Goal: Task Accomplishment & Management: Complete application form

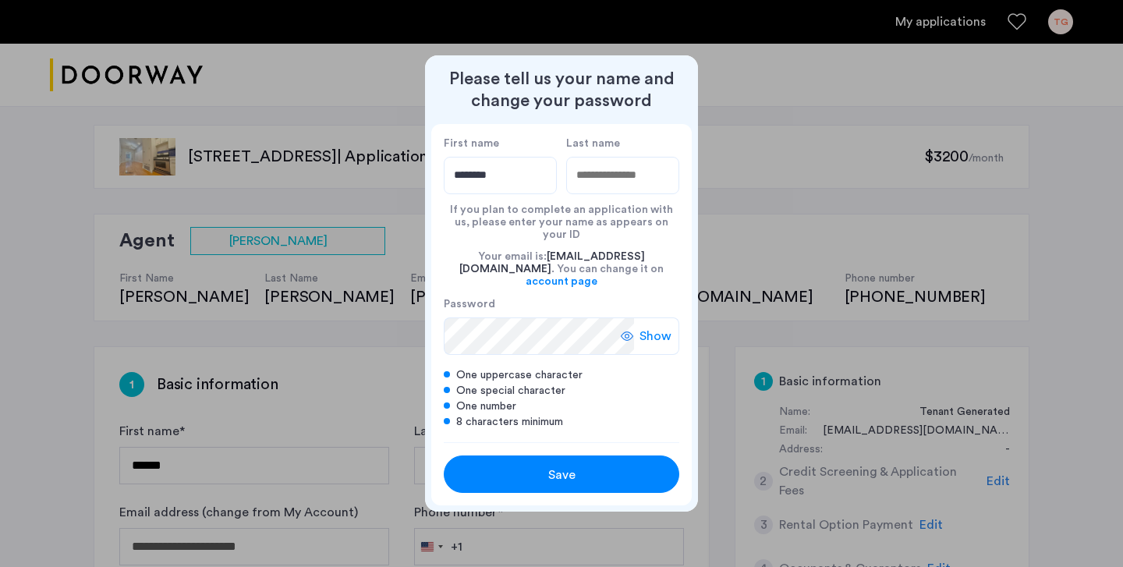
type input "********"
type input "*******"
click at [643, 330] on span "Show" at bounding box center [656, 336] width 32 height 19
click at [572, 470] on span "Save" at bounding box center [561, 475] width 27 height 19
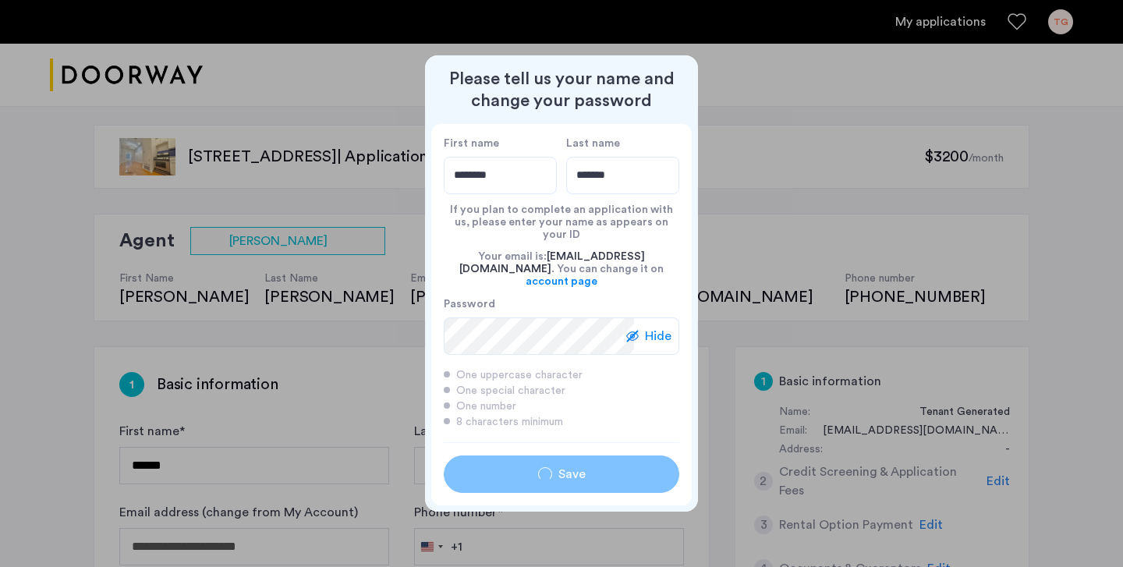
type input "********"
type input "*******"
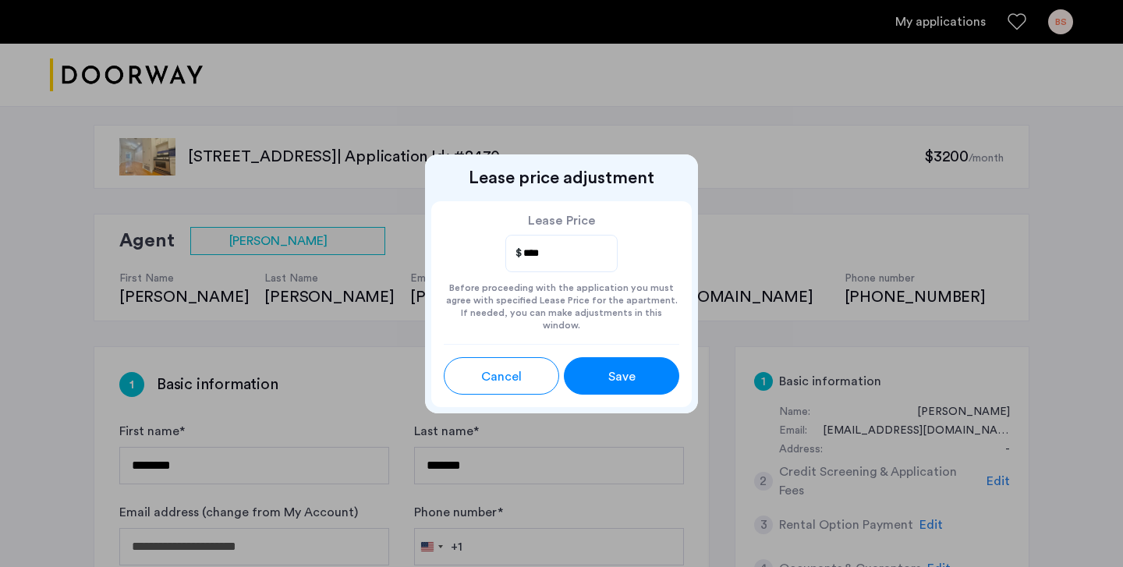
click at [584, 264] on input "****" at bounding box center [563, 253] width 82 height 20
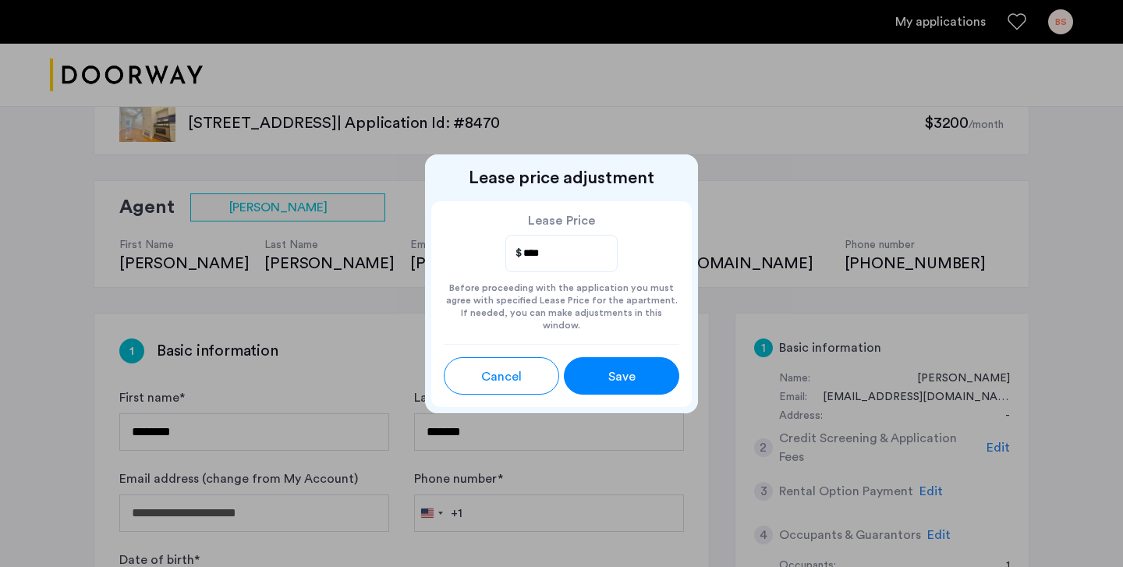
scroll to position [34, 0]
type input "****"
click at [655, 385] on button "Save" at bounding box center [621, 375] width 115 height 37
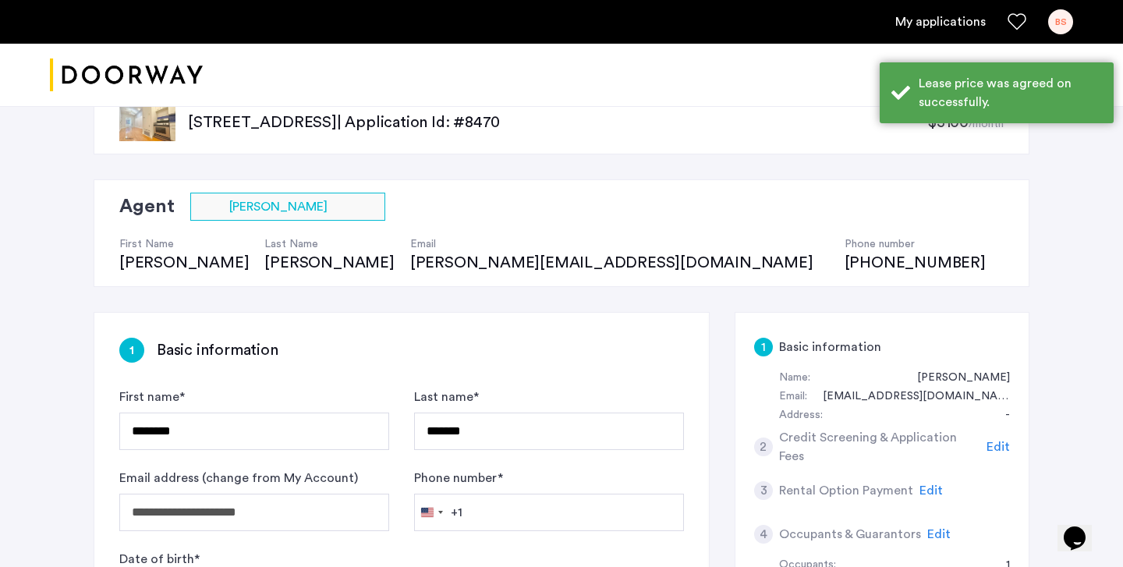
scroll to position [0, 0]
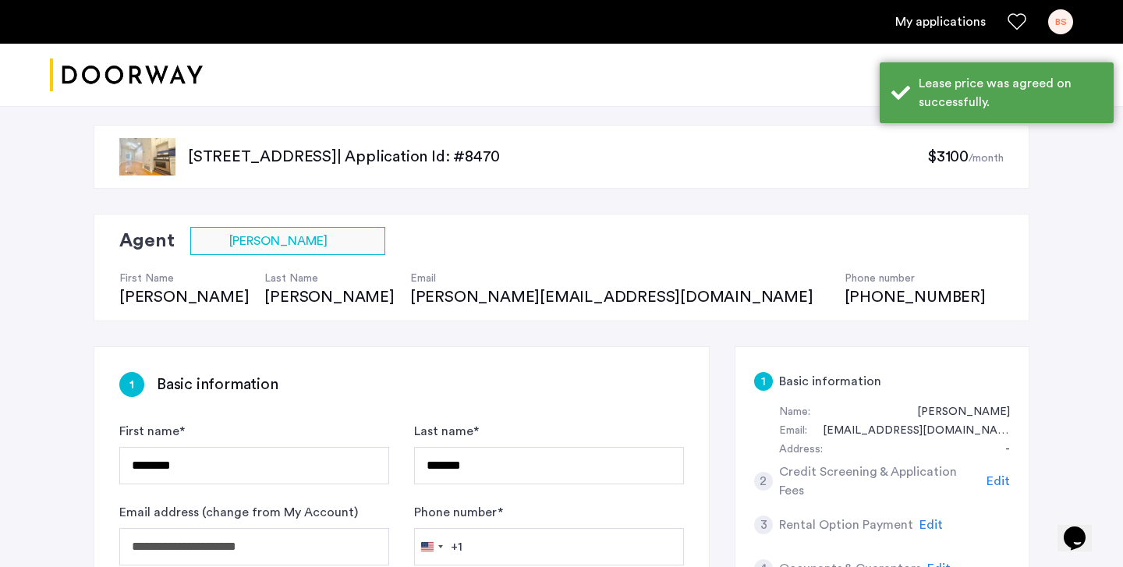
click at [953, 159] on span "$3100" at bounding box center [948, 157] width 41 height 16
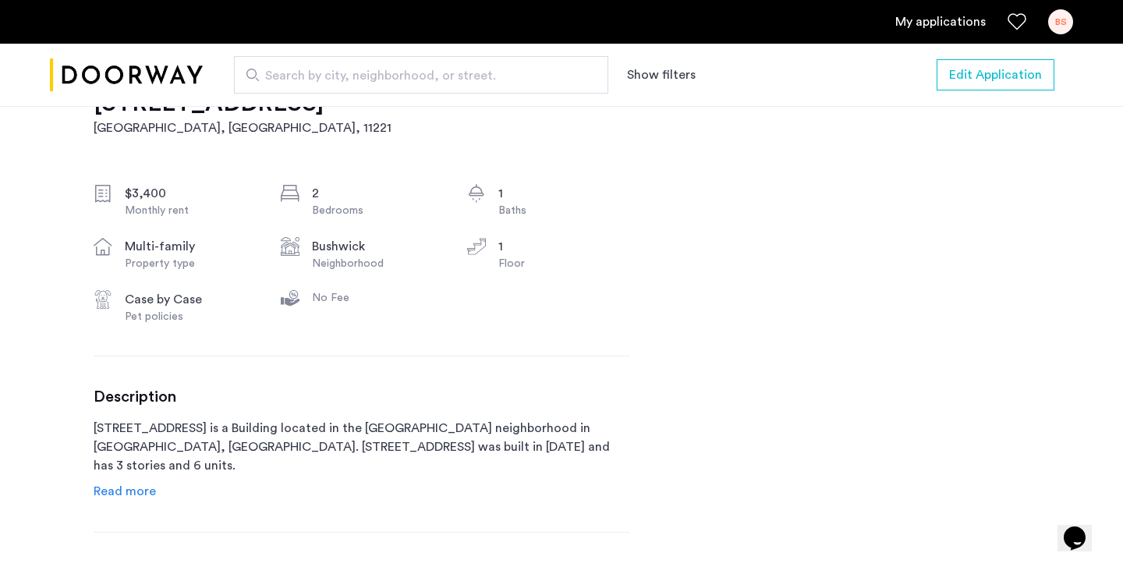
scroll to position [519, 0]
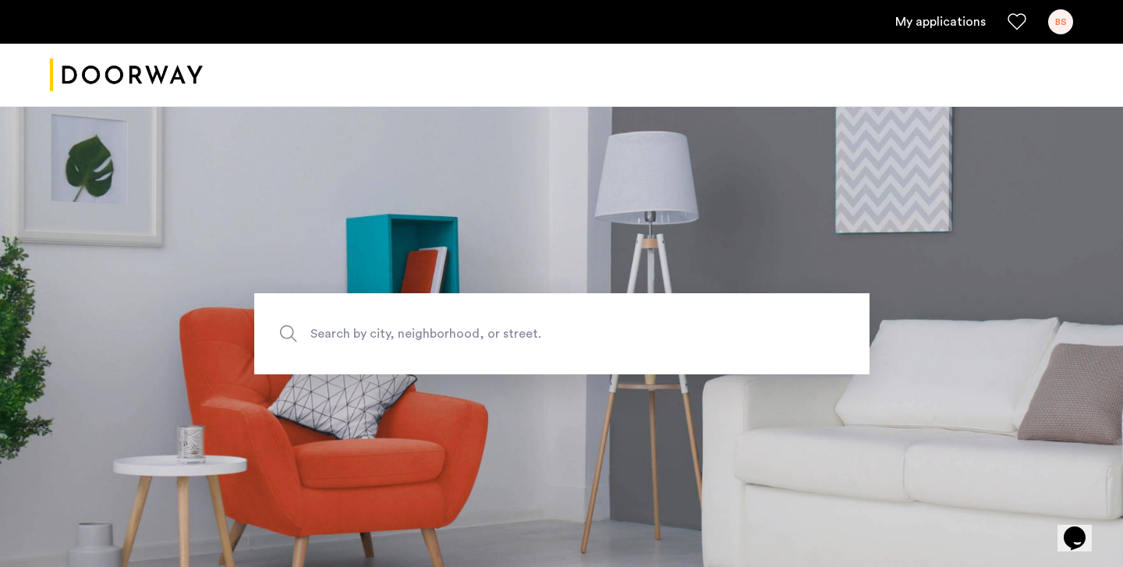
click at [946, 18] on link "My applications" at bounding box center [941, 21] width 90 height 19
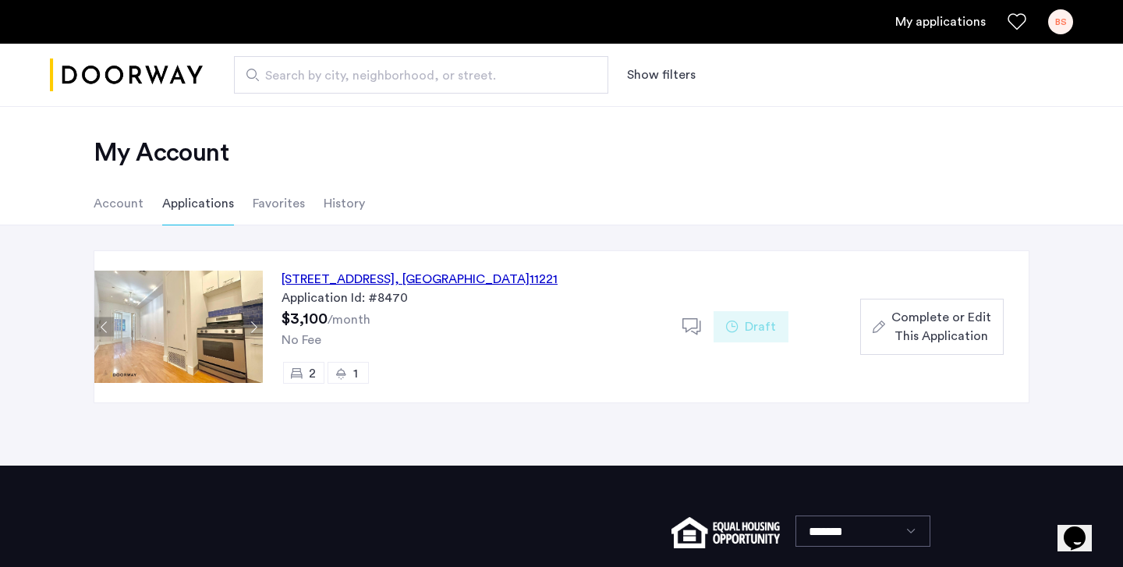
click at [339, 275] on div "64 Palmetto Street, Unit 1L, Brooklyn , NY 11221" at bounding box center [420, 279] width 276 height 19
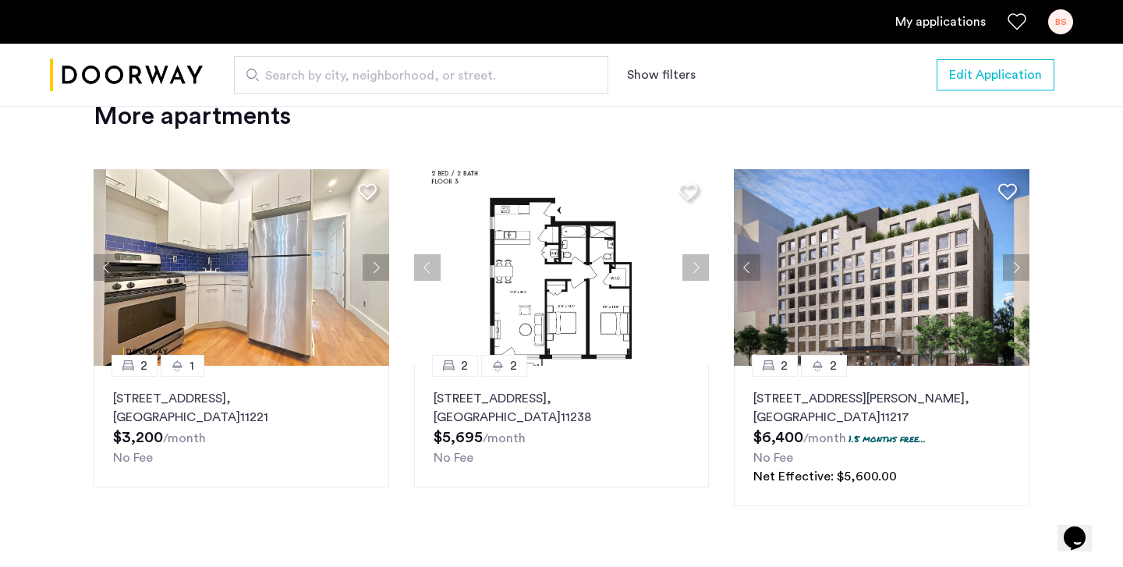
scroll to position [1914, 0]
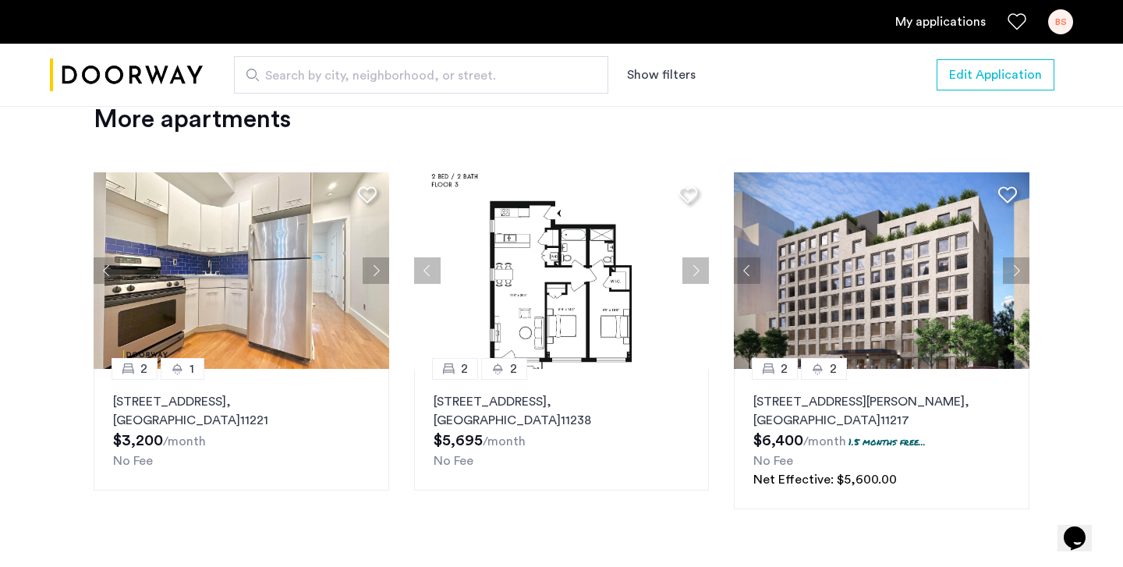
click at [299, 392] on p "64 Palmetto Street, Unit 2R, Brooklyn , NY 11221" at bounding box center [241, 410] width 257 height 37
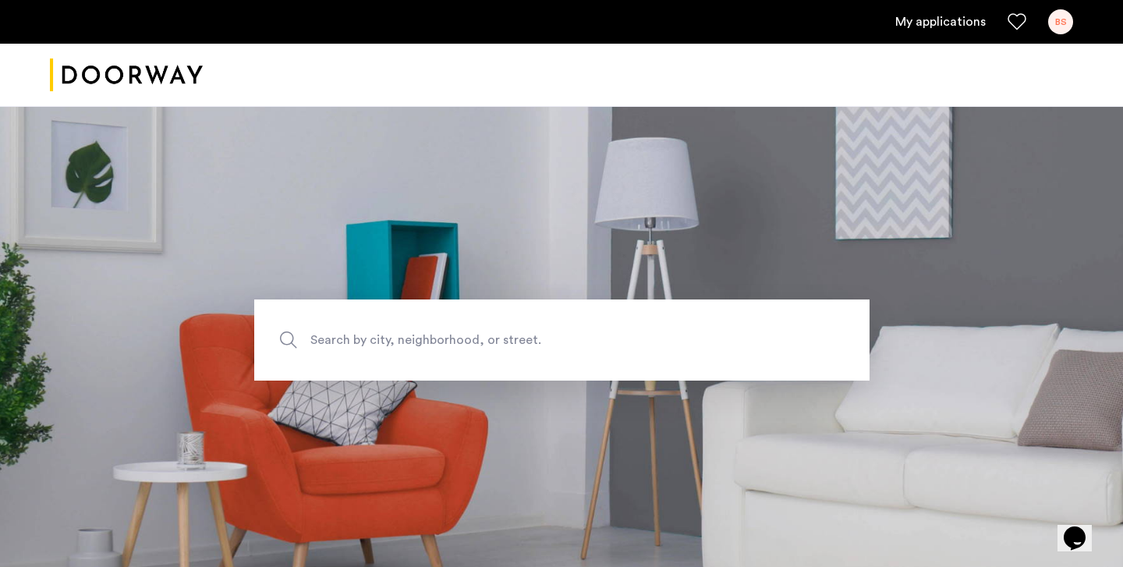
click at [949, 30] on link "My applications" at bounding box center [941, 21] width 90 height 19
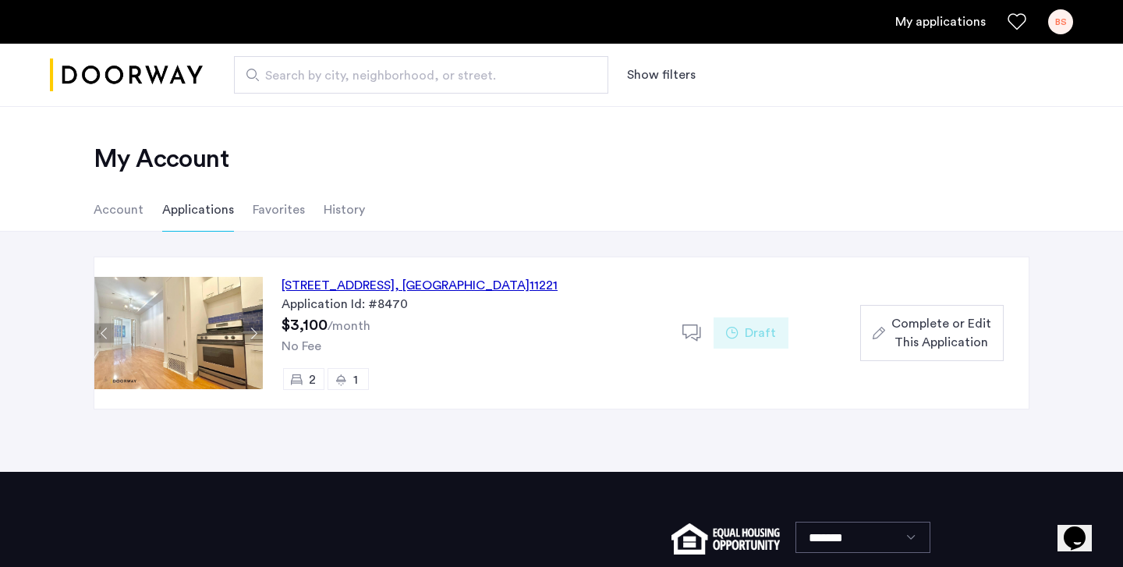
click at [953, 325] on span "Complete or Edit This Application" at bounding box center [942, 332] width 100 height 37
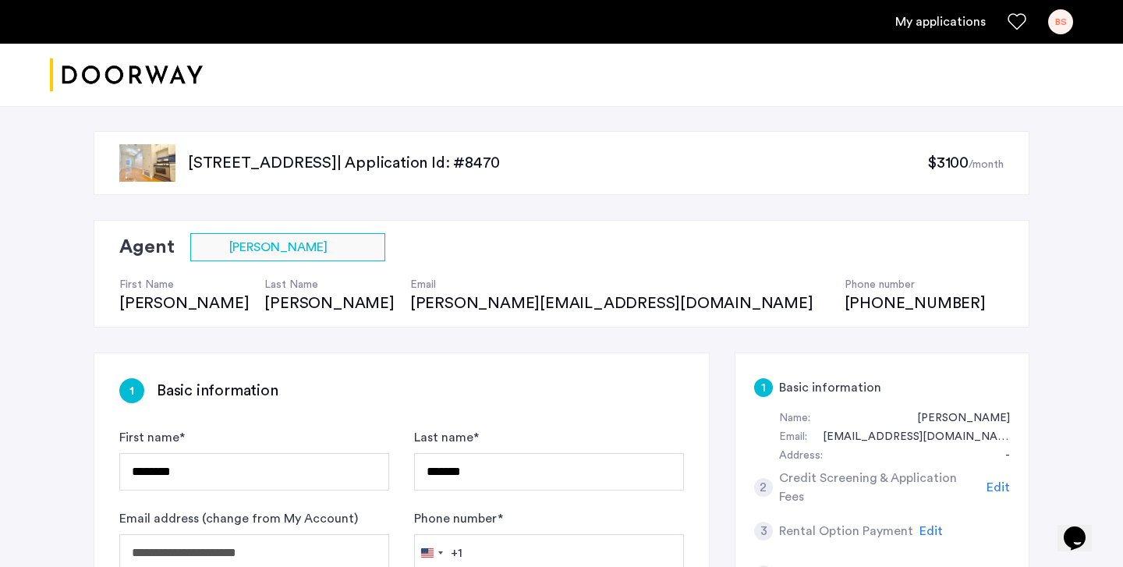
click at [958, 161] on span "$3100" at bounding box center [948, 163] width 41 height 16
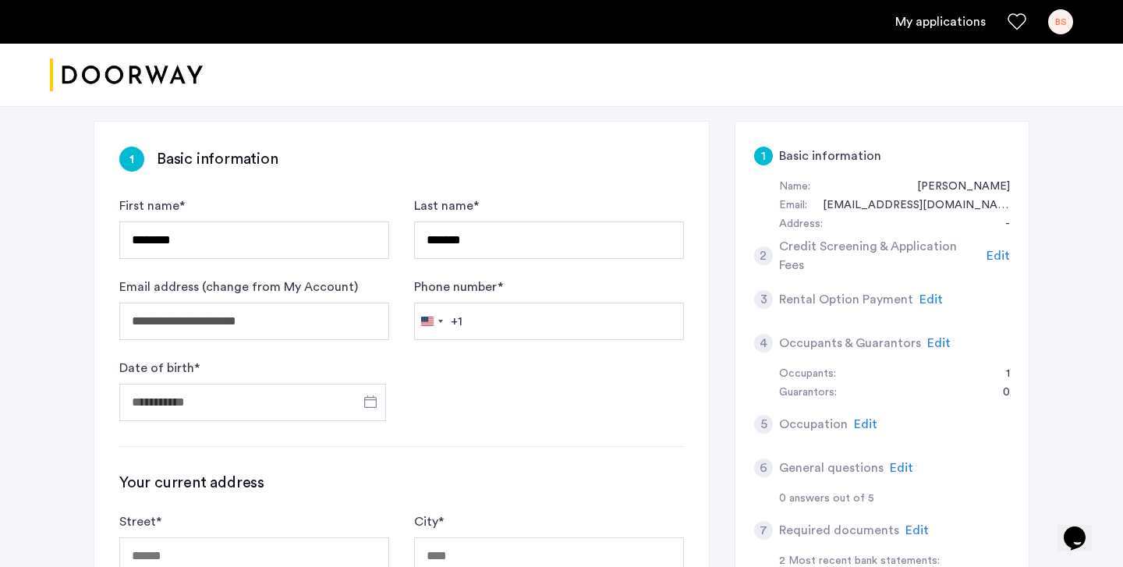
scroll to position [230, 0]
click at [368, 396] on span "Open calendar" at bounding box center [370, 403] width 37 height 37
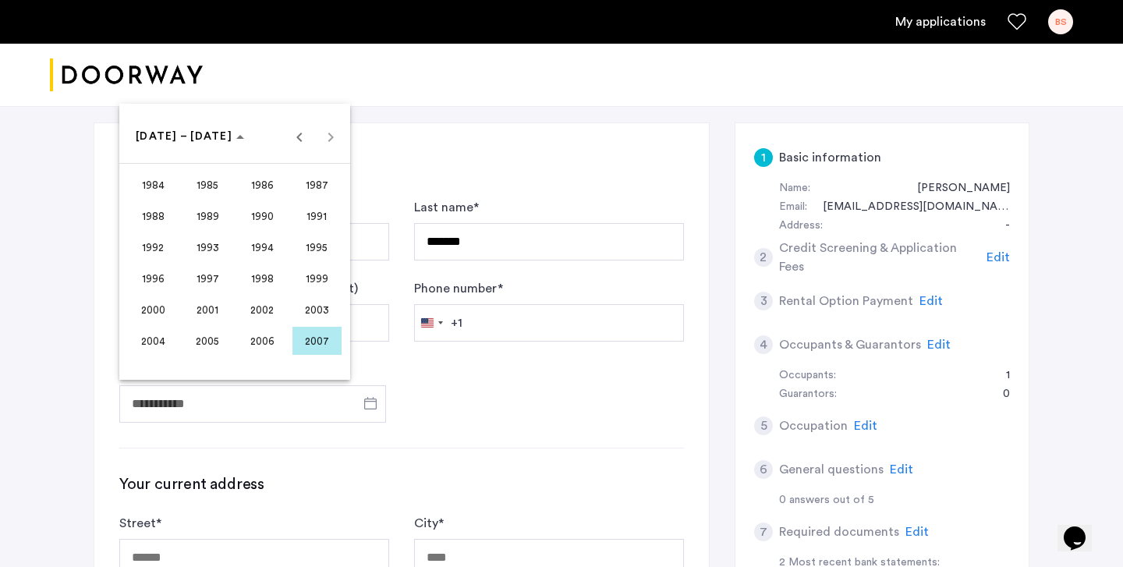
click at [195, 272] on span "1997" at bounding box center [207, 278] width 49 height 28
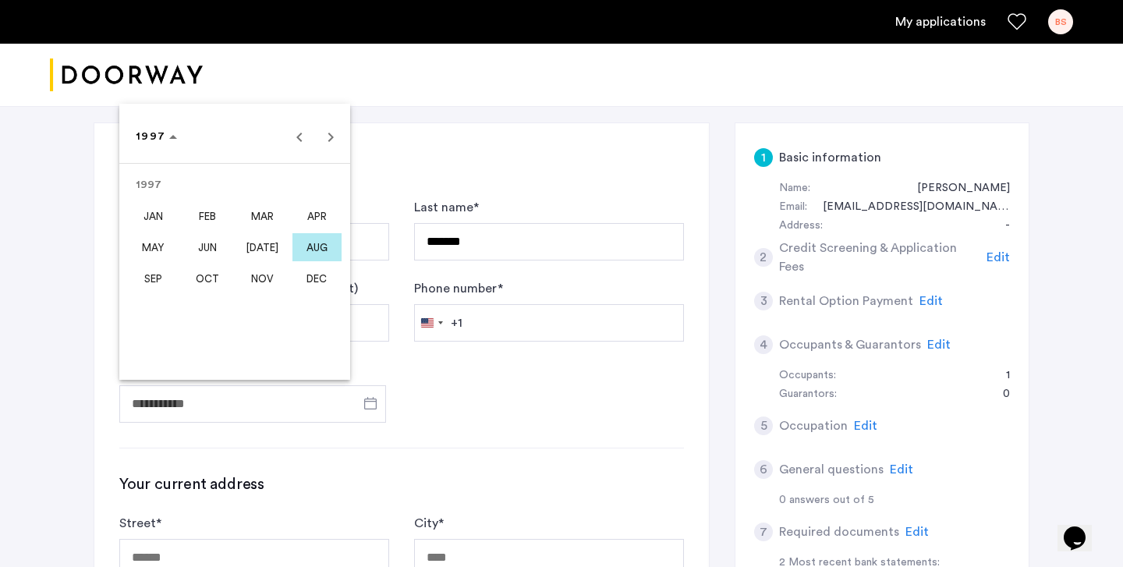
click at [250, 215] on span "MAR" at bounding box center [262, 216] width 49 height 28
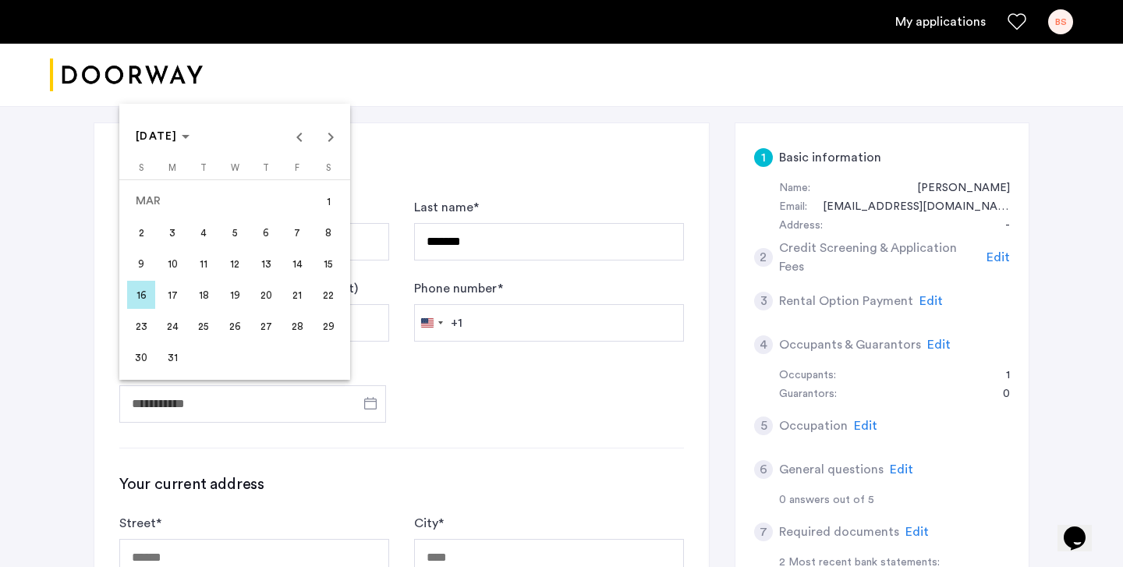
click at [204, 325] on span "25" at bounding box center [204, 326] width 28 height 28
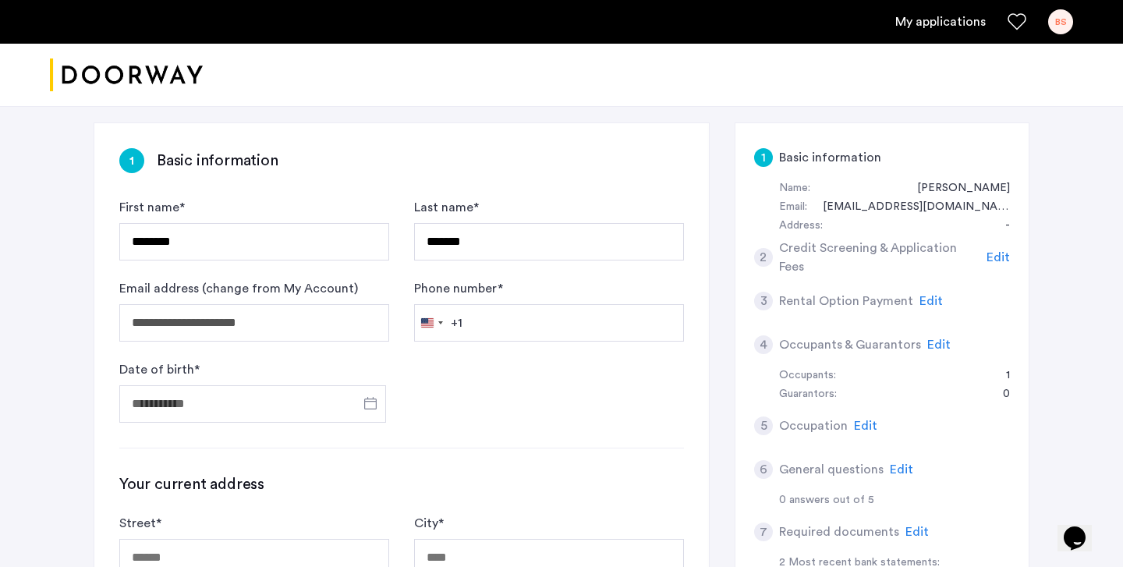
type input "**********"
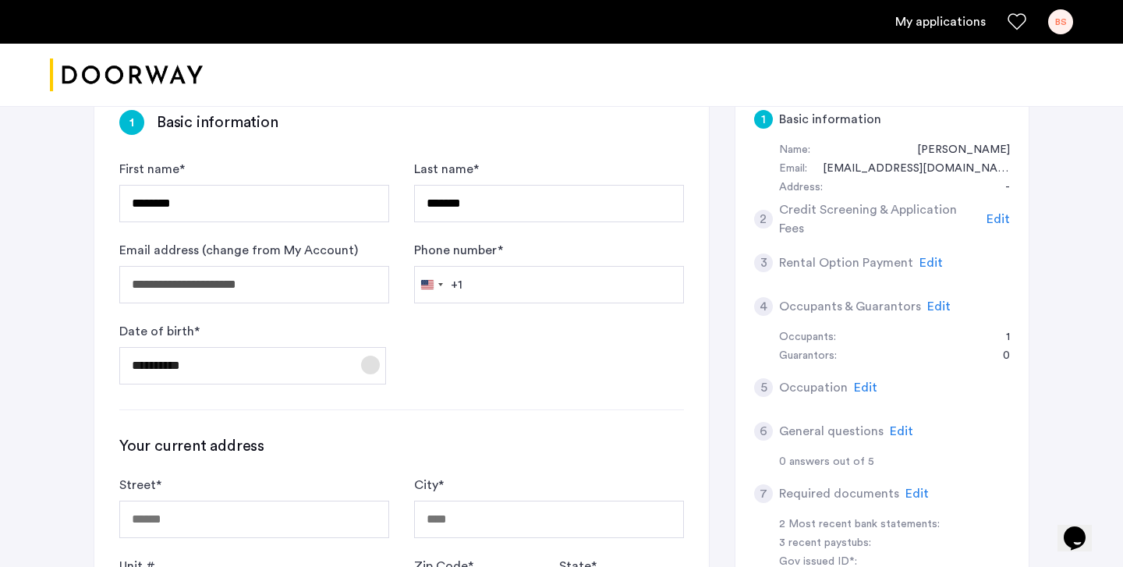
scroll to position [269, 0]
click at [551, 282] on input "Phone number *" at bounding box center [549, 283] width 270 height 37
type input "**********"
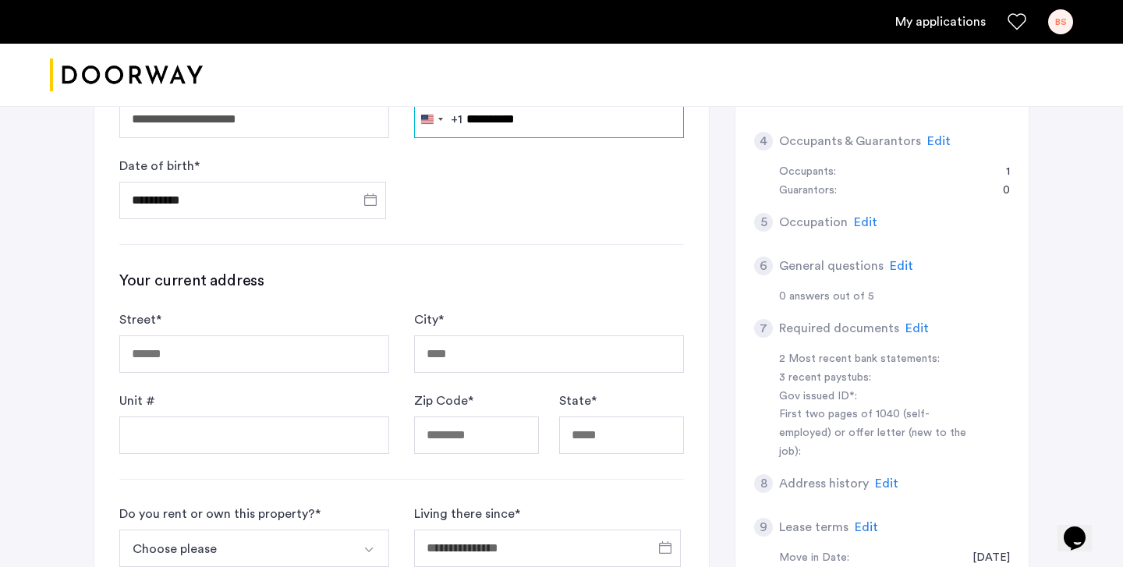
scroll to position [541, 0]
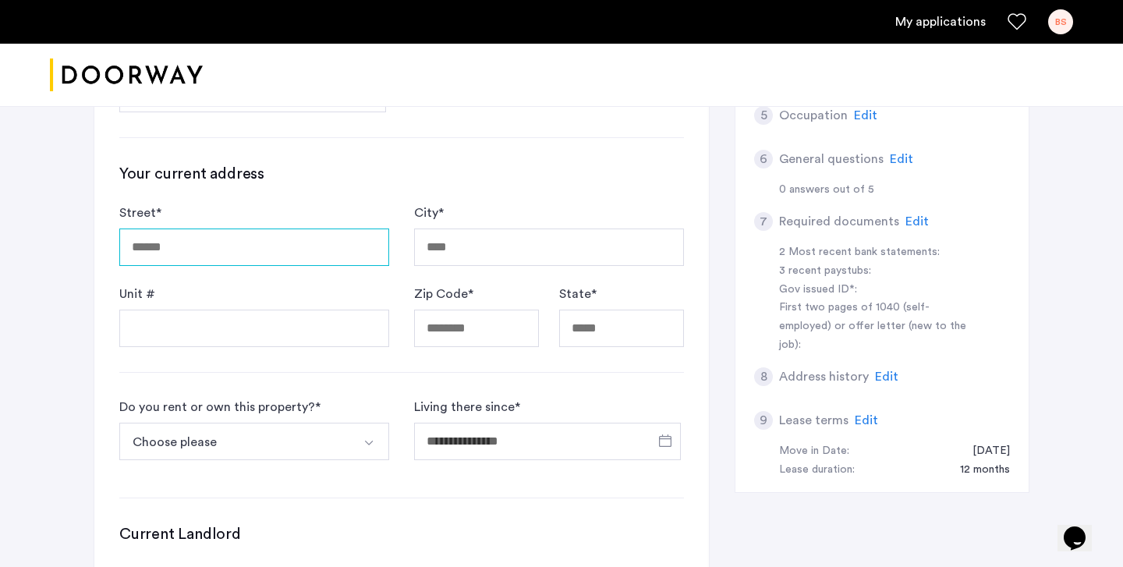
click at [242, 247] on input "Street *" at bounding box center [254, 247] width 270 height 37
type input "**********"
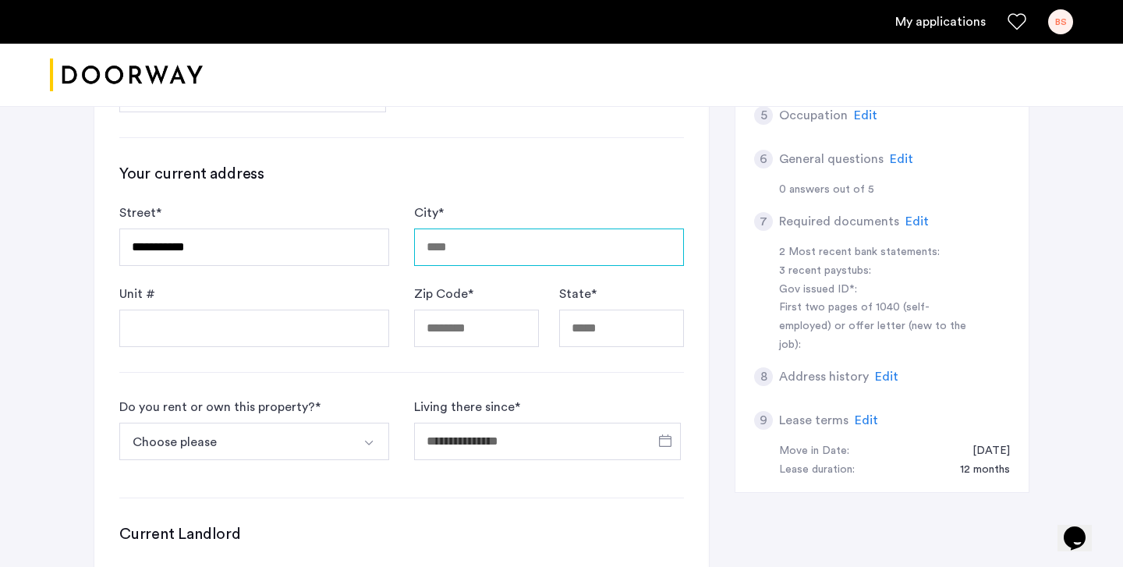
type input "********"
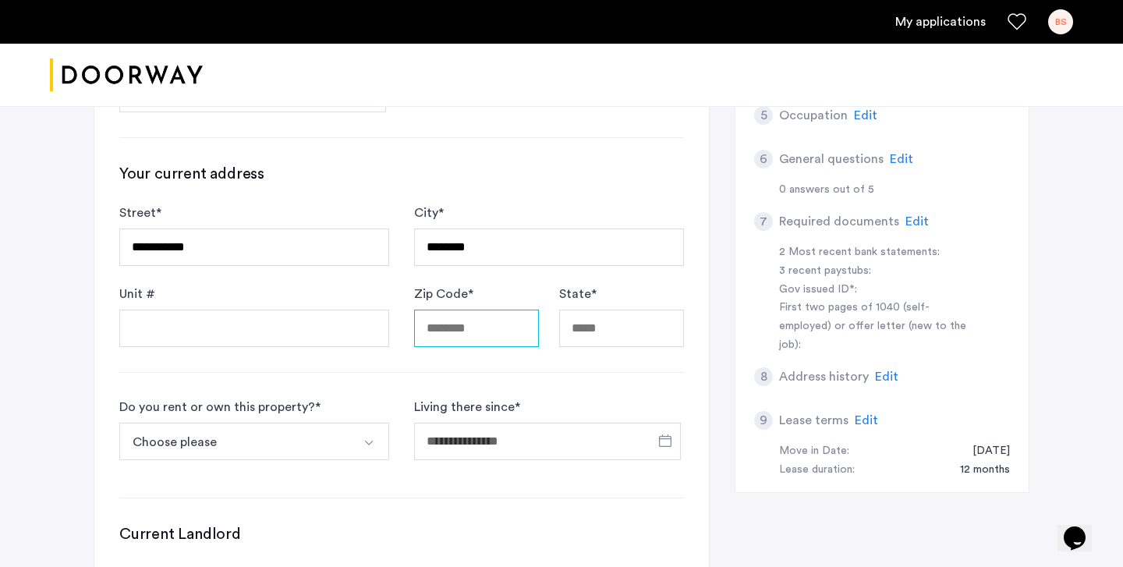
type input "*****"
type input "**"
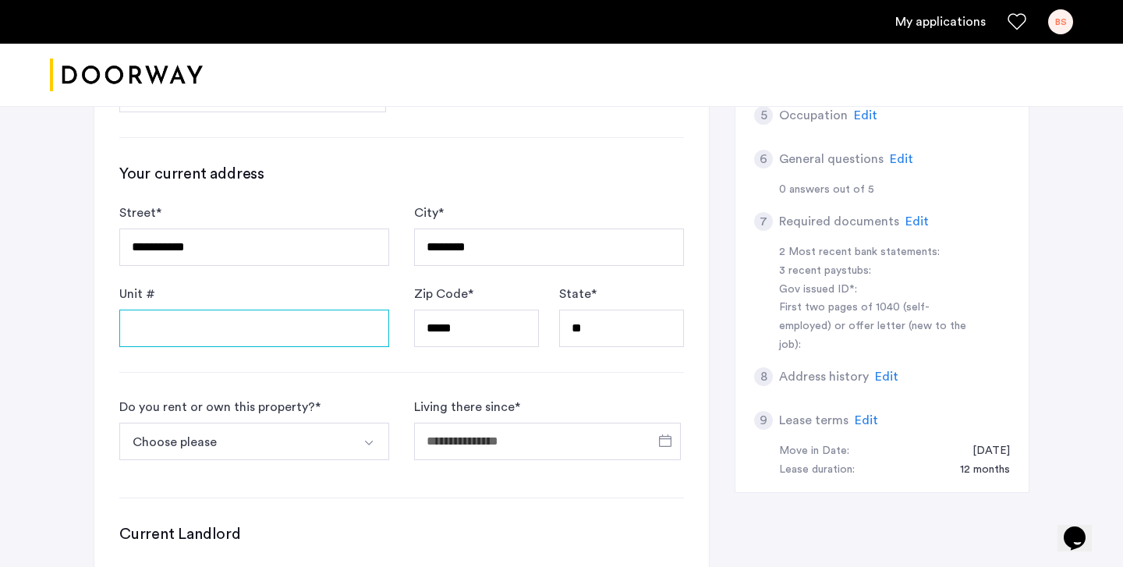
click at [222, 323] on input "Unit #" at bounding box center [254, 328] width 270 height 37
type input "**"
click at [174, 428] on button "Choose please" at bounding box center [235, 441] width 233 height 37
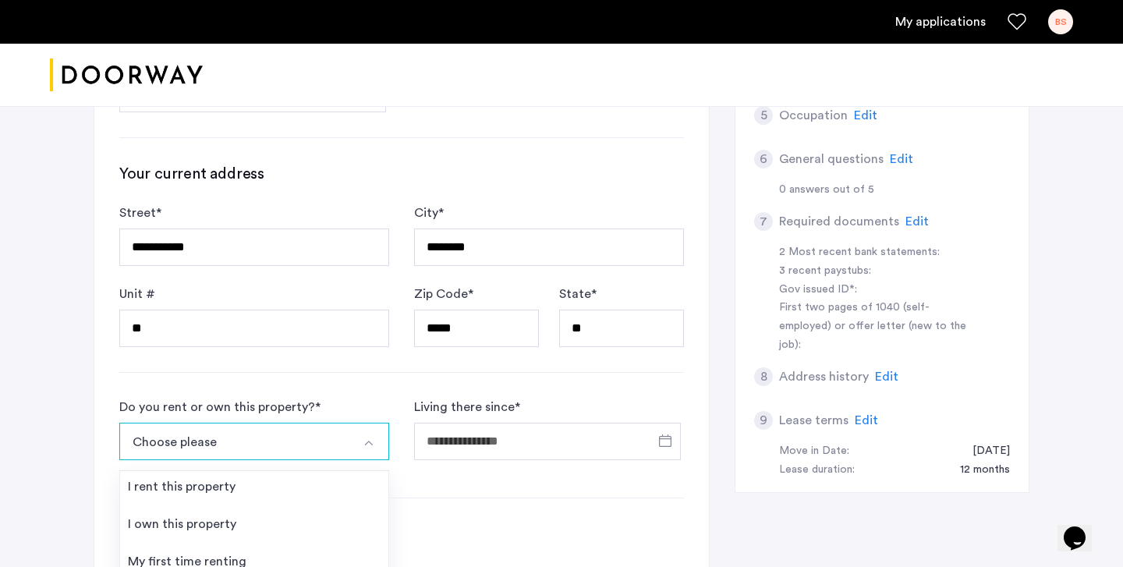
click at [177, 432] on button "Choose please" at bounding box center [235, 441] width 233 height 37
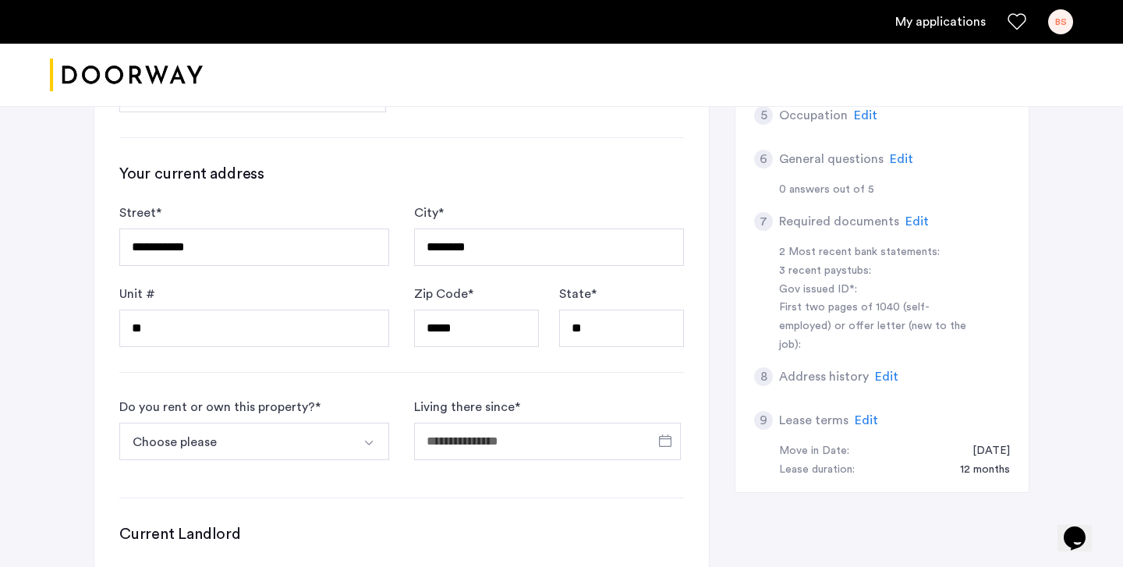
click at [177, 452] on button "Choose please" at bounding box center [235, 441] width 233 height 37
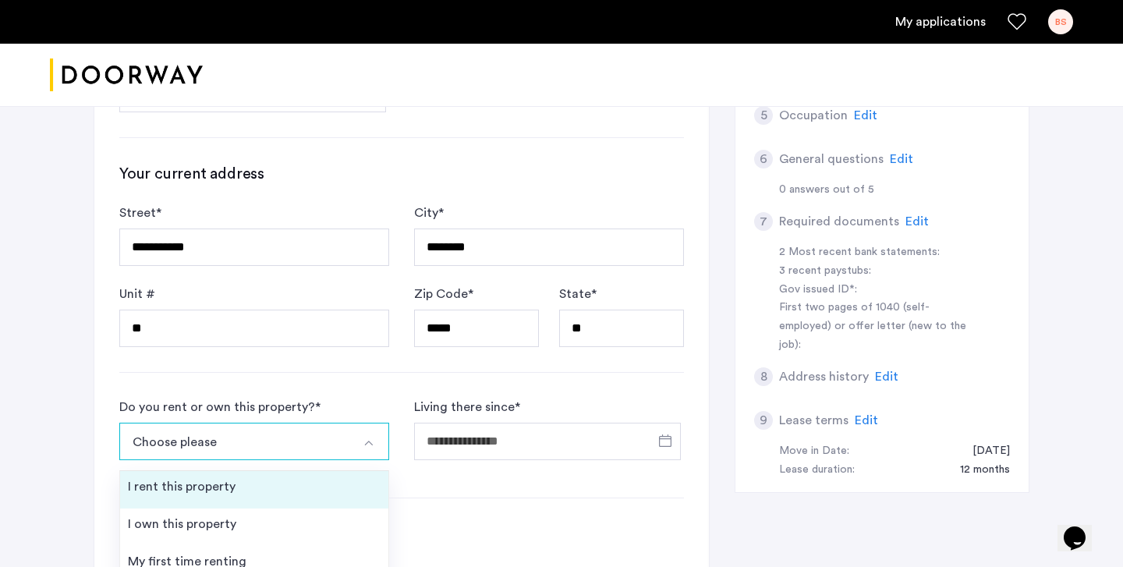
click at [222, 482] on div "I rent this property" at bounding box center [182, 486] width 108 height 19
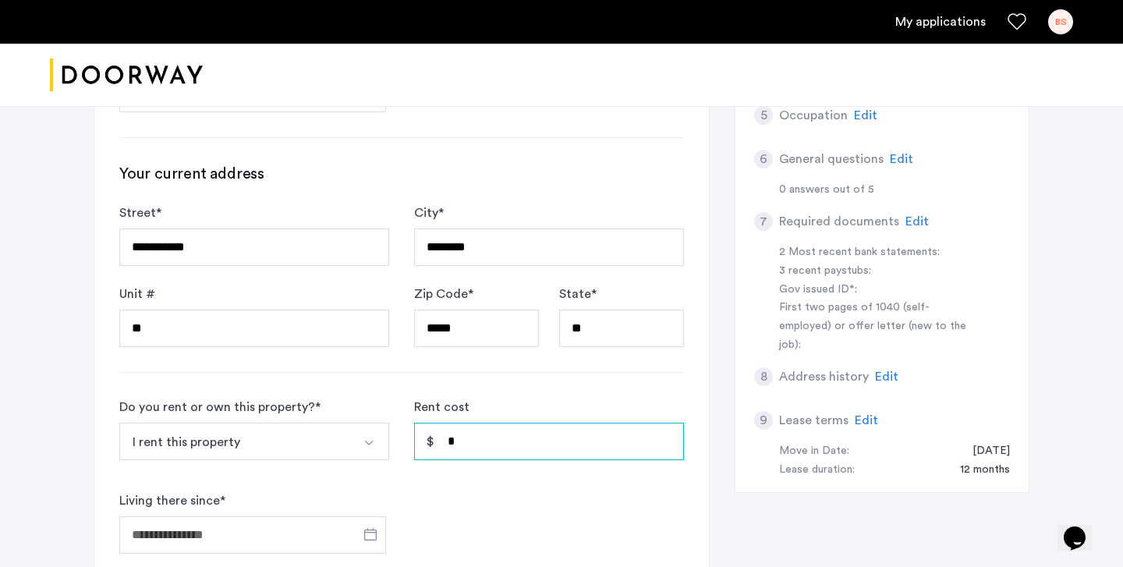
click at [488, 455] on input "*" at bounding box center [549, 441] width 270 height 37
type input "*****"
click at [650, 534] on form "Do you rent or own this property? * I rent this property I rent this property I…" at bounding box center [401, 476] width 565 height 156
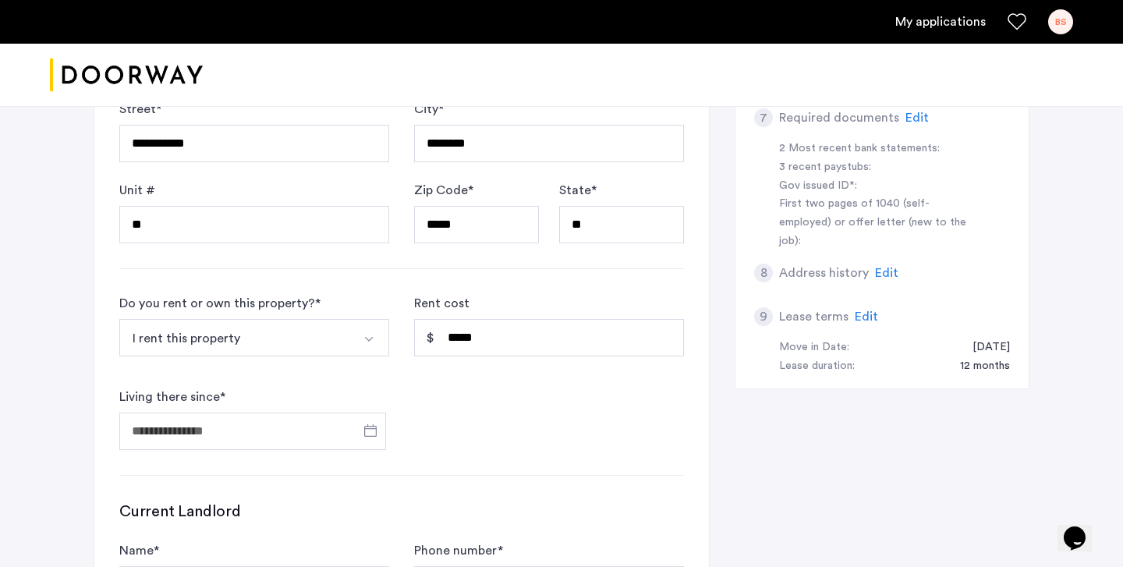
scroll to position [720, 0]
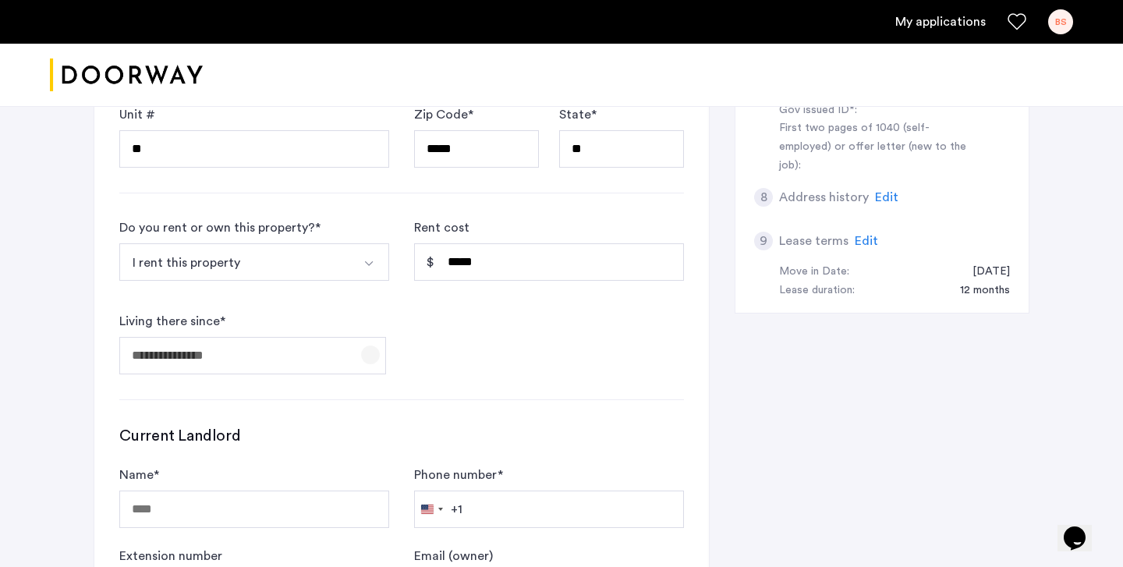
click at [367, 350] on span "Open calendar" at bounding box center [370, 354] width 37 height 37
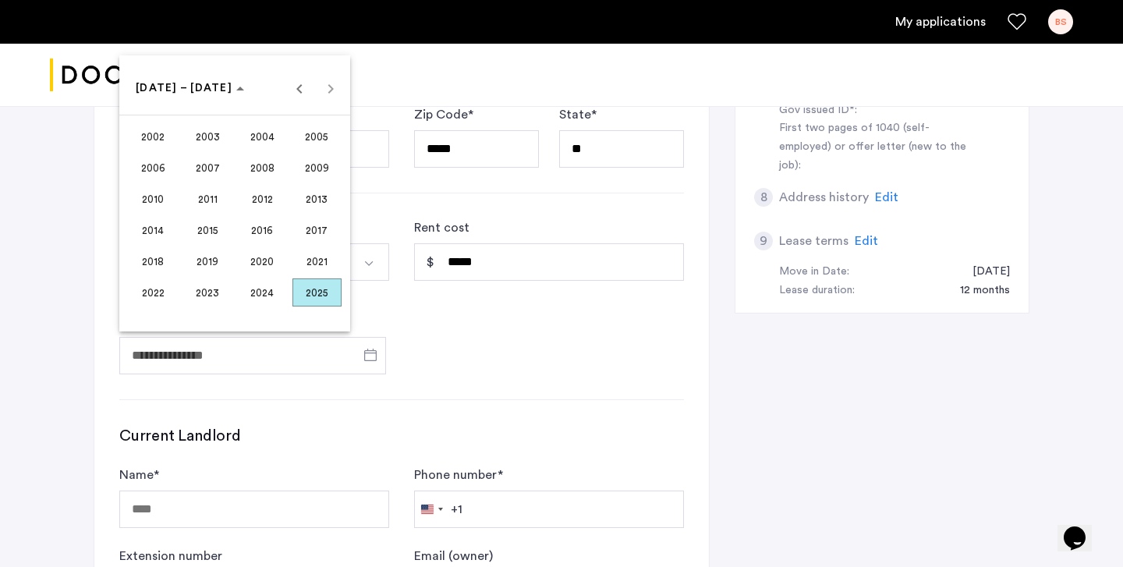
click at [165, 293] on span "2022" at bounding box center [153, 293] width 49 height 28
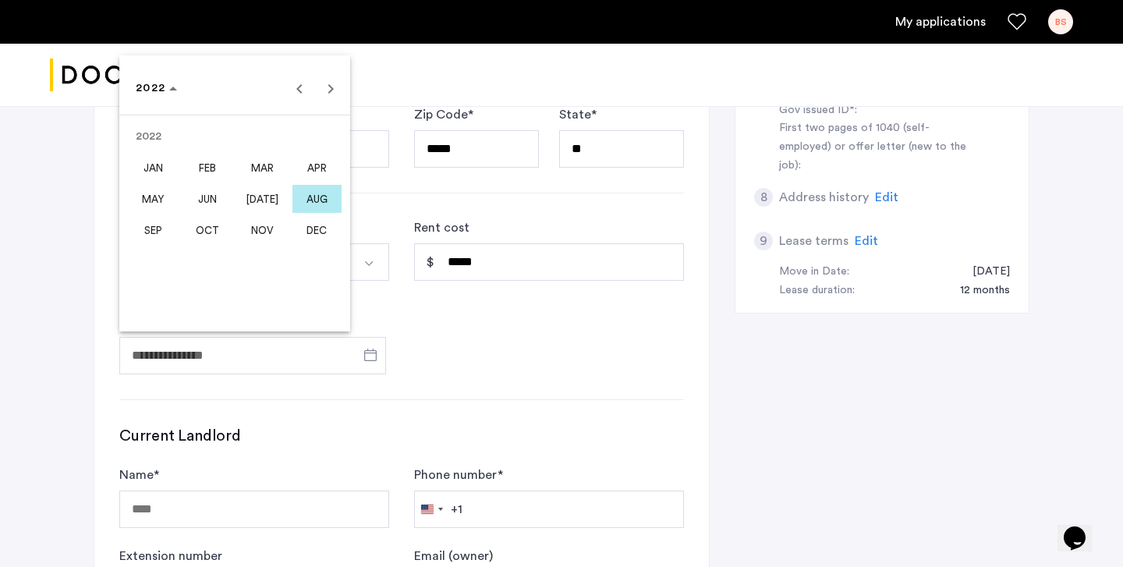
click at [220, 204] on span "JUN" at bounding box center [207, 199] width 49 height 28
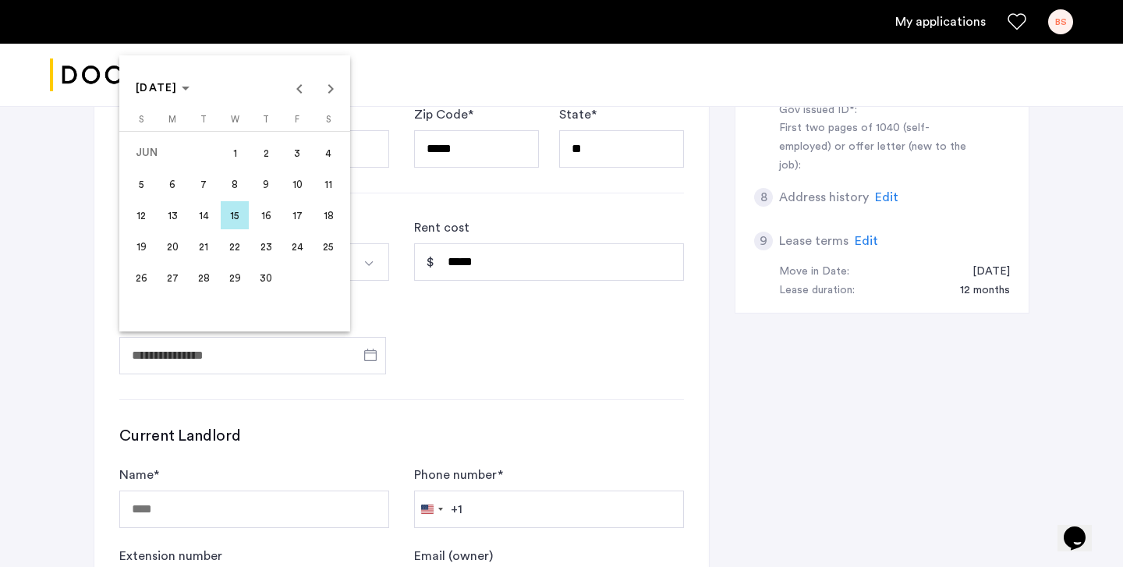
click at [230, 146] on span "1" at bounding box center [235, 153] width 28 height 28
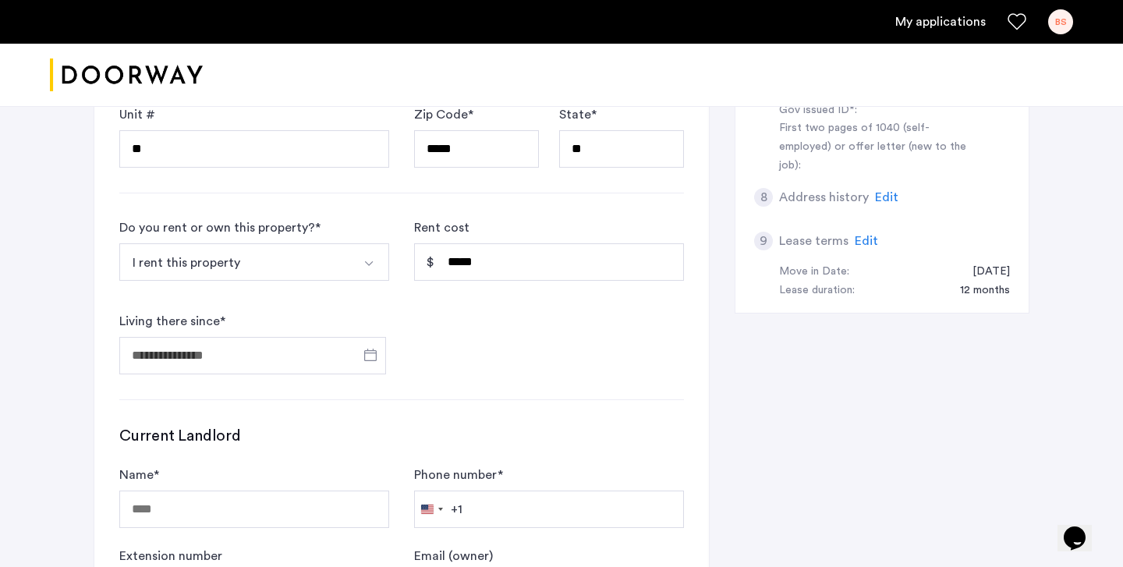
type input "**********"
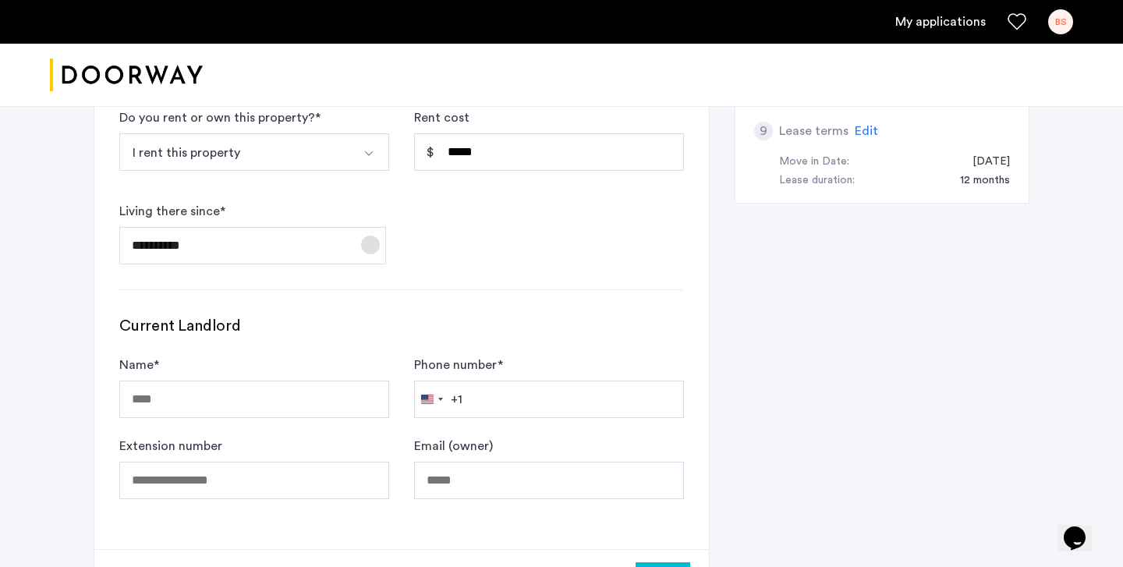
scroll to position [850, 0]
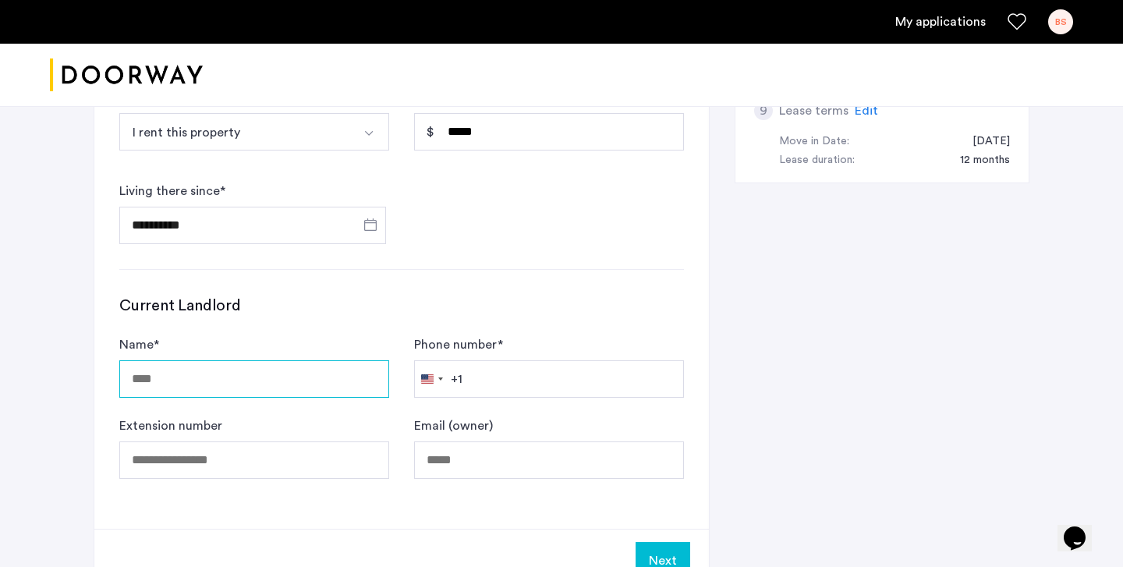
click at [251, 370] on input "Name *" at bounding box center [254, 378] width 270 height 37
type input "**********"
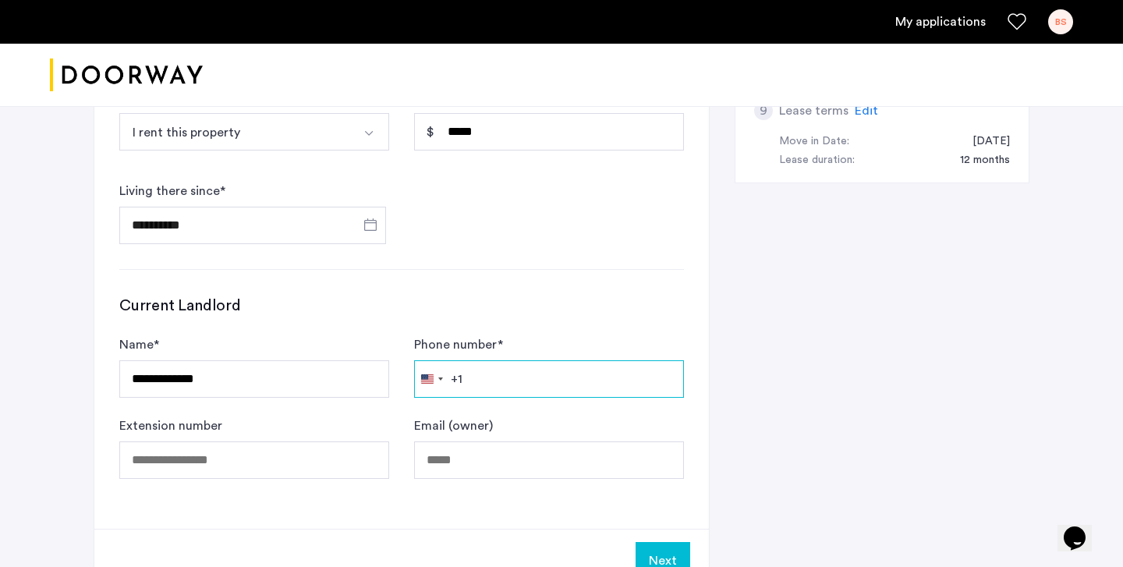
click at [573, 390] on input "Phone number *" at bounding box center [549, 378] width 270 height 37
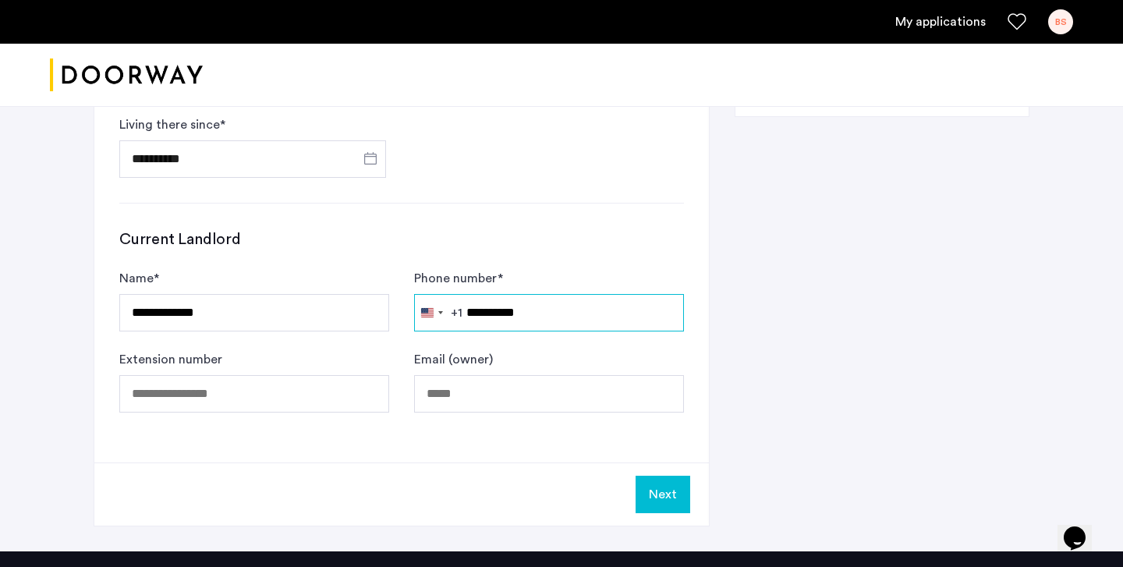
type input "**********"
click at [676, 510] on button "Next" at bounding box center [663, 494] width 55 height 37
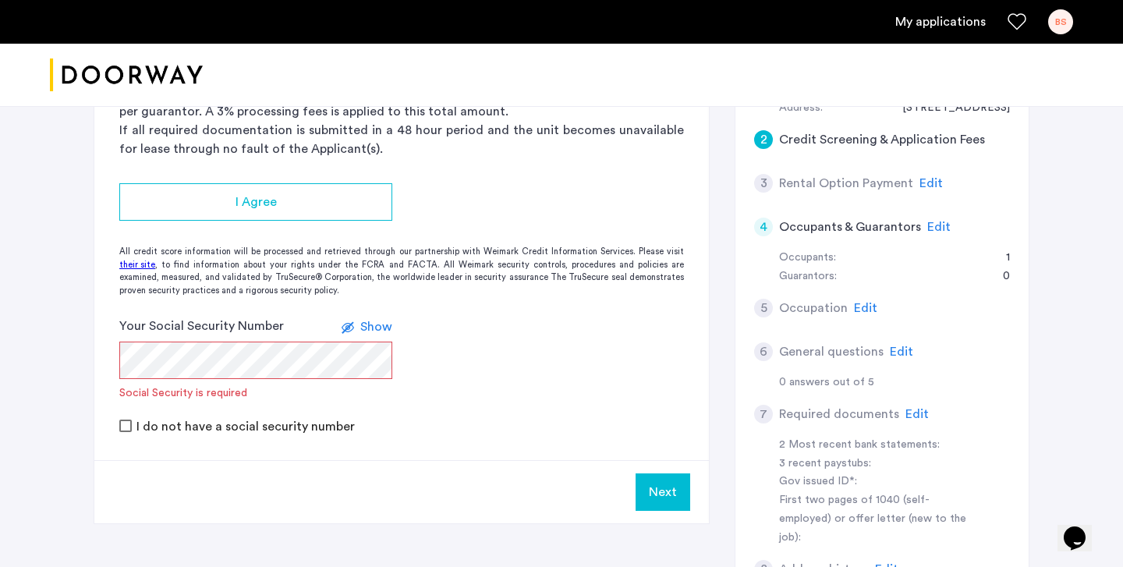
scroll to position [272, 0]
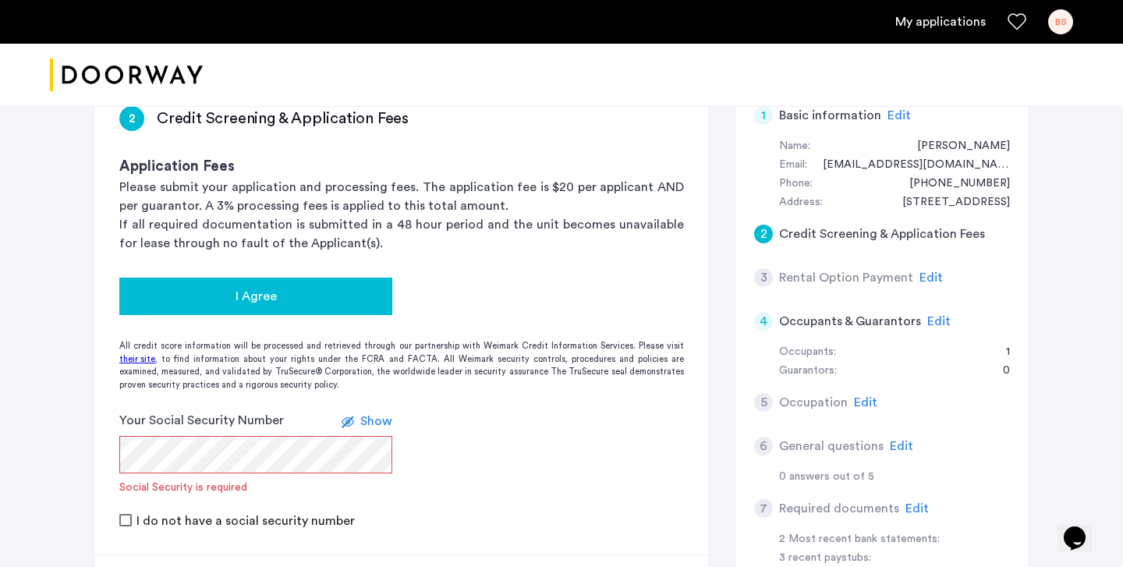
click at [267, 307] on button "I Agree" at bounding box center [255, 296] width 273 height 37
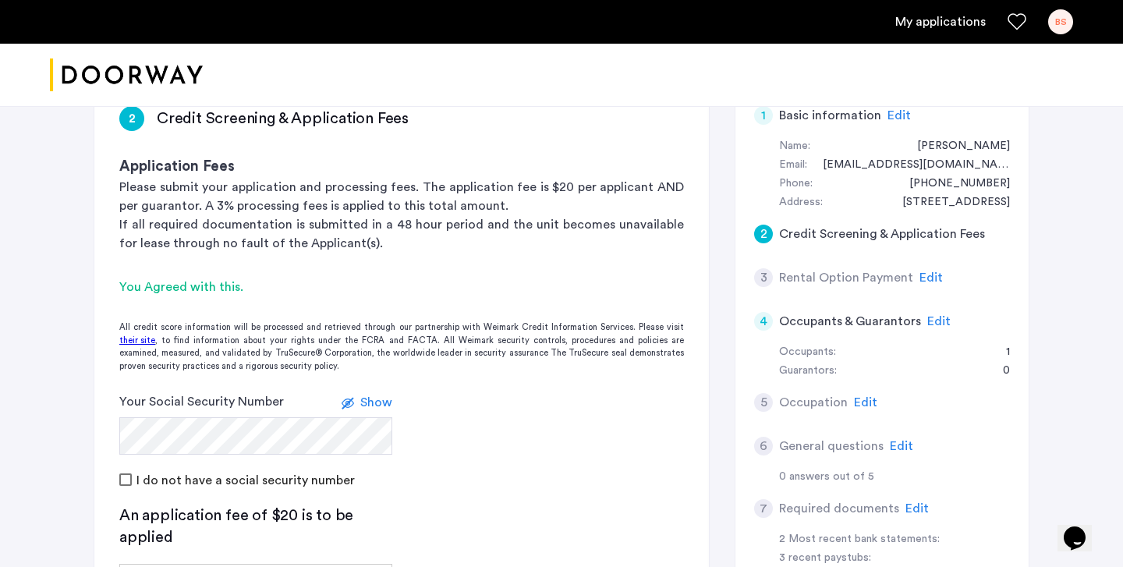
click at [445, 469] on form "Your Social Security Number Show I do not have a social security number" at bounding box center [401, 440] width 615 height 97
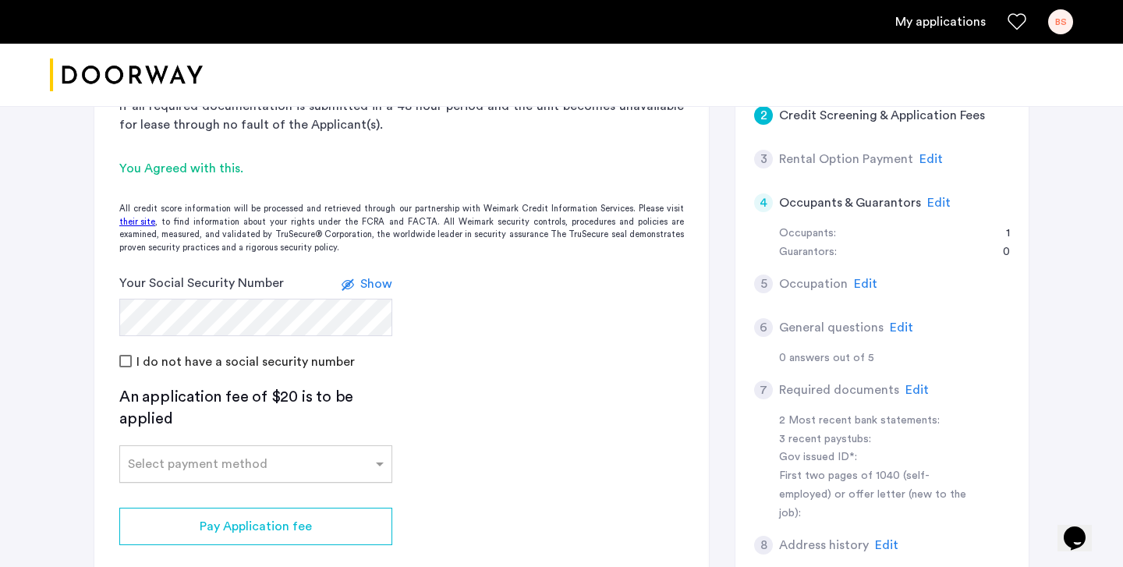
click at [335, 463] on input "text" at bounding box center [240, 461] width 225 height 11
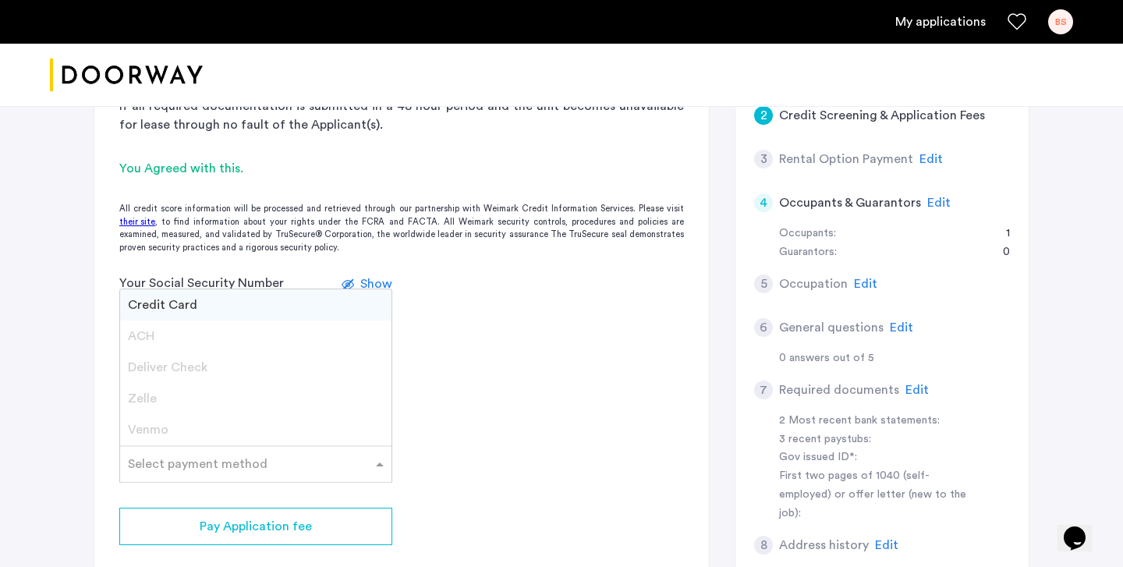
click at [204, 312] on div "Credit Card" at bounding box center [255, 304] width 271 height 31
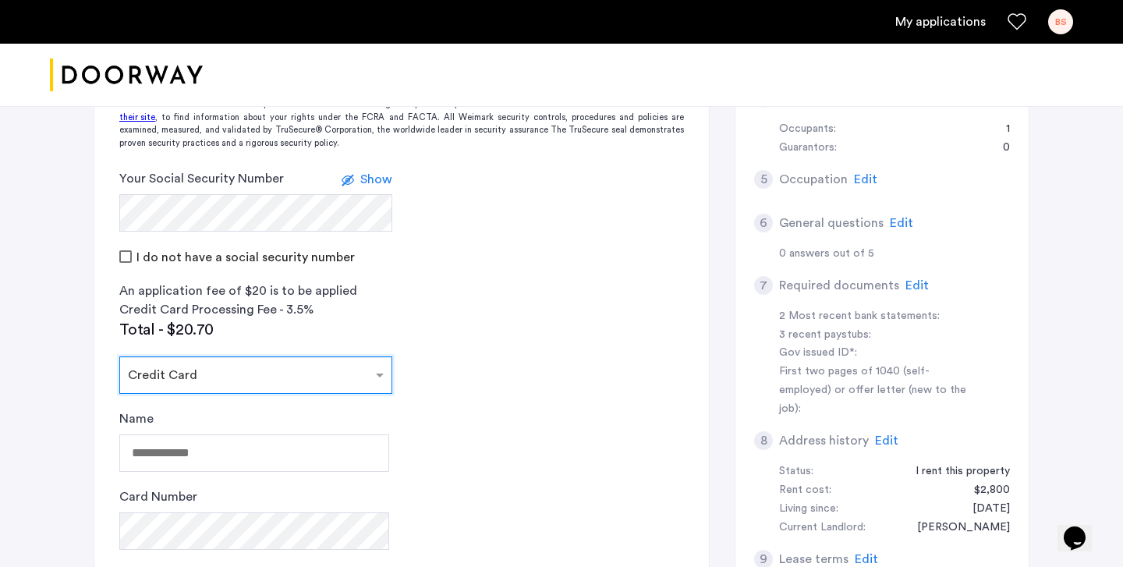
scroll to position [495, 0]
click at [310, 367] on input "text" at bounding box center [240, 372] width 225 height 11
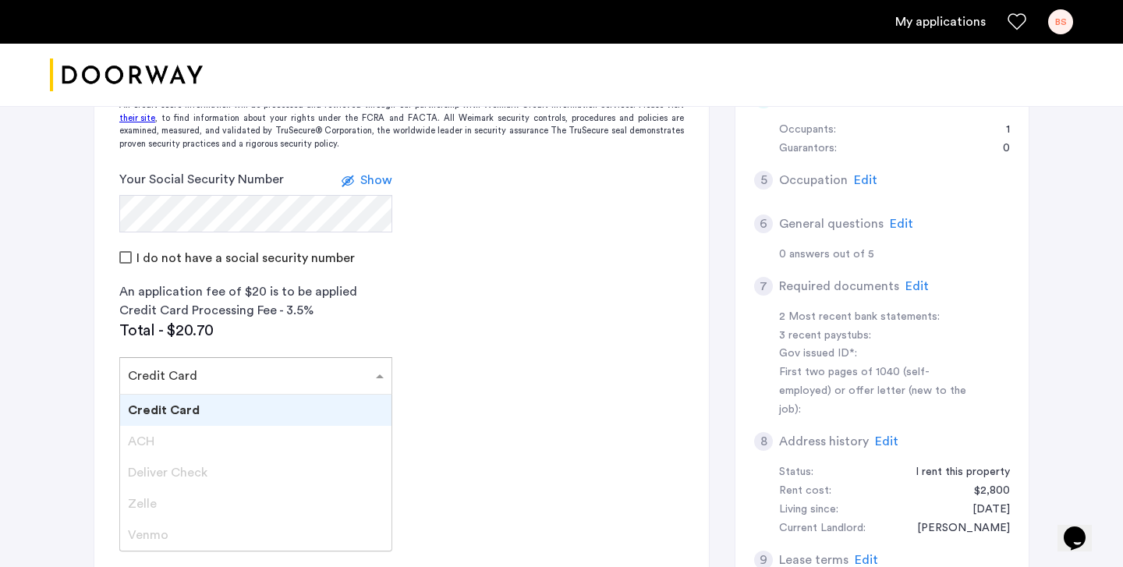
click at [164, 500] on div "Zelle" at bounding box center [255, 503] width 271 height 31
click at [148, 505] on span "Zelle" at bounding box center [142, 504] width 29 height 12
click at [160, 428] on div "ACH" at bounding box center [255, 441] width 271 height 31
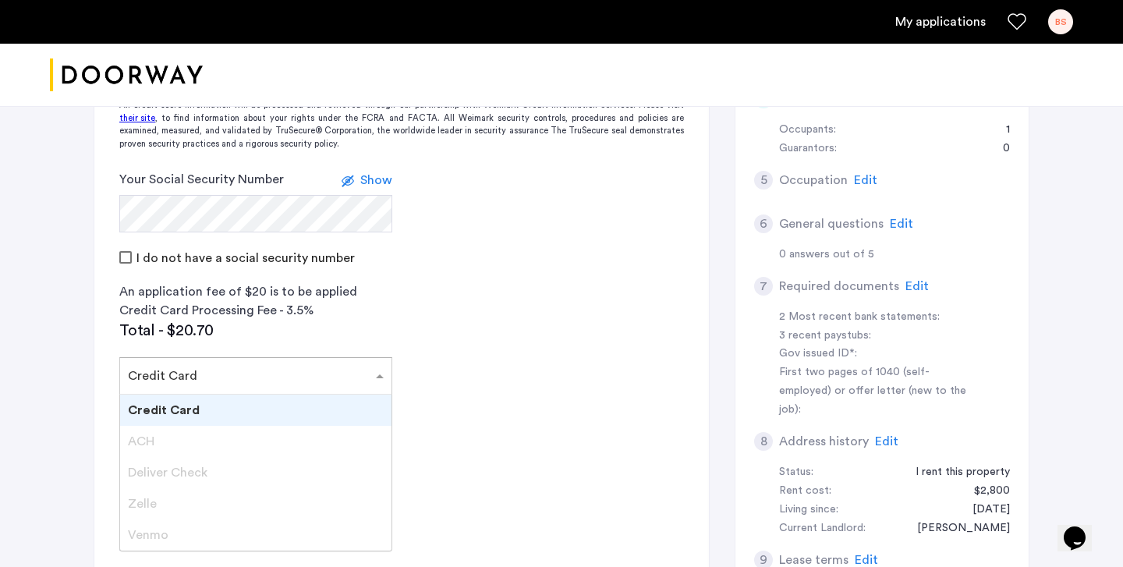
click at [153, 444] on span "ACH" at bounding box center [141, 441] width 27 height 12
click at [188, 404] on span "Credit Card" at bounding box center [164, 410] width 72 height 12
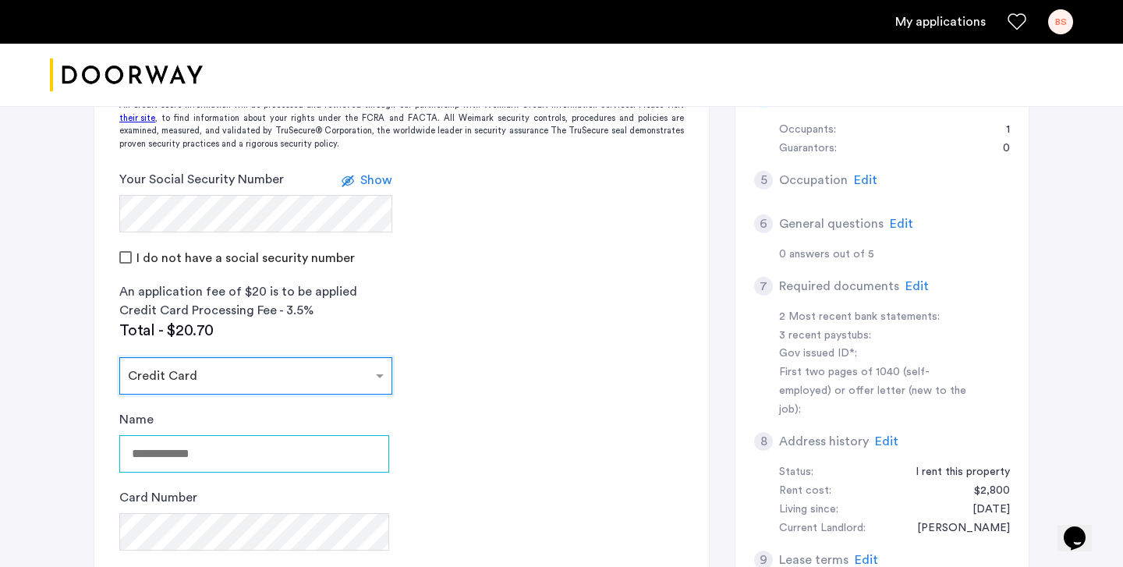
click at [160, 447] on input "Name" at bounding box center [254, 453] width 270 height 37
type input "**********"
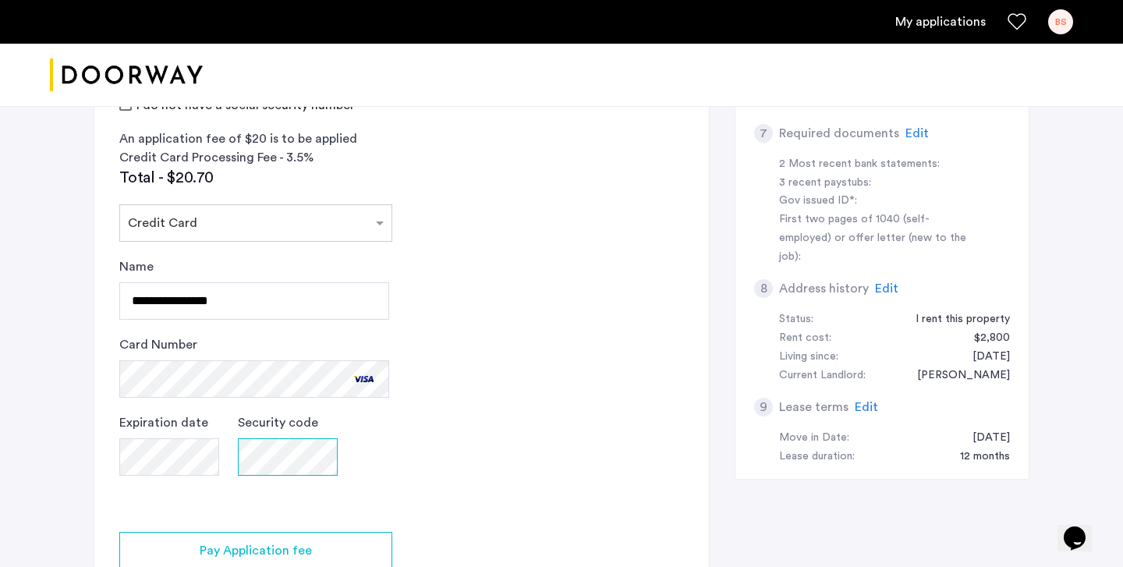
scroll to position [701, 0]
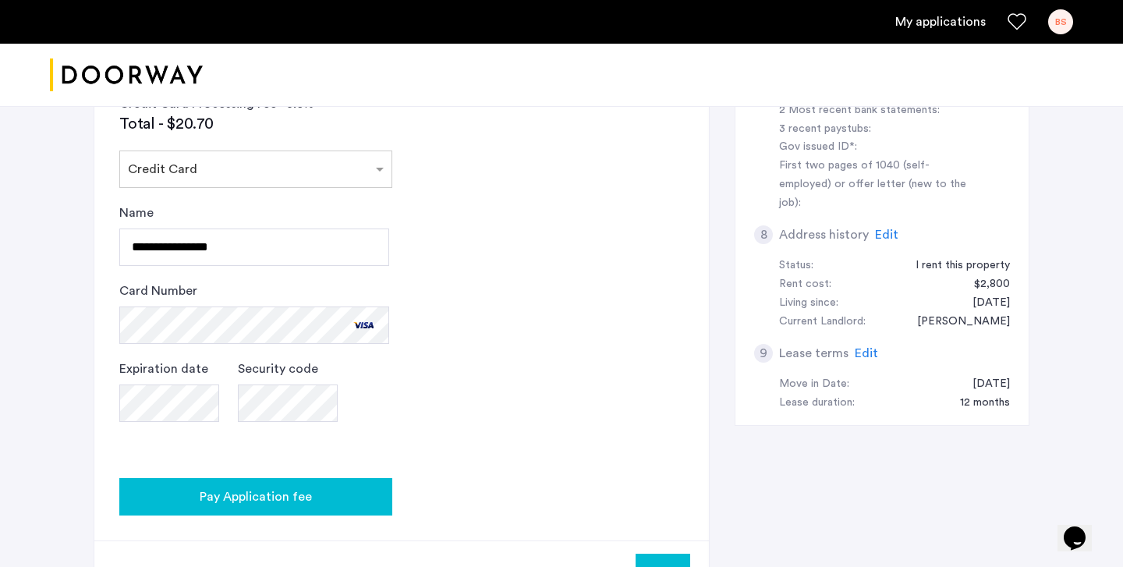
click at [329, 479] on button "Pay Application fee" at bounding box center [255, 496] width 273 height 37
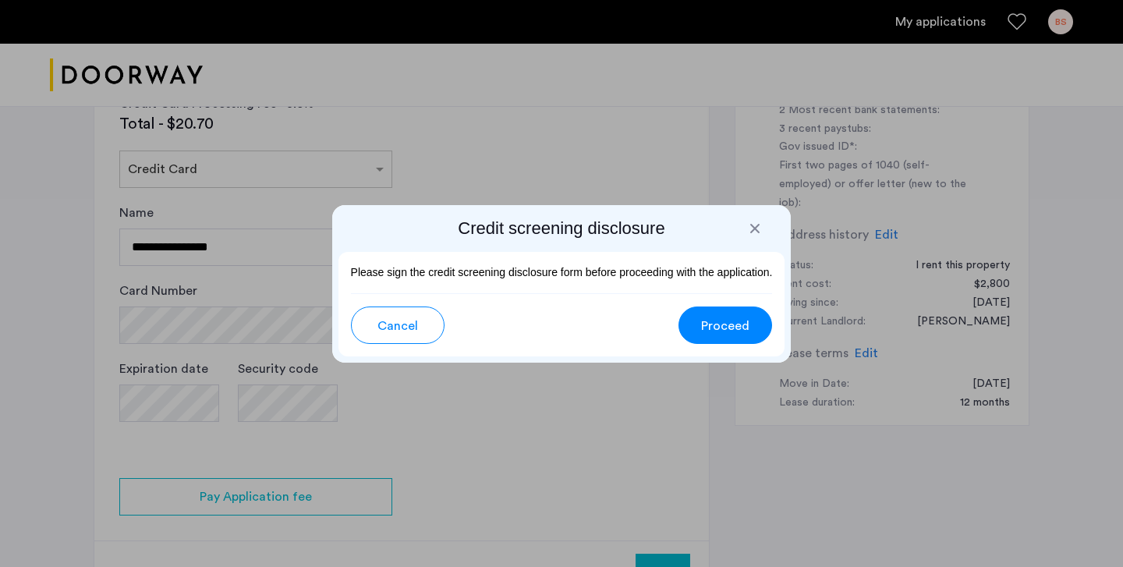
click at [735, 312] on button "Proceed" at bounding box center [726, 325] width 94 height 37
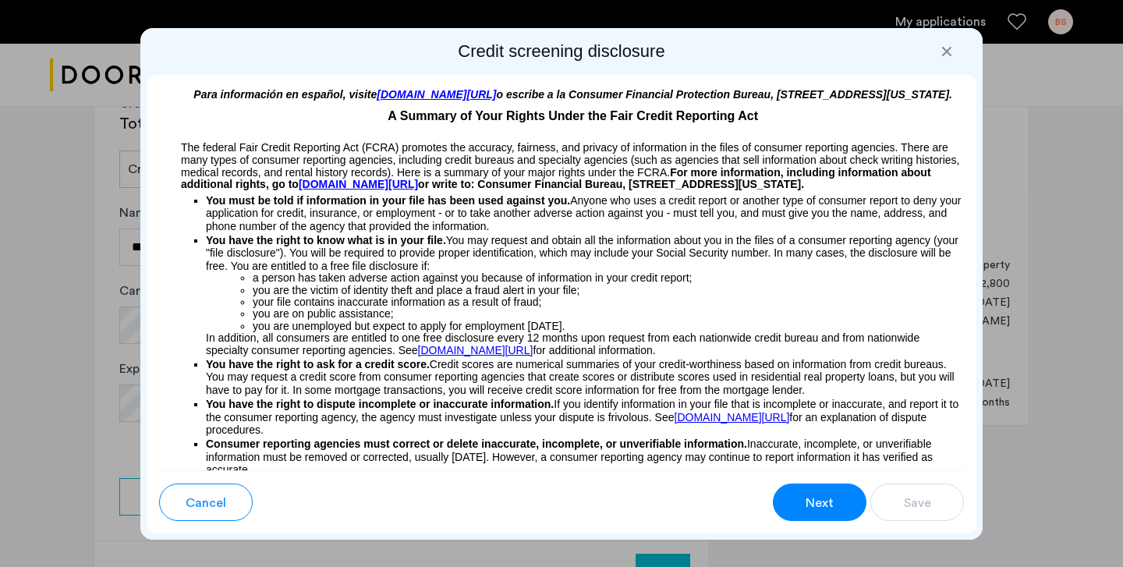
click at [813, 492] on button "Next" at bounding box center [820, 502] width 94 height 37
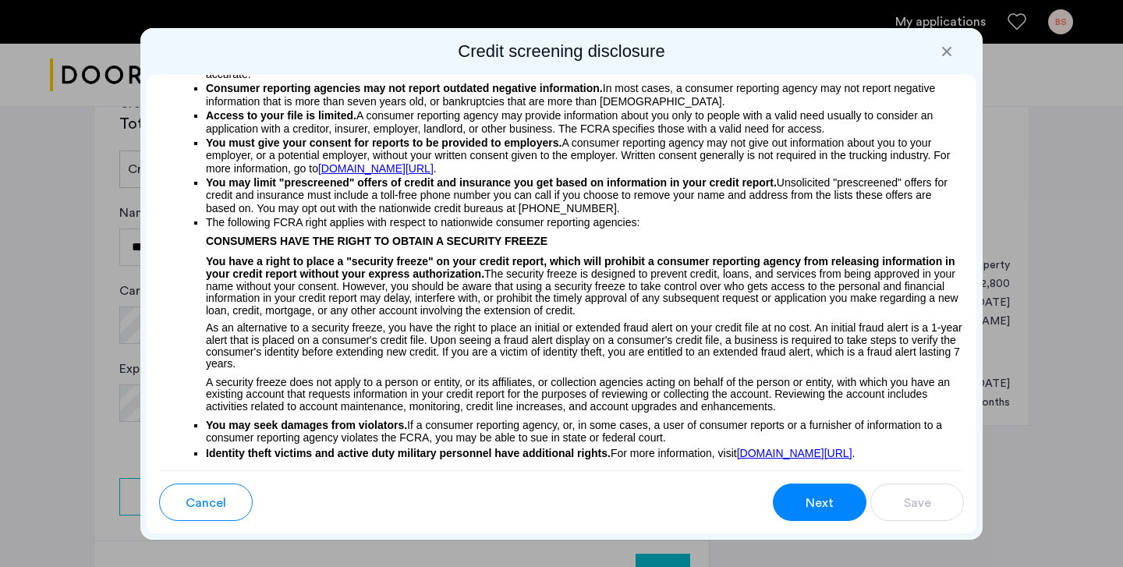
click at [813, 492] on button "Next" at bounding box center [820, 502] width 94 height 37
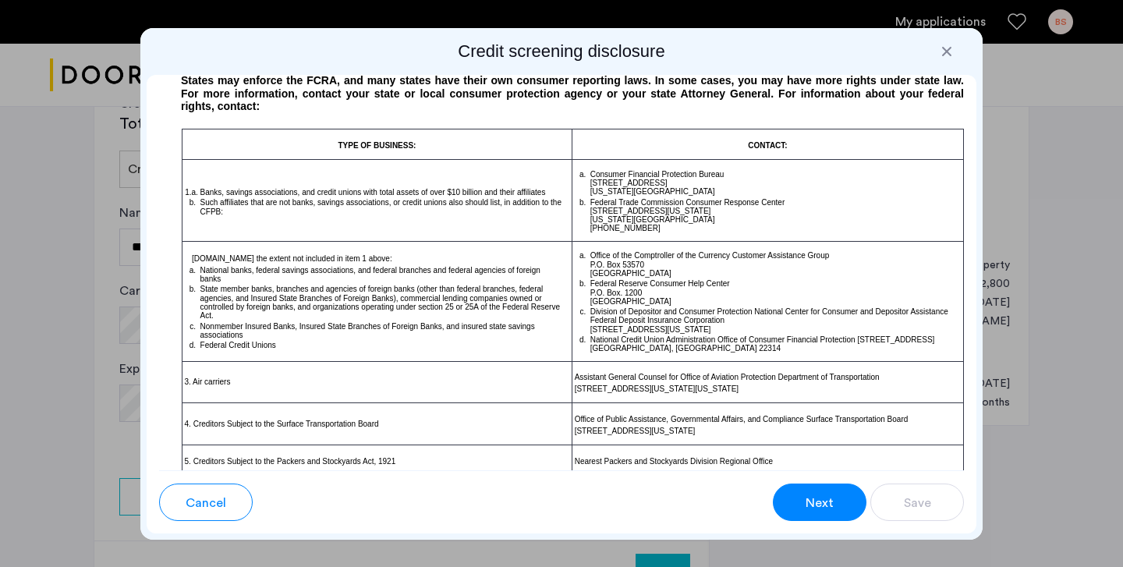
click at [813, 492] on button "Next" at bounding box center [820, 502] width 94 height 37
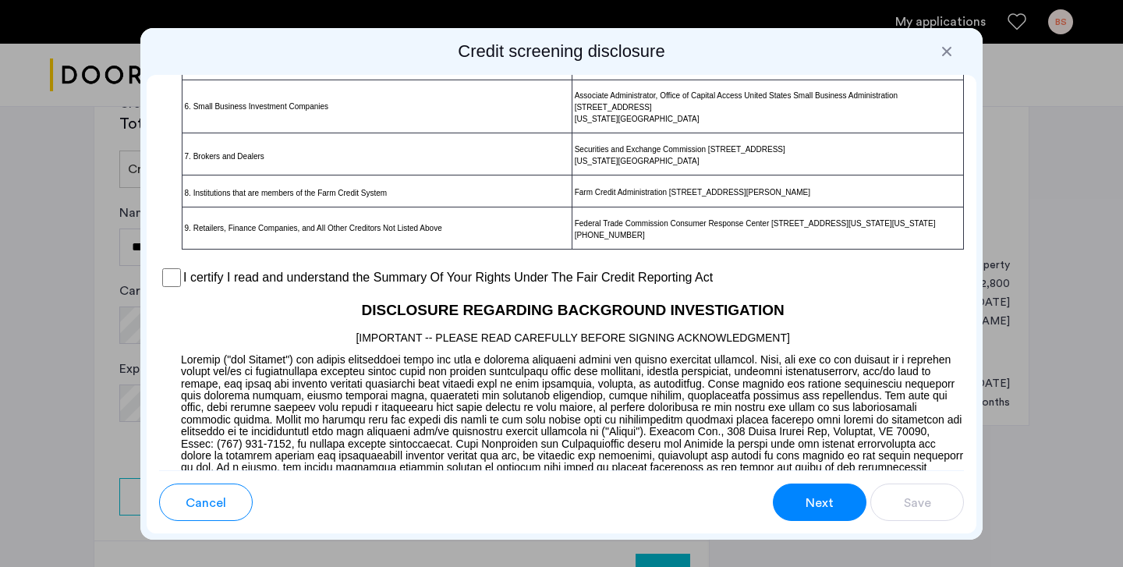
click at [813, 492] on button "Next" at bounding box center [820, 502] width 94 height 37
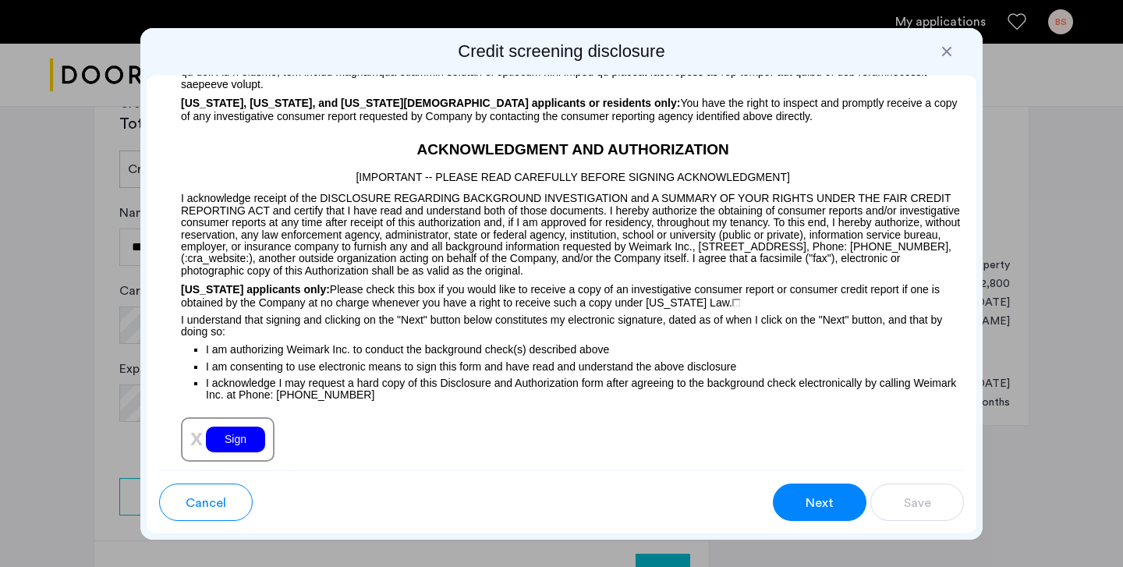
click at [813, 492] on button "Next" at bounding box center [820, 502] width 94 height 37
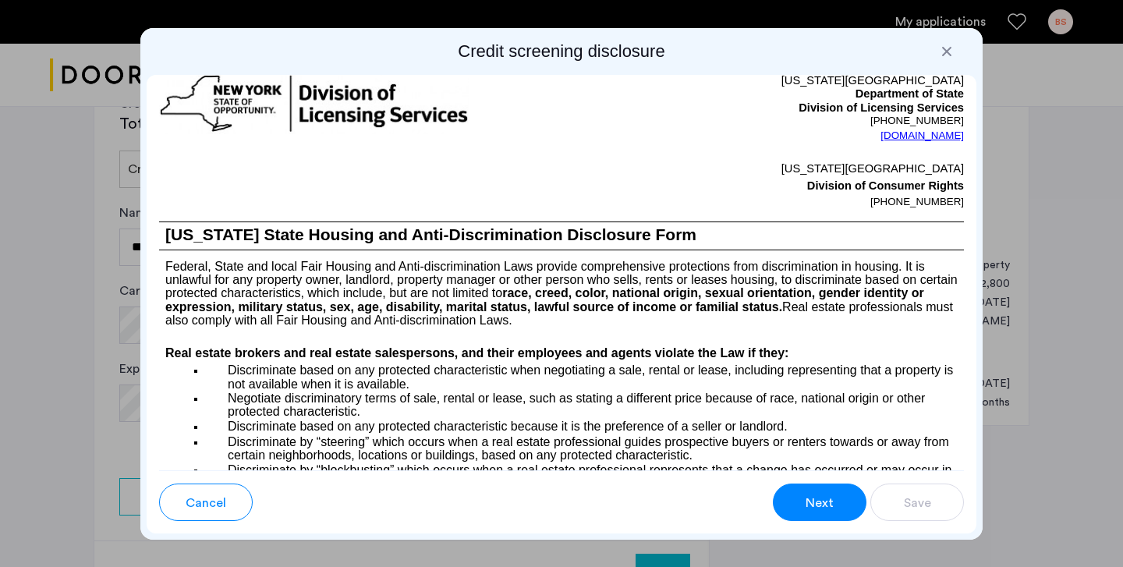
click at [813, 492] on button "Next" at bounding box center [820, 502] width 94 height 37
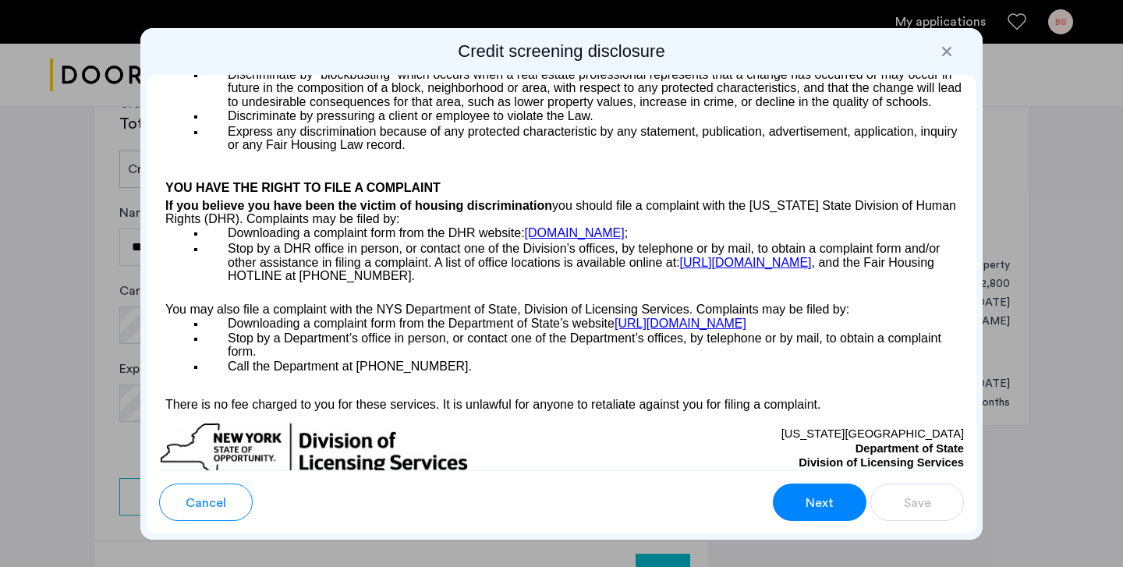
scroll to position [4606, 0]
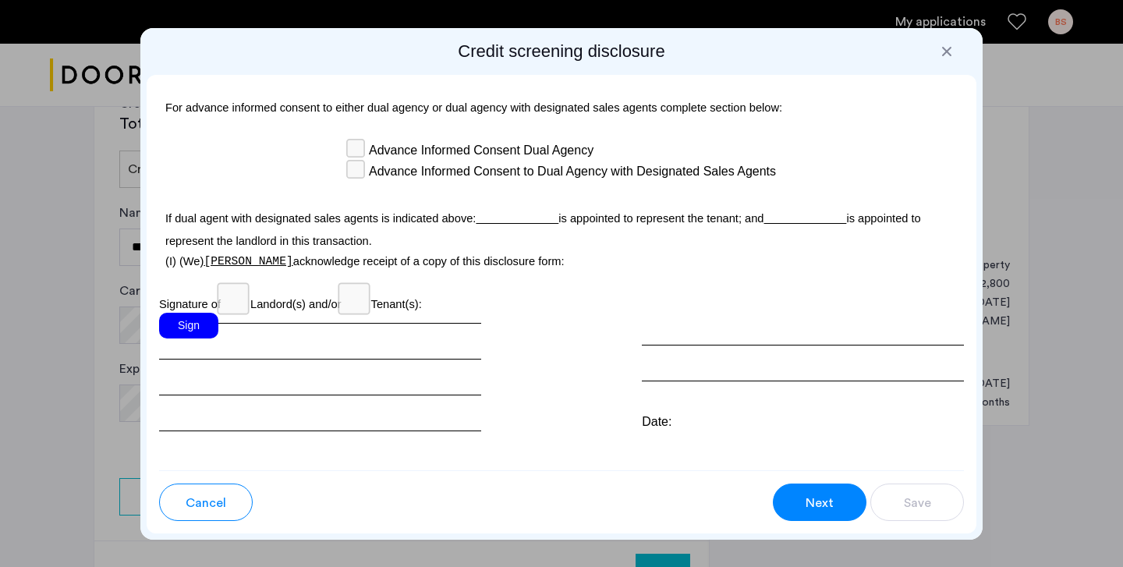
click at [175, 313] on div "Sign" at bounding box center [188, 326] width 59 height 26
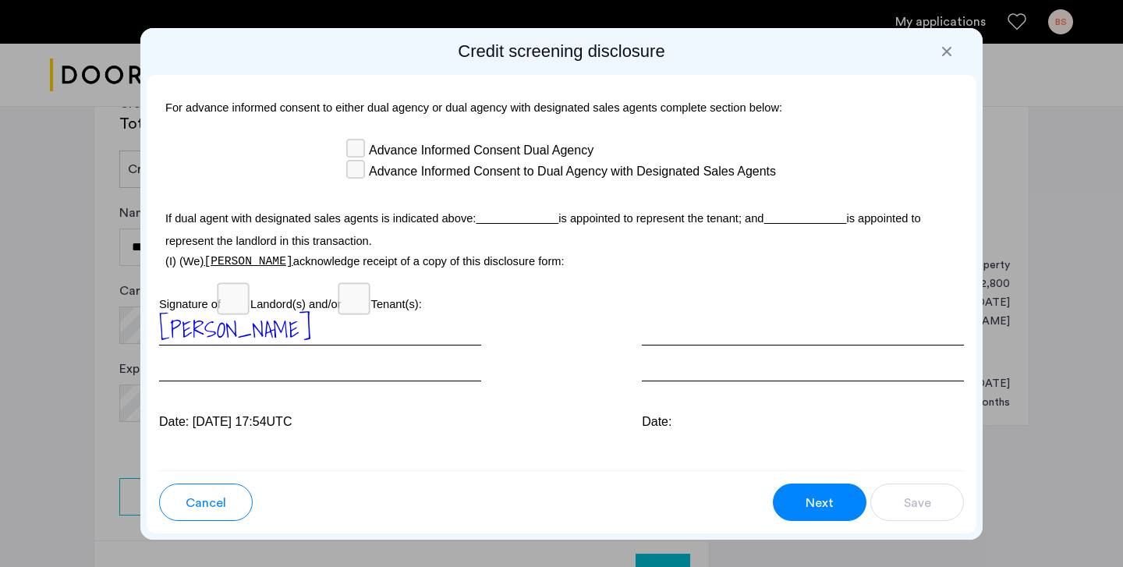
click at [810, 486] on button "Next" at bounding box center [820, 502] width 94 height 37
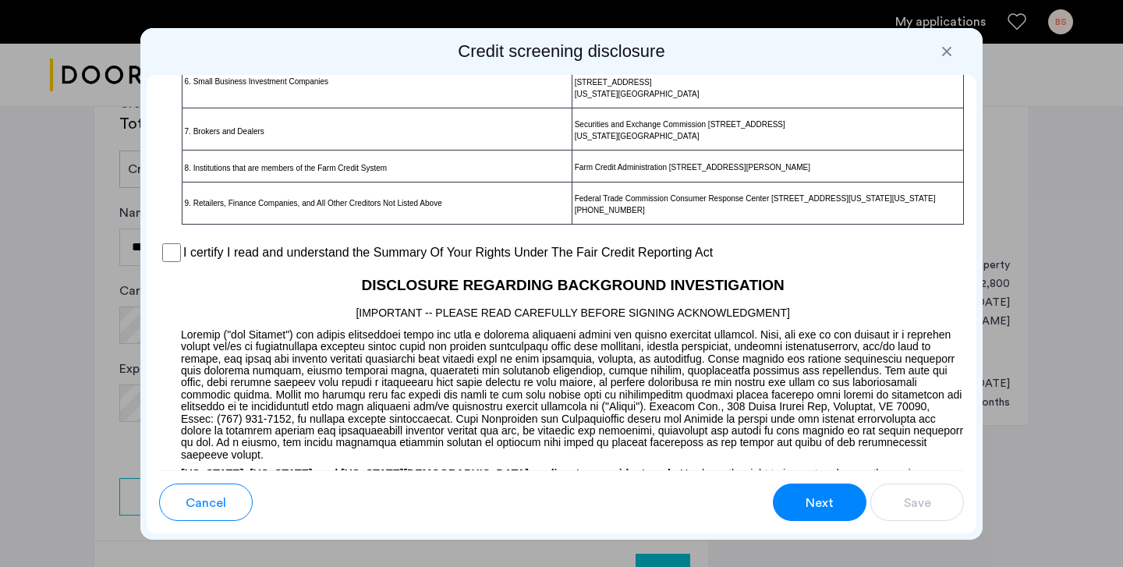
scroll to position [1208, 0]
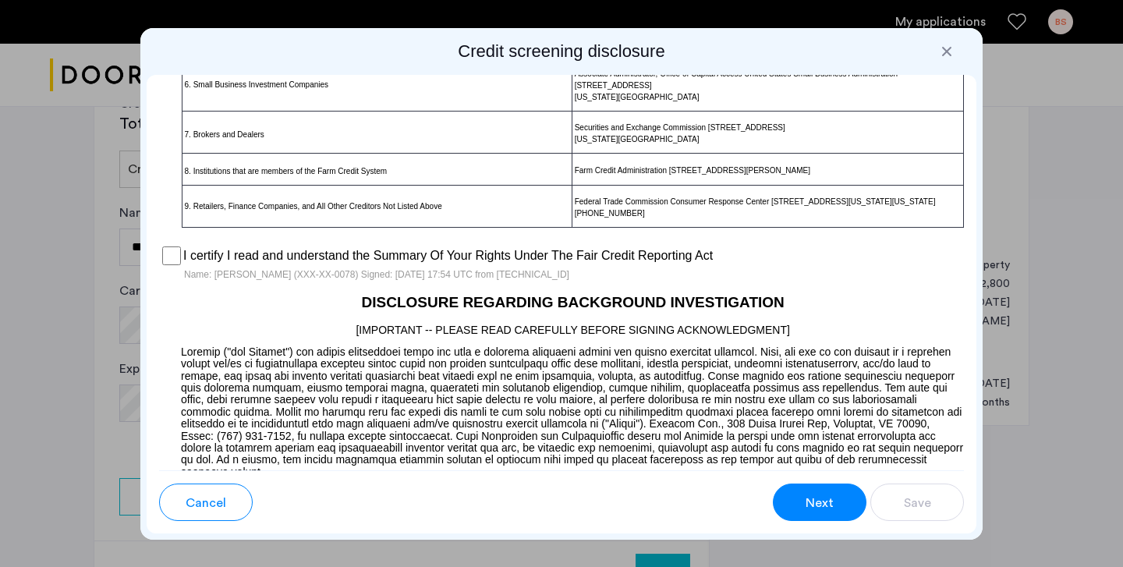
click at [830, 499] on span "Next" at bounding box center [820, 503] width 28 height 19
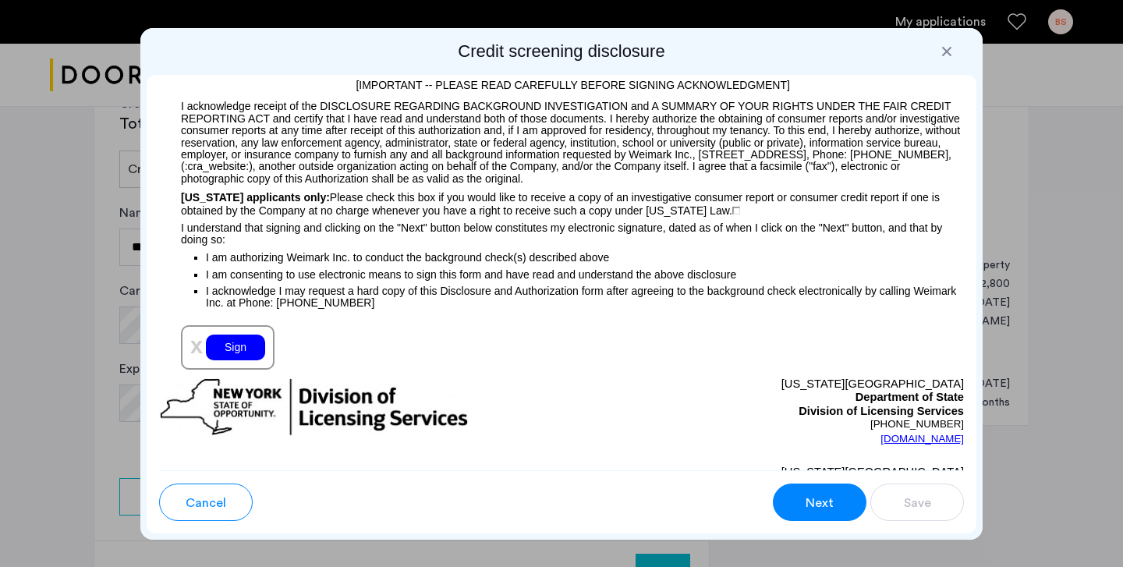
scroll to position [1768, 0]
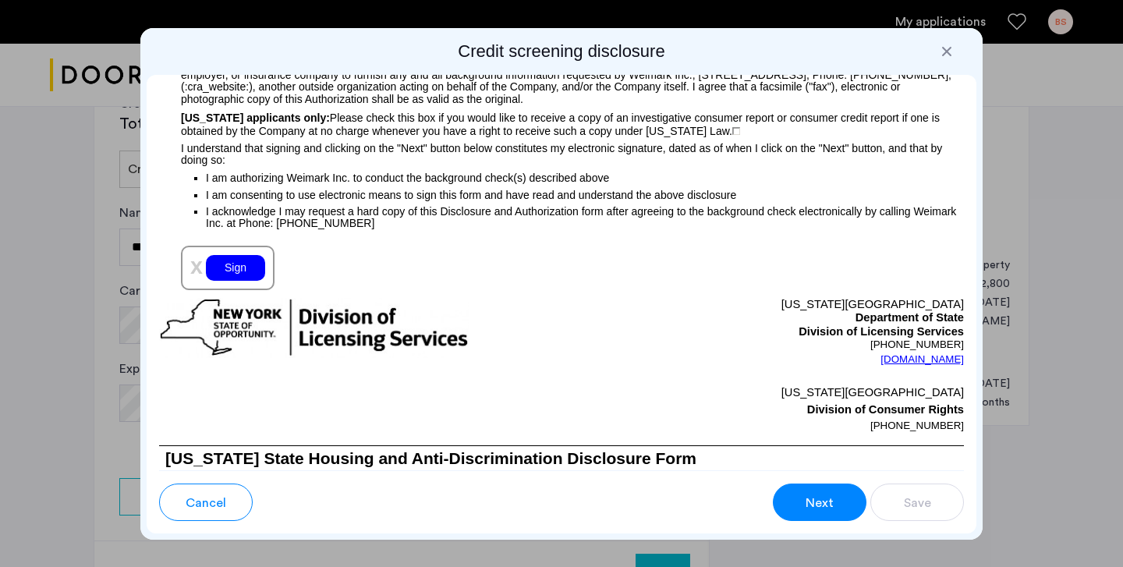
click at [246, 273] on div "Sign" at bounding box center [235, 268] width 59 height 26
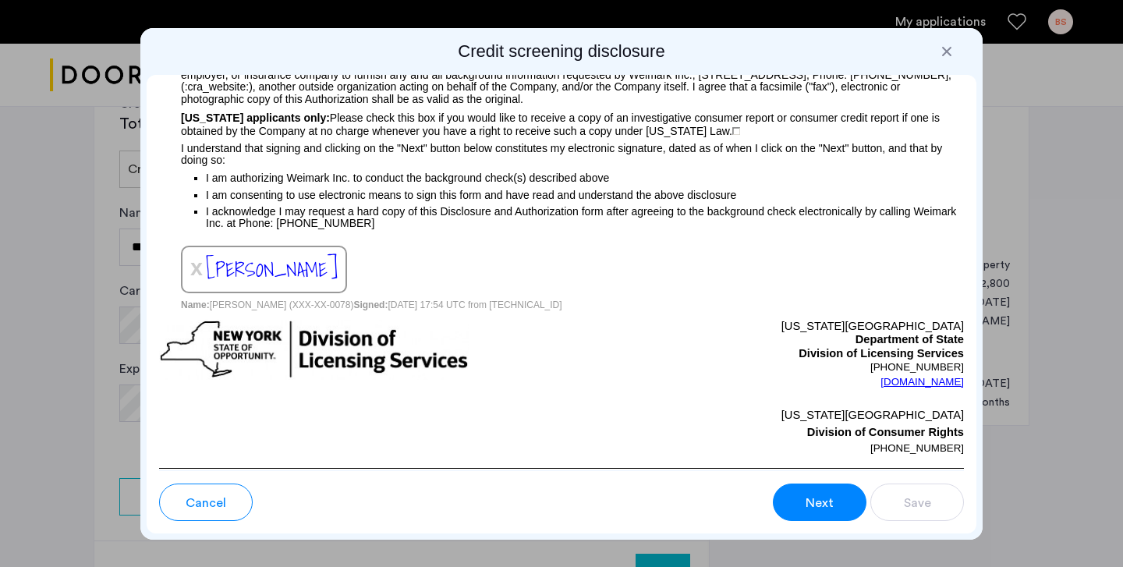
click at [832, 515] on button "Next" at bounding box center [820, 502] width 94 height 37
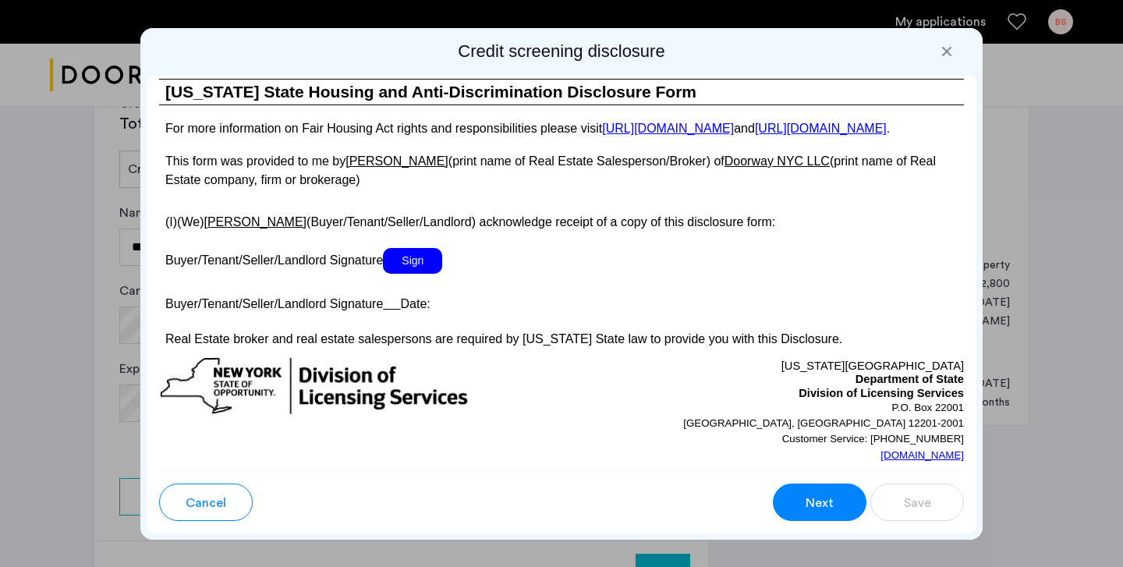
scroll to position [2912, 0]
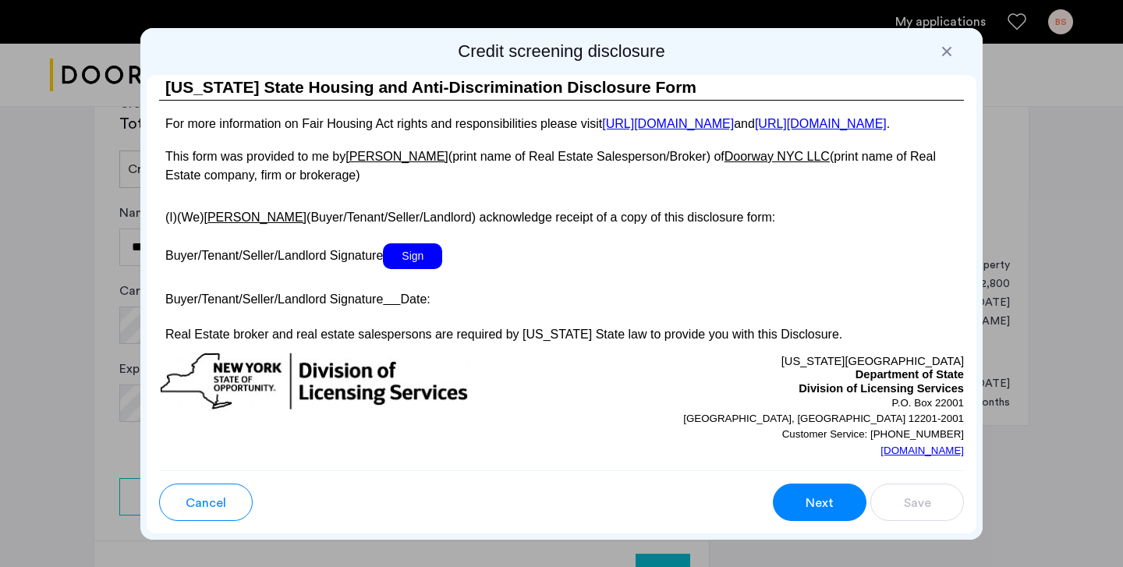
click at [411, 269] on span "Sign" at bounding box center [412, 256] width 59 height 26
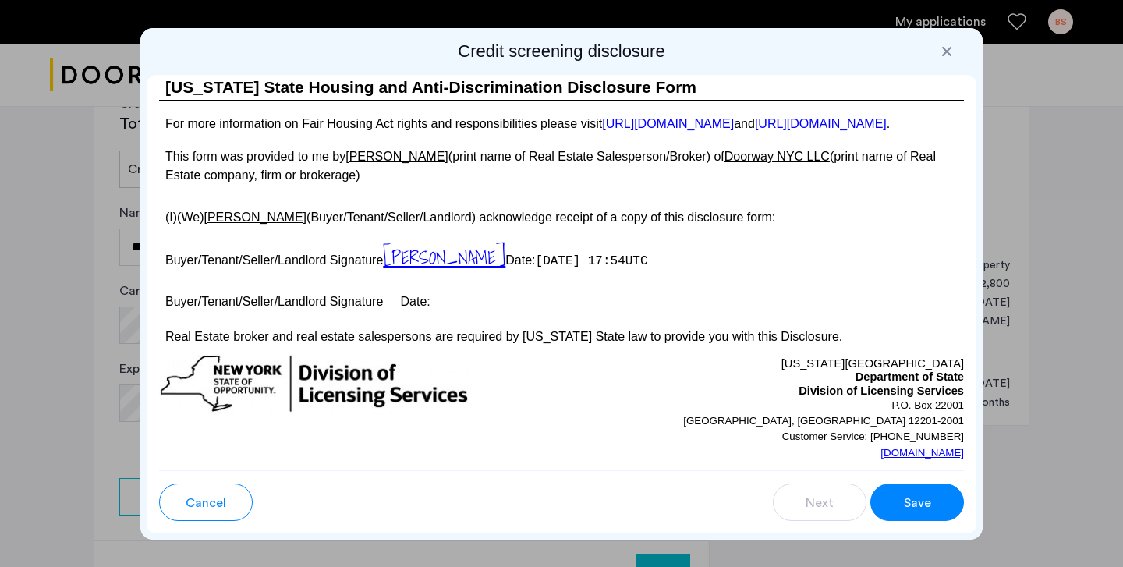
click at [938, 504] on button "Save" at bounding box center [918, 502] width 94 height 37
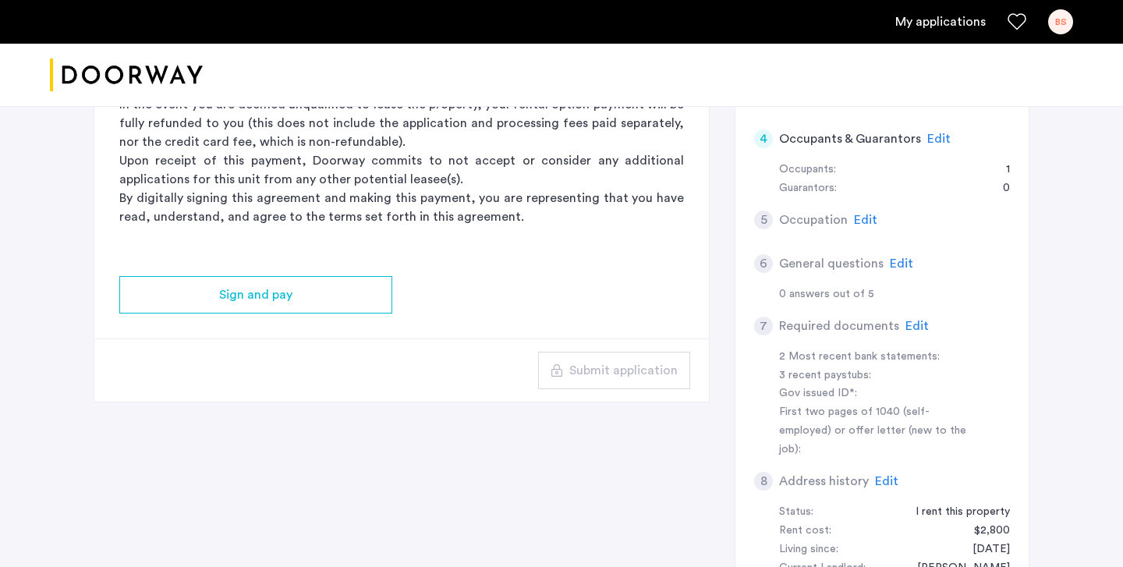
scroll to position [260, 0]
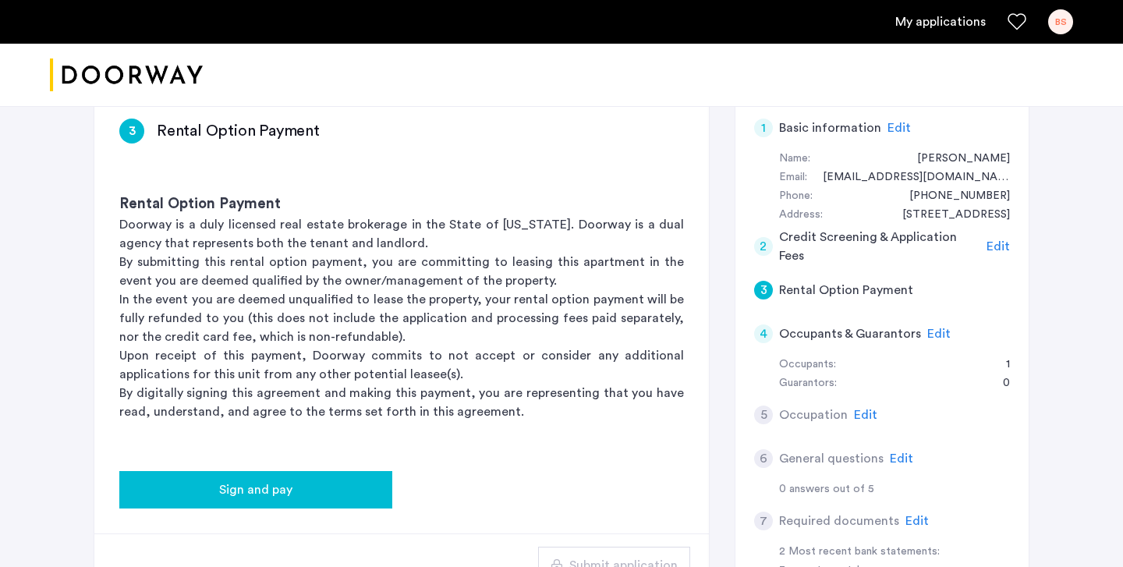
click at [311, 497] on div "Sign and pay" at bounding box center [256, 490] width 248 height 19
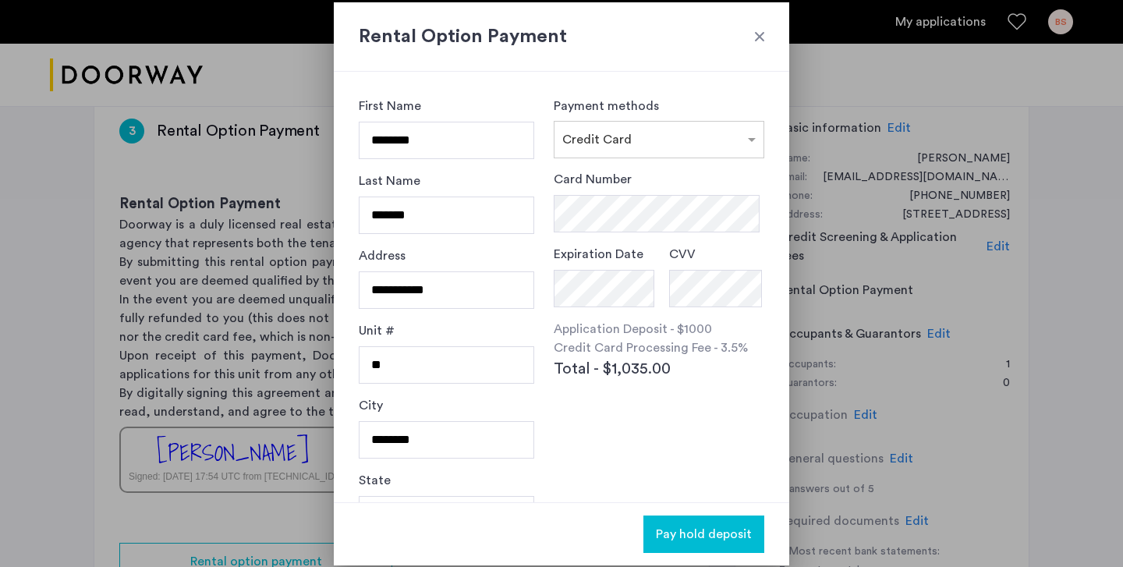
scroll to position [0, 0]
click at [754, 33] on div at bounding box center [760, 37] width 16 height 16
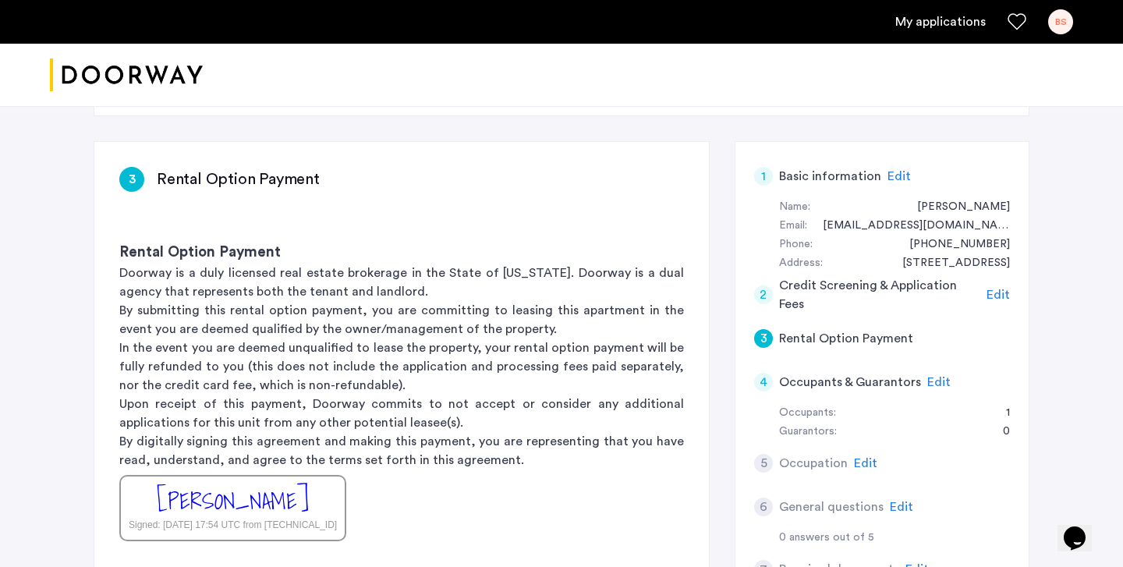
scroll to position [214, 0]
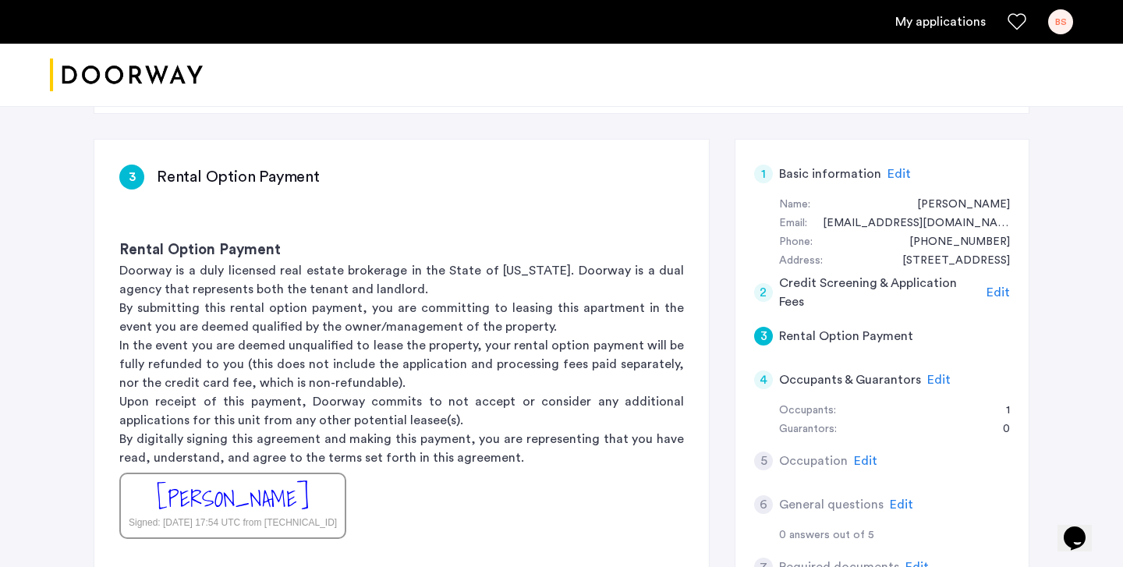
click at [929, 378] on span "Edit" at bounding box center [939, 380] width 23 height 12
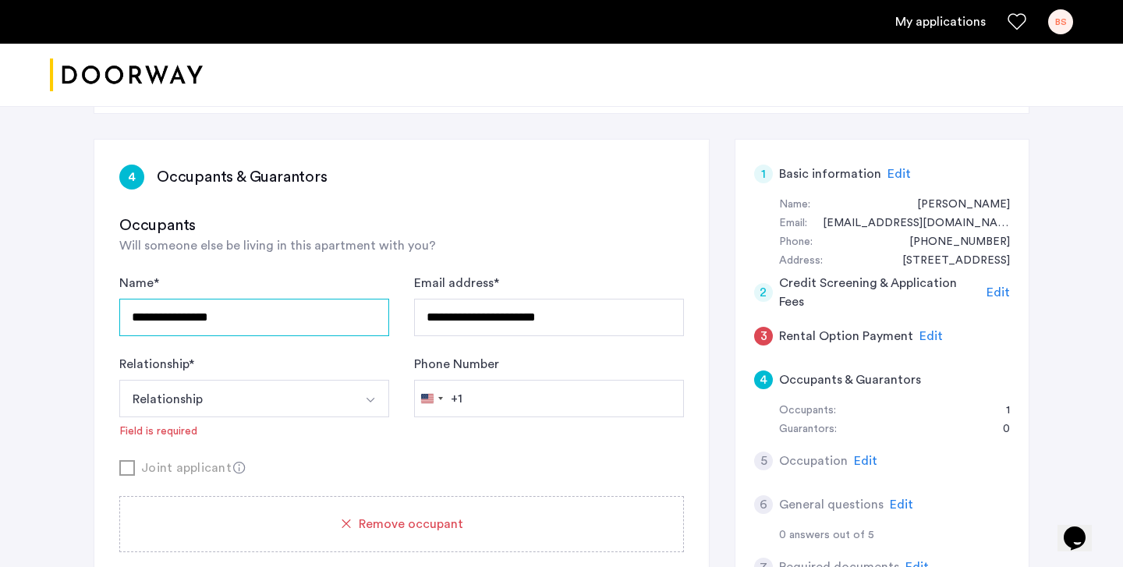
click at [363, 315] on input "**********" at bounding box center [254, 317] width 270 height 37
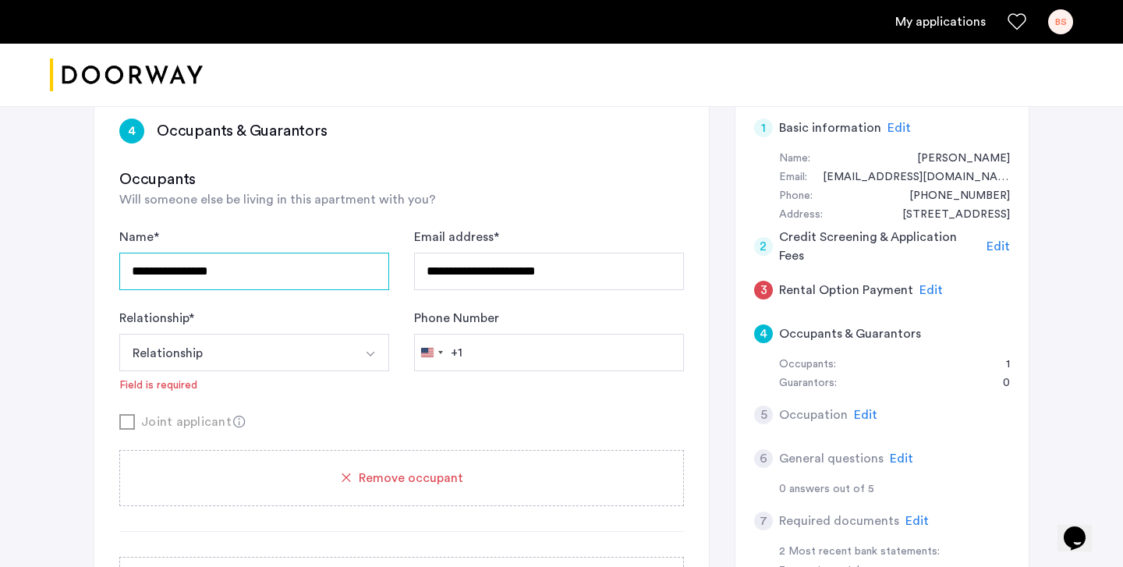
scroll to position [300, 0]
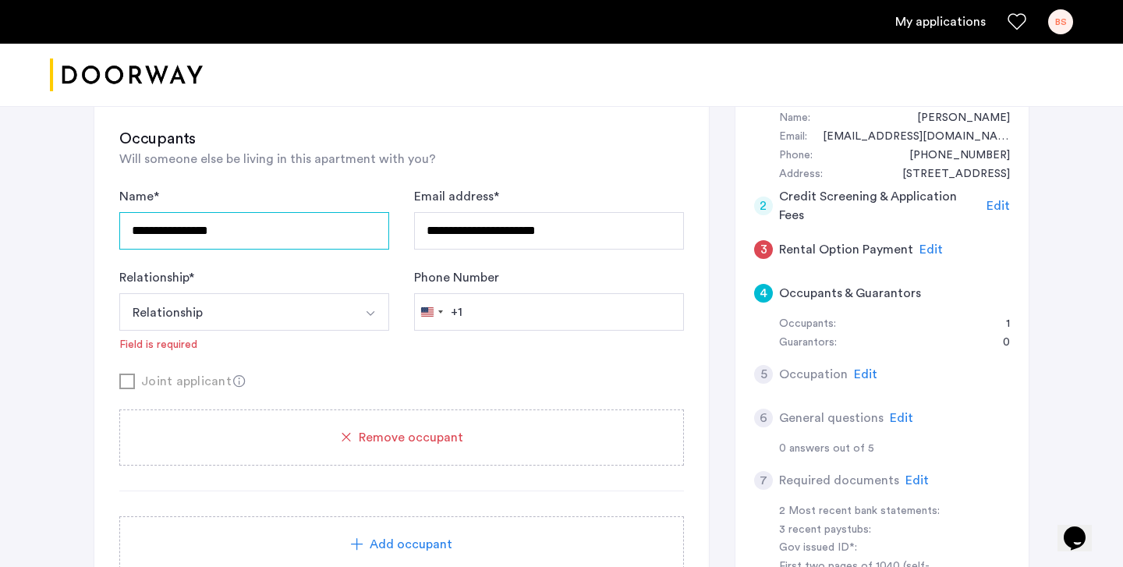
click at [313, 226] on input "**********" at bounding box center [254, 230] width 270 height 37
type input "**********"
click at [242, 303] on button "Relationship" at bounding box center [235, 311] width 233 height 37
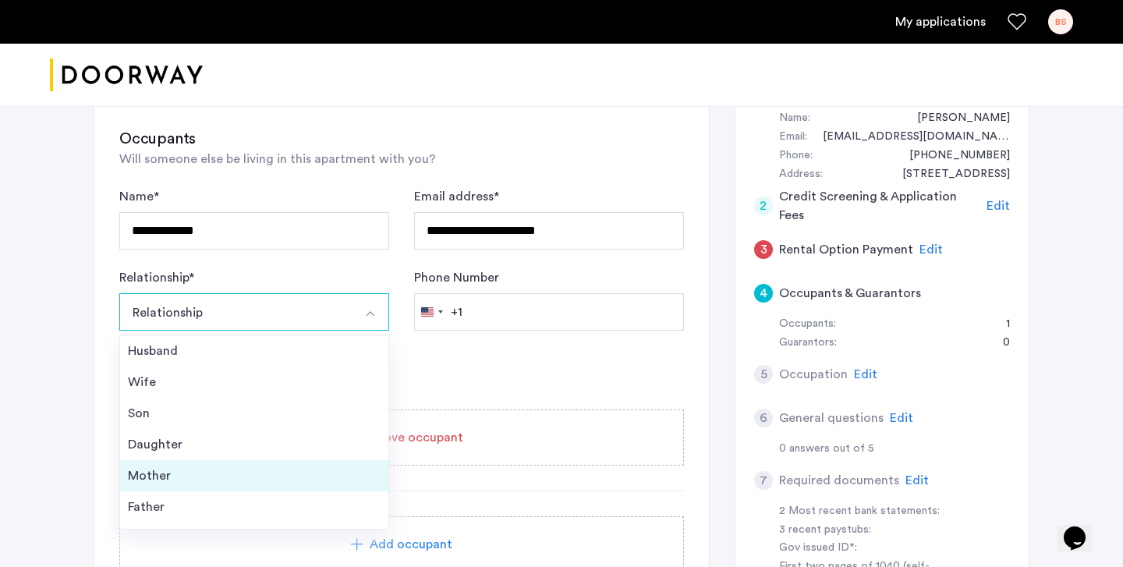
scroll to position [56, 0]
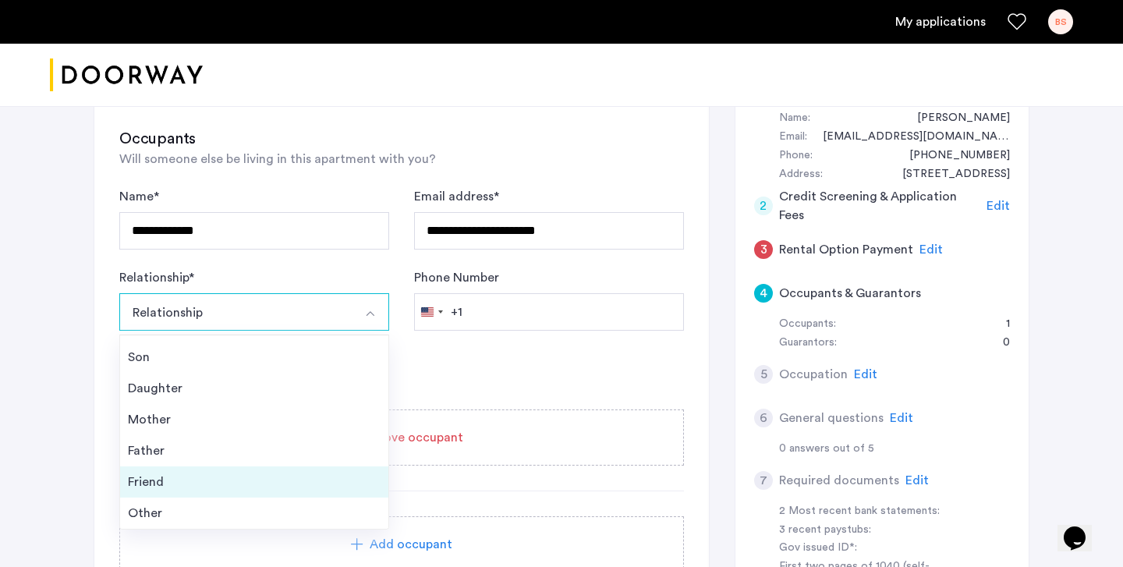
click at [182, 478] on div "Friend" at bounding box center [254, 482] width 253 height 19
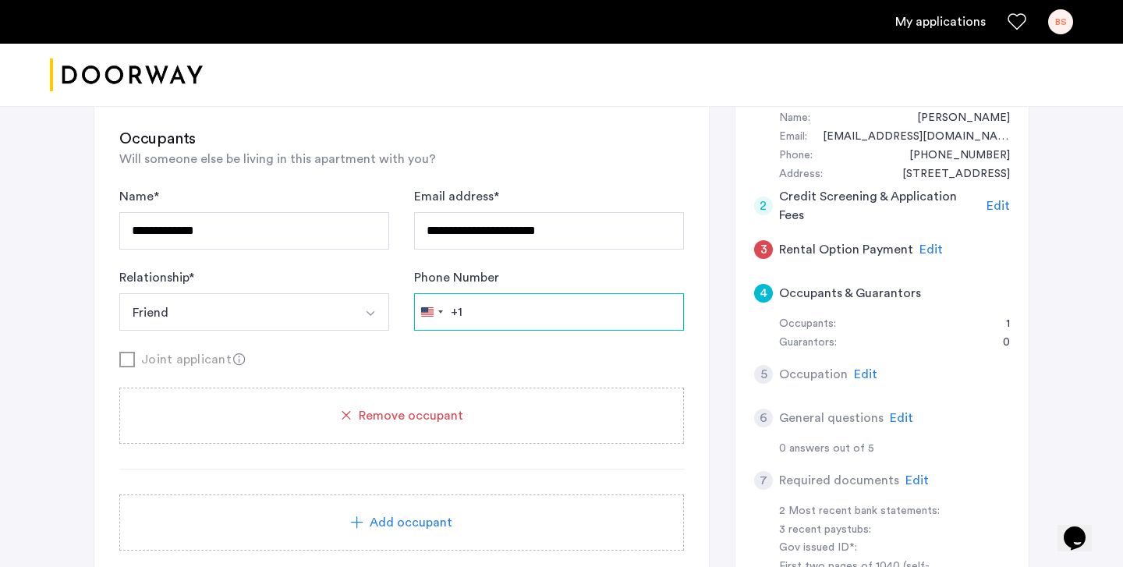
click at [522, 307] on input "Phone Number" at bounding box center [549, 311] width 270 height 37
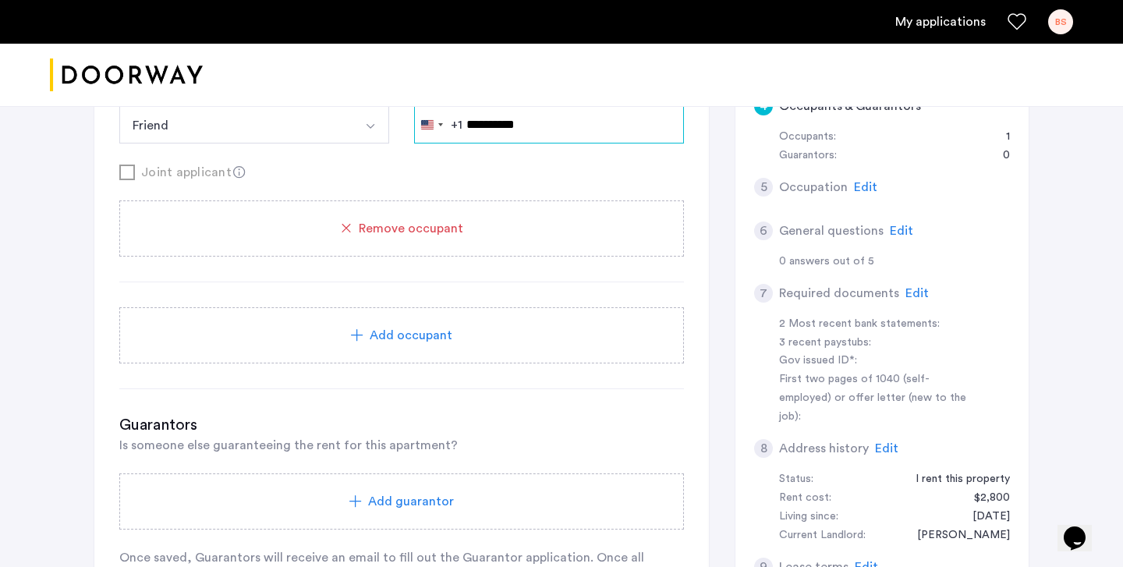
scroll to position [491, 0]
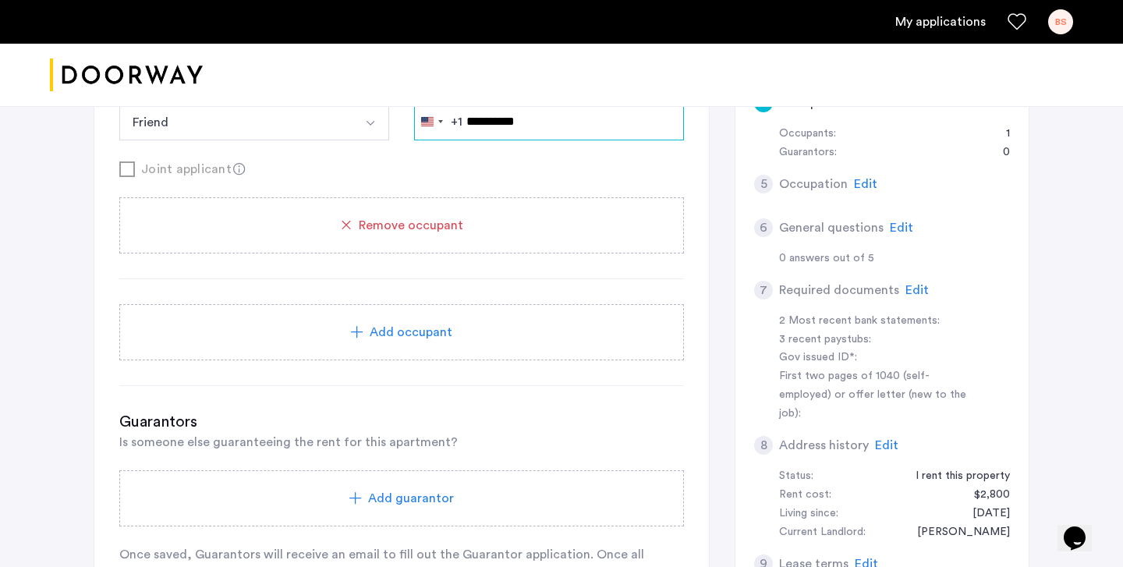
type input "**********"
click at [406, 453] on div "Guarantors Is someone else guaranteeing the rent for this apartment? Add guaran…" at bounding box center [401, 497] width 565 height 172
click at [437, 436] on span "Is someone else guaranteeing the rent for this apartment?" at bounding box center [288, 442] width 339 height 12
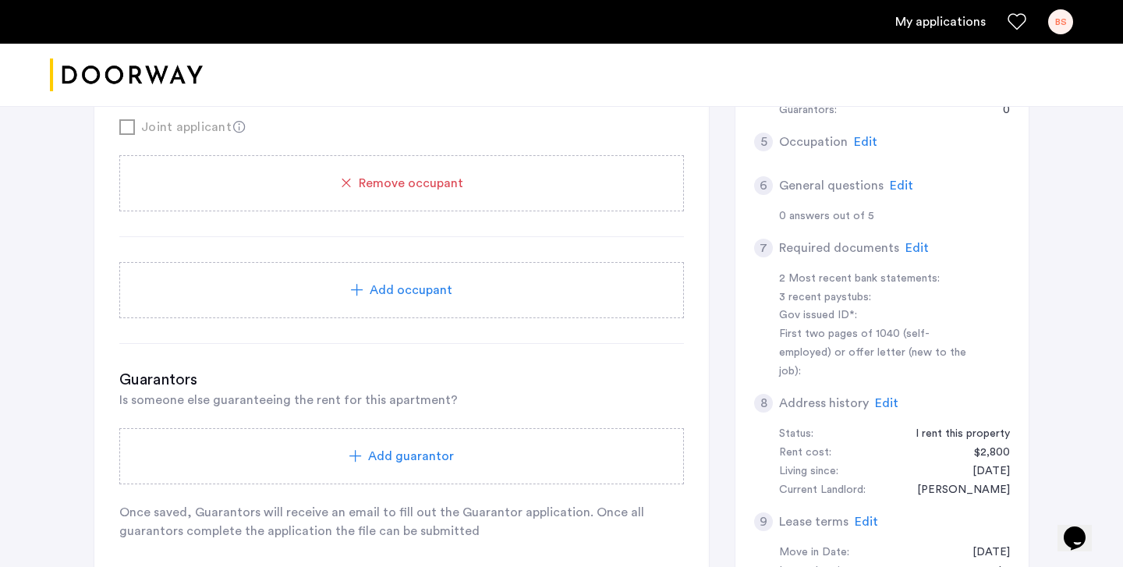
scroll to position [580, 0]
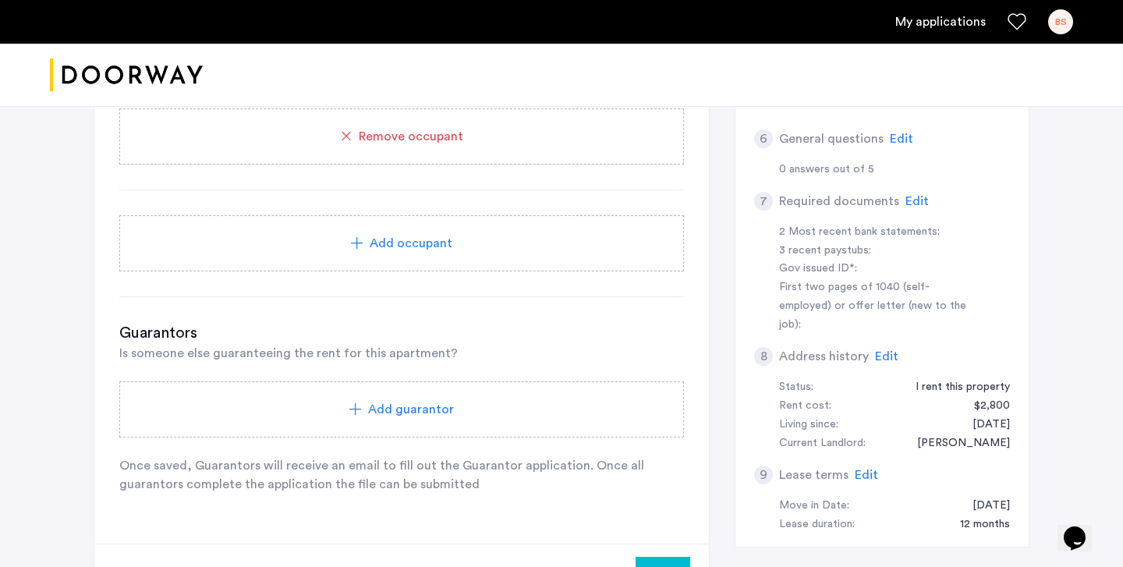
click at [427, 410] on span "Add guarantor" at bounding box center [411, 409] width 86 height 19
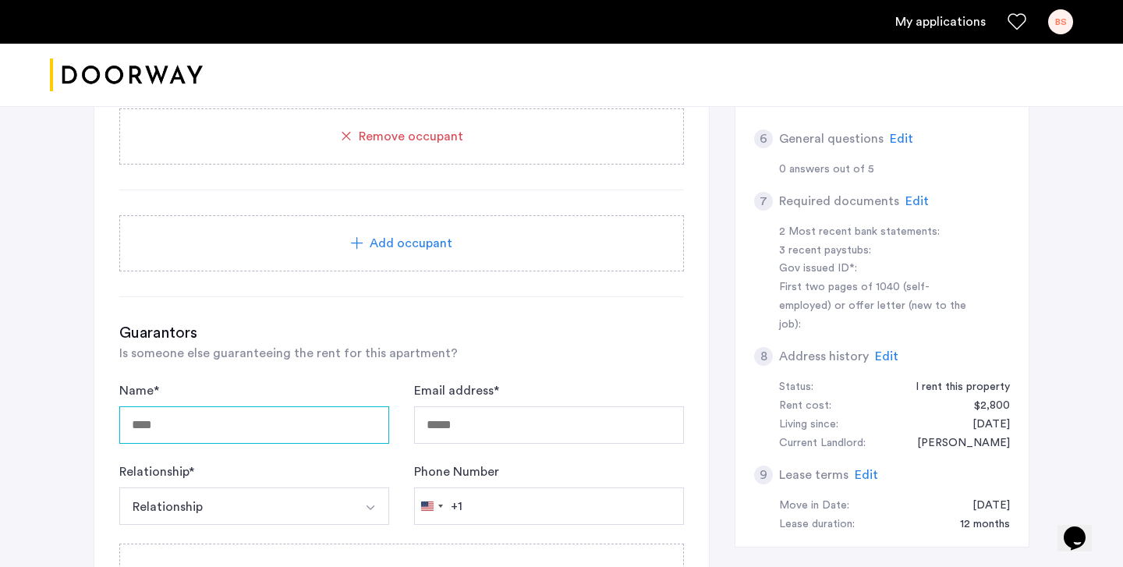
click at [314, 417] on input "Name *" at bounding box center [254, 424] width 270 height 37
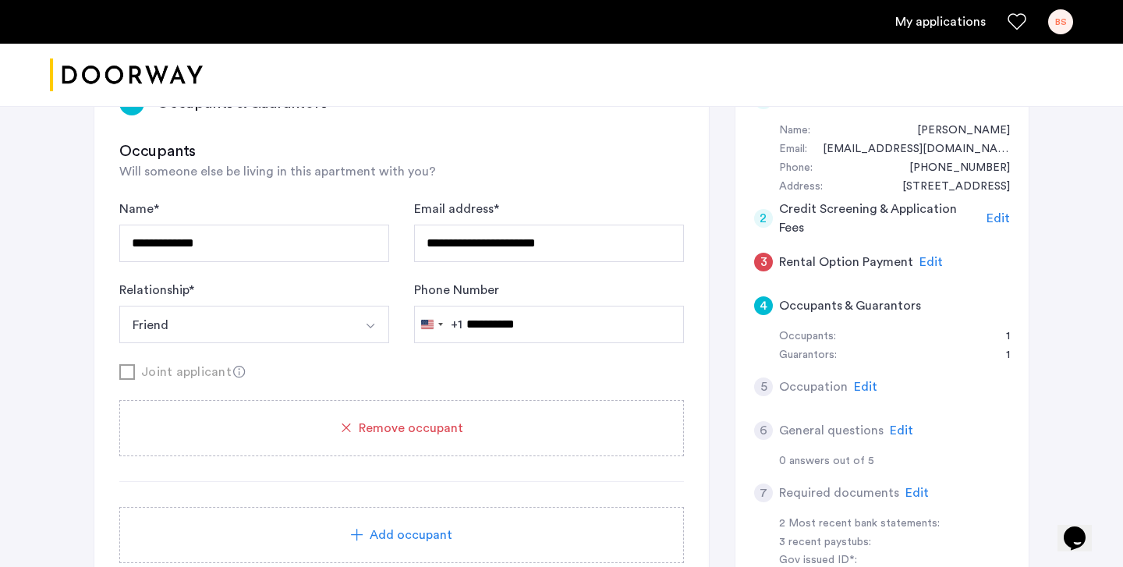
scroll to position [287, 0]
click at [857, 382] on span "Edit" at bounding box center [865, 388] width 23 height 12
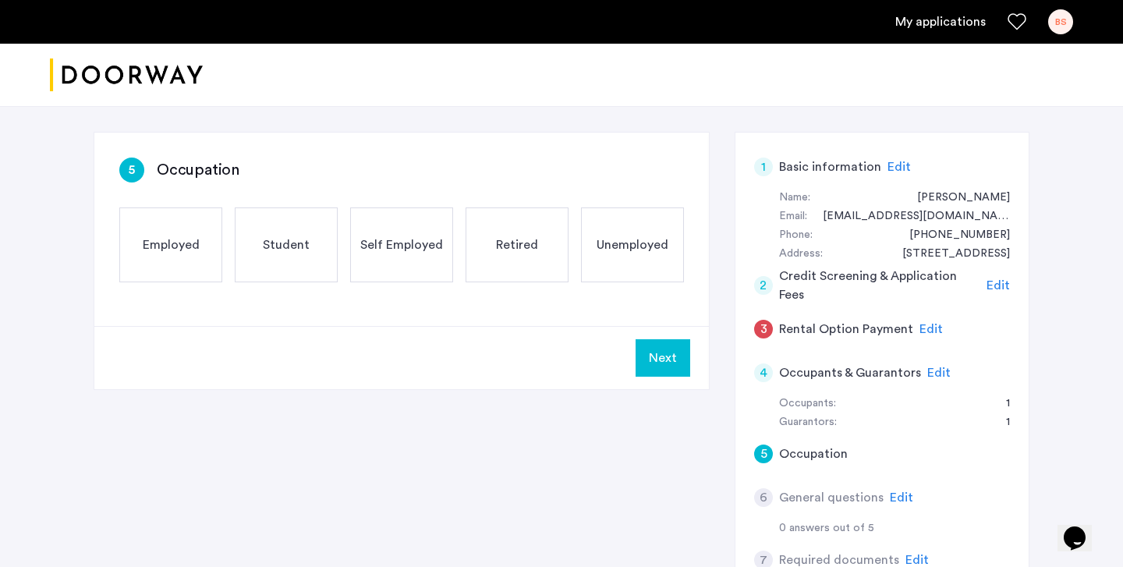
scroll to position [197, 0]
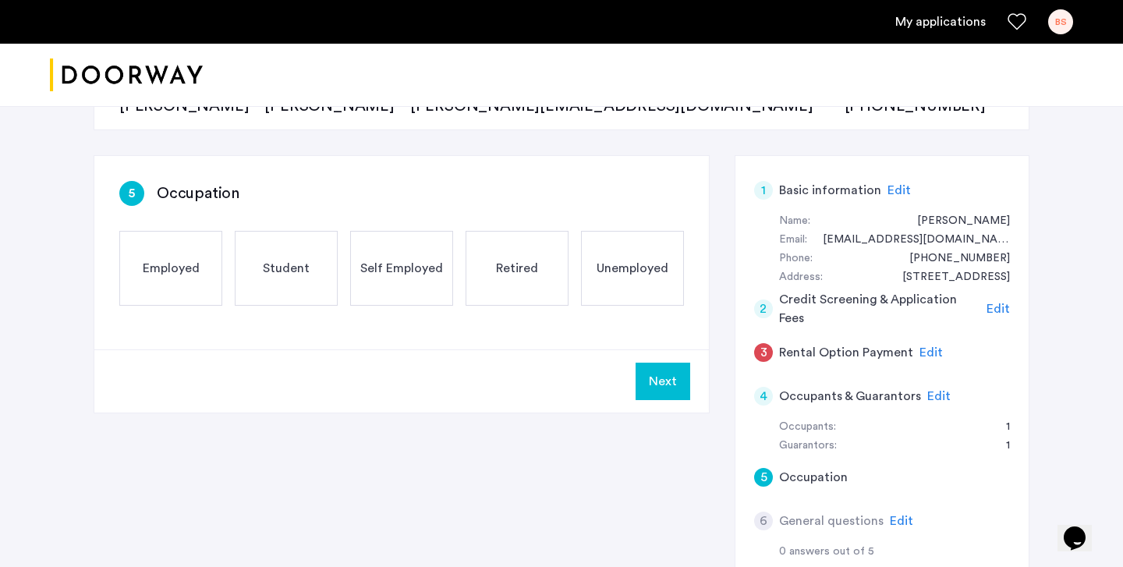
click at [120, 251] on div "Employed" at bounding box center [170, 268] width 103 height 75
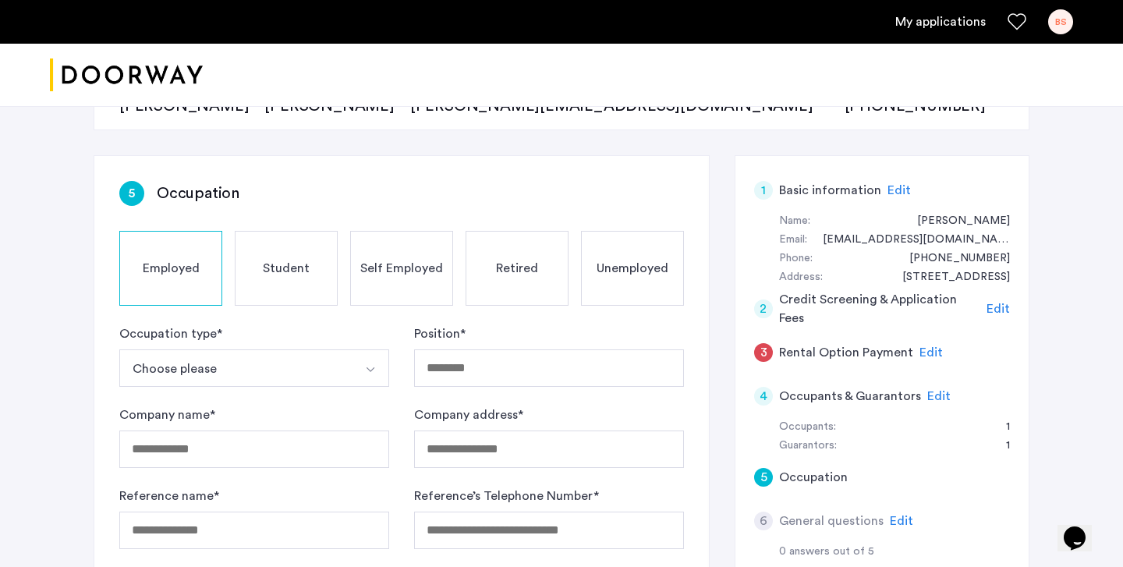
click at [356, 374] on button "Select option" at bounding box center [370, 368] width 37 height 37
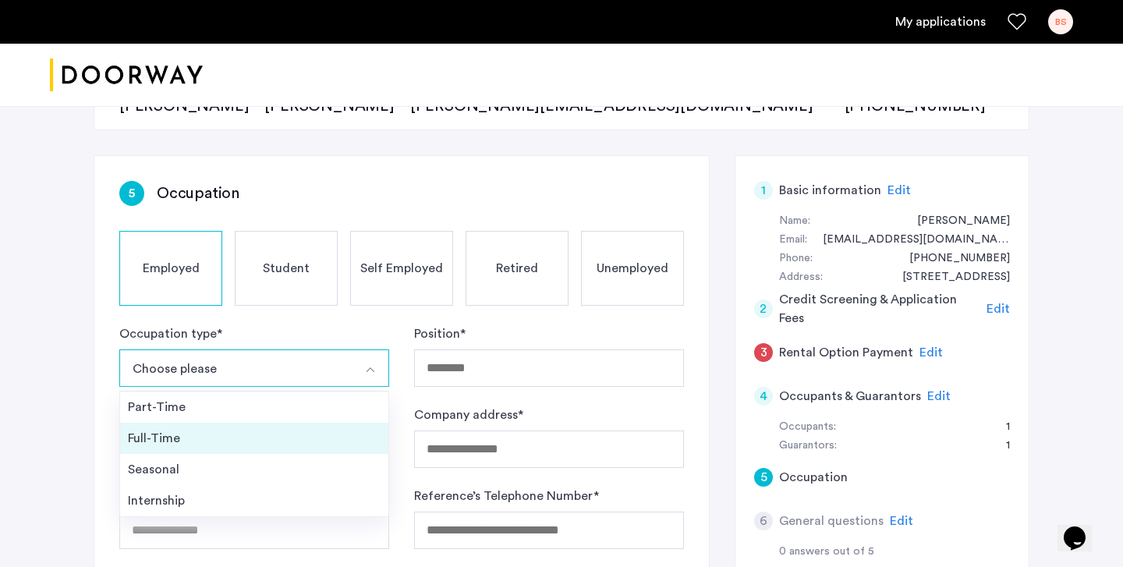
scroll to position [266, 0]
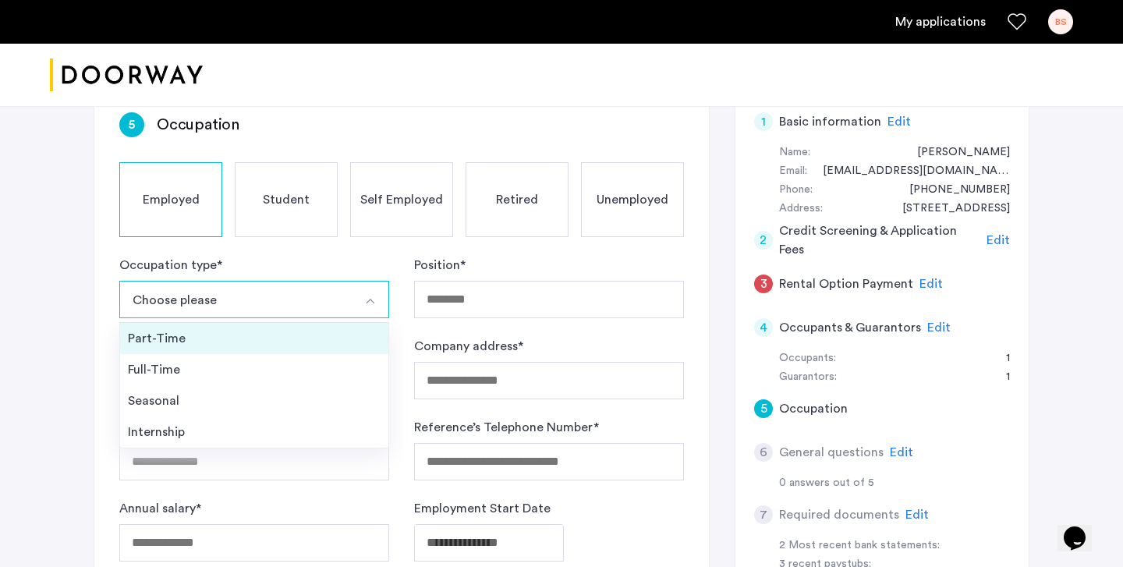
click at [255, 338] on div "Part-Time" at bounding box center [254, 338] width 253 height 19
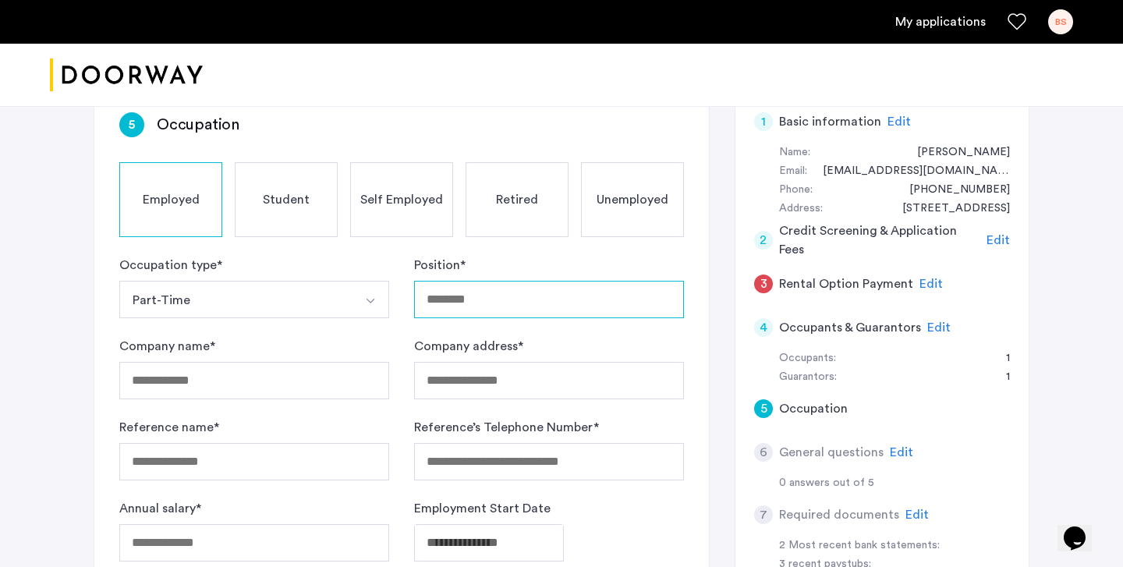
click at [474, 308] on input "Position *" at bounding box center [549, 299] width 270 height 37
type input "**********"
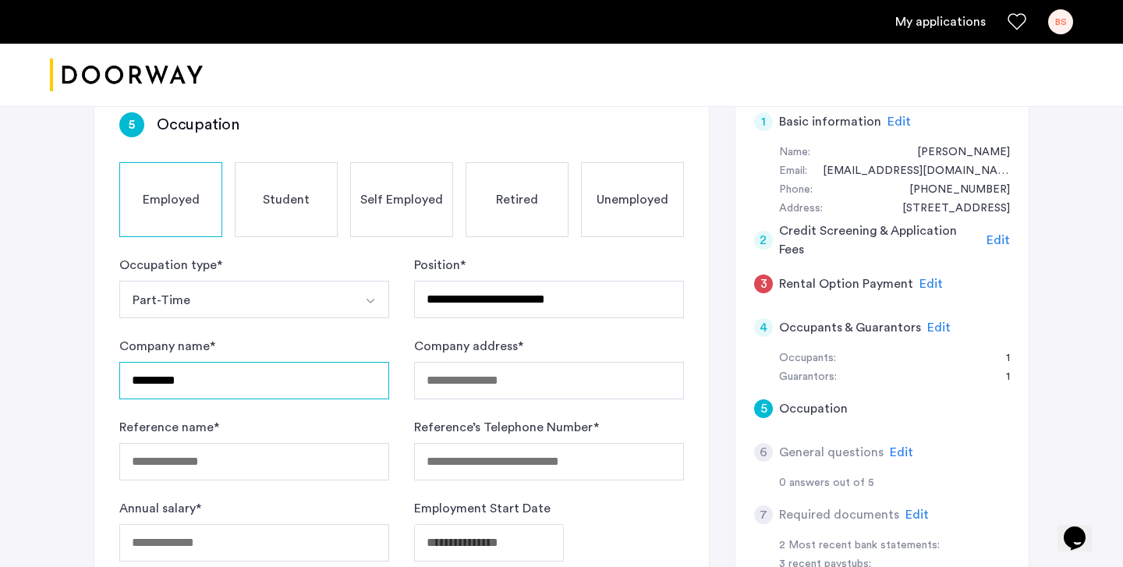
type input "*********"
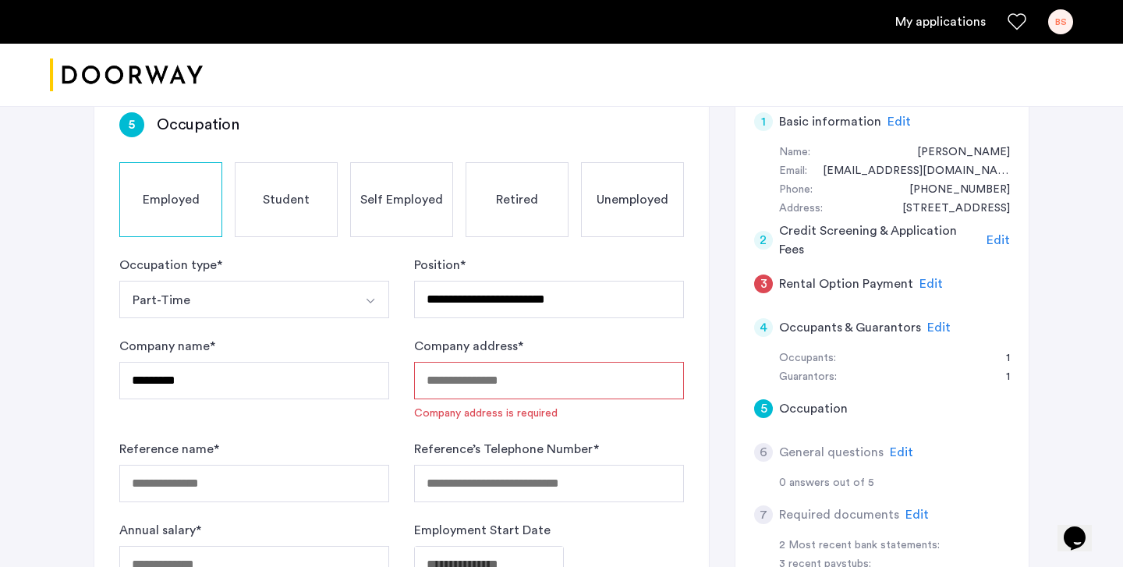
paste input "**********"
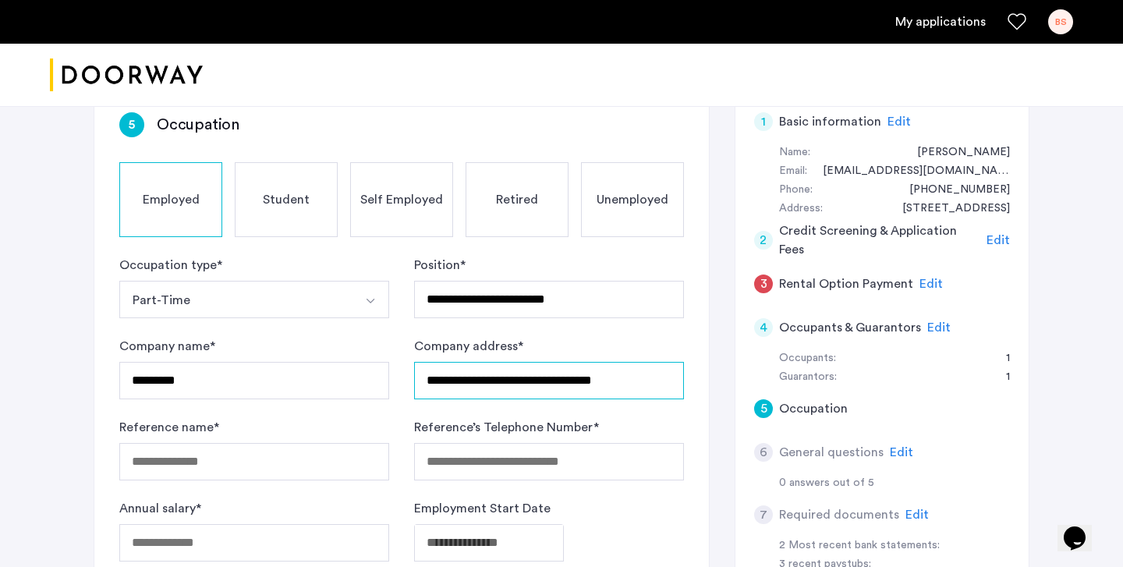
scroll to position [299, 0]
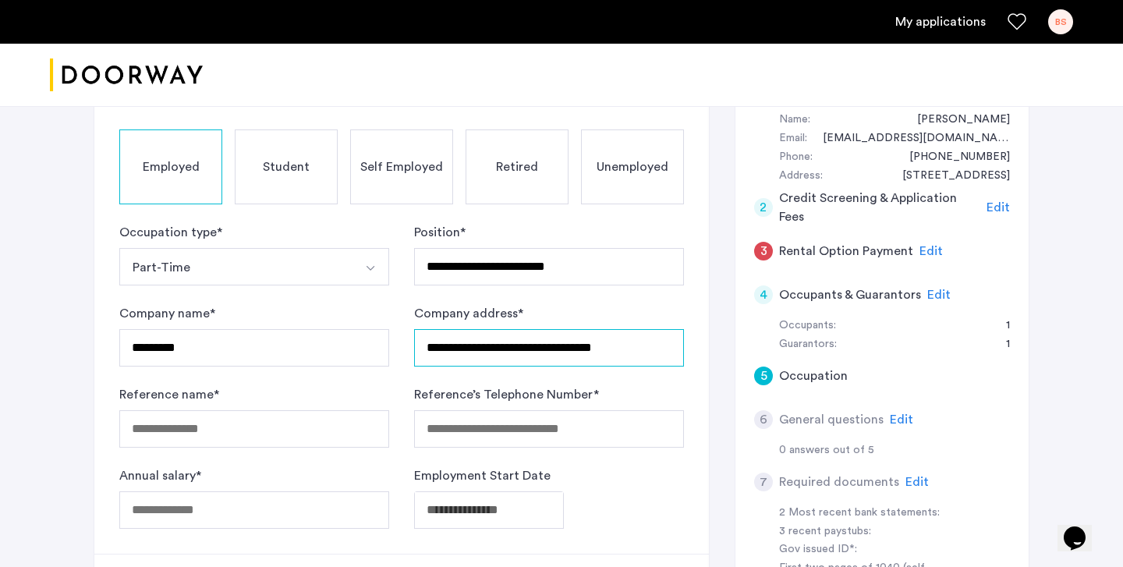
type input "**********"
click at [312, 430] on input "Reference name *" at bounding box center [254, 428] width 270 height 37
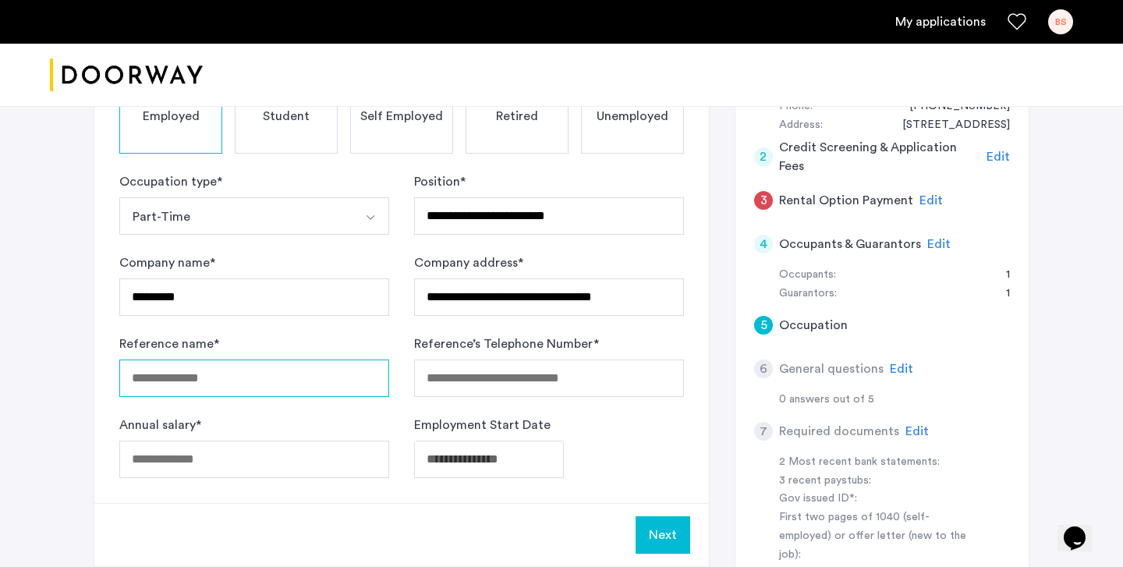
scroll to position [353, 0]
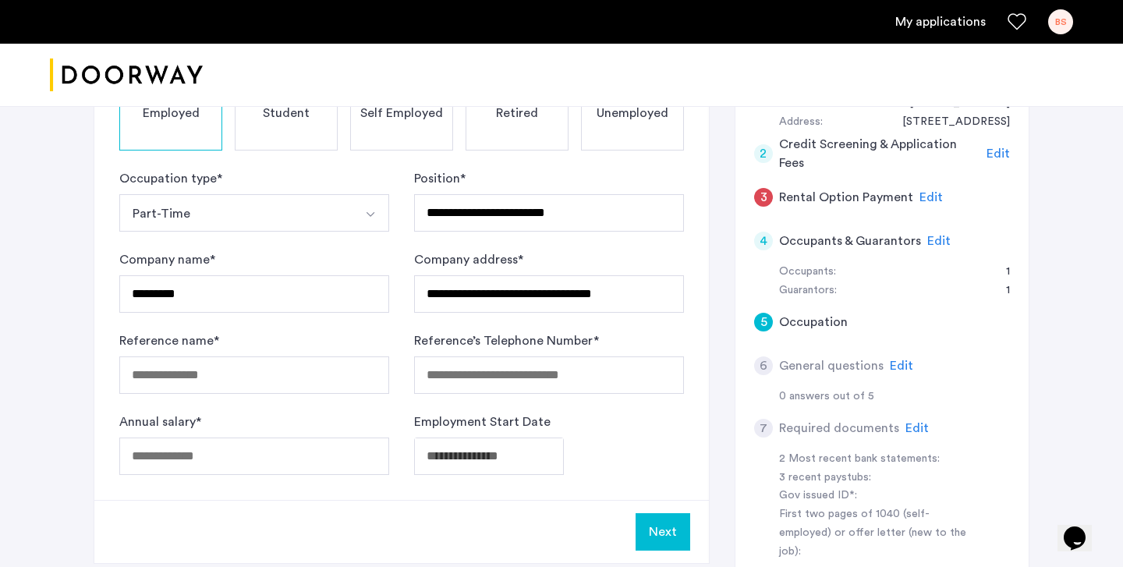
click at [296, 435] on div "Annual salary *" at bounding box center [254, 444] width 270 height 62
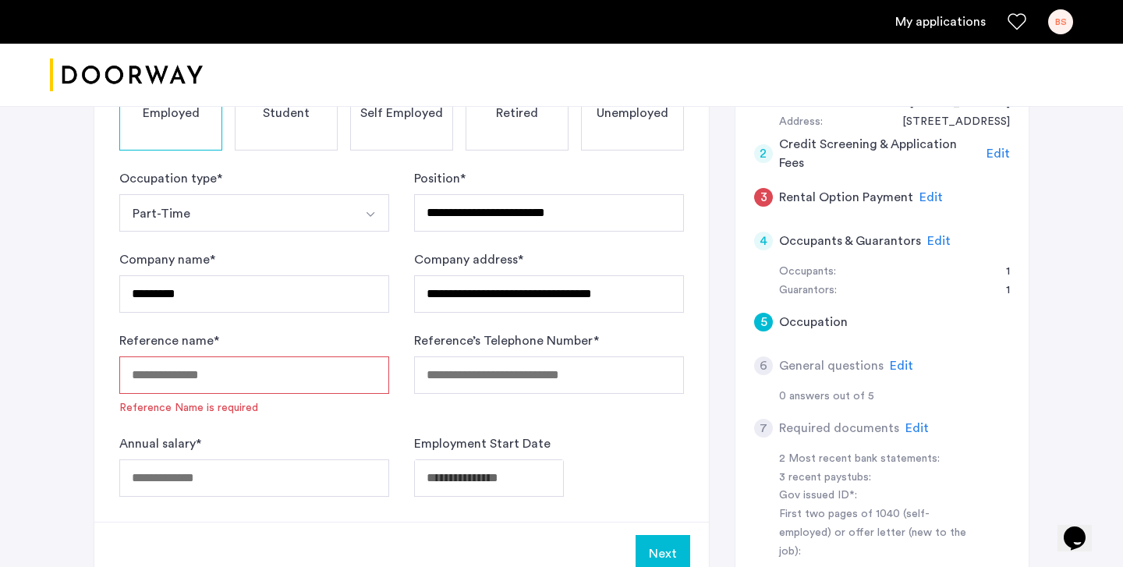
click at [289, 455] on div "Annual salary *" at bounding box center [254, 466] width 270 height 62
click at [278, 484] on input "Annual salary *" at bounding box center [254, 478] width 270 height 37
type input "*****"
click at [297, 384] on input "Reference name *" at bounding box center [254, 375] width 270 height 37
type input "**********"
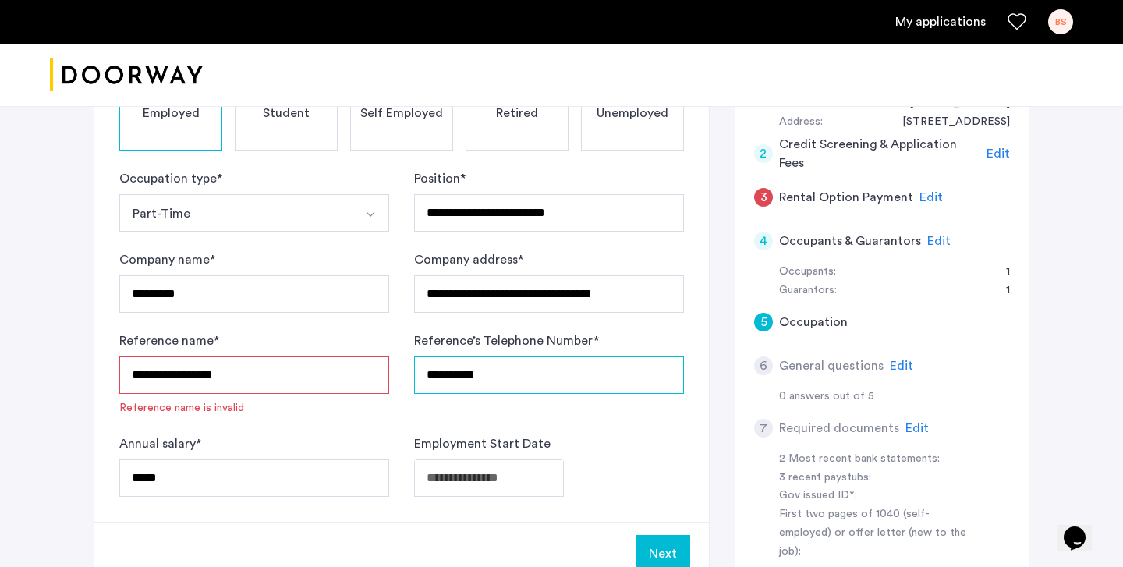
type input "**********"
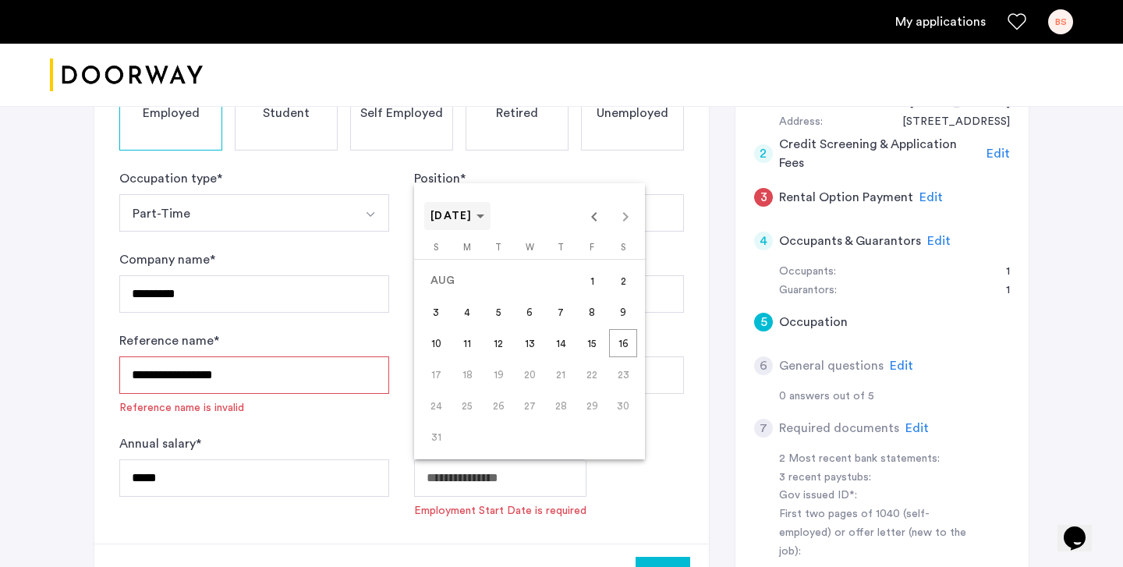
click at [473, 216] on span "AUG 2025" at bounding box center [452, 216] width 42 height 11
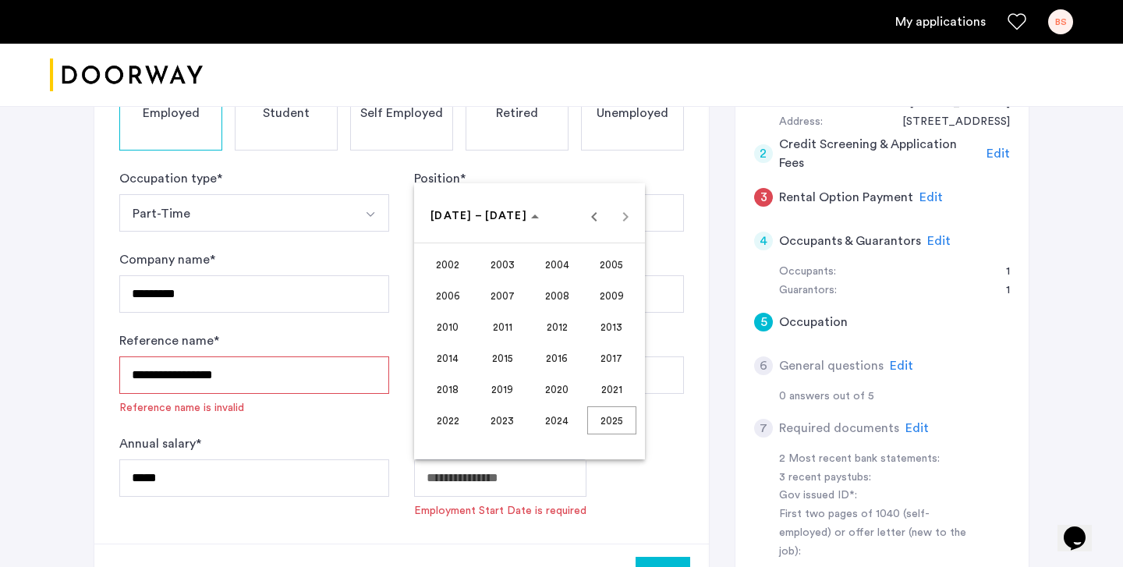
click at [558, 413] on span "2024" at bounding box center [557, 420] width 49 height 28
click at [436, 360] on span "SEP" at bounding box center [448, 358] width 49 height 28
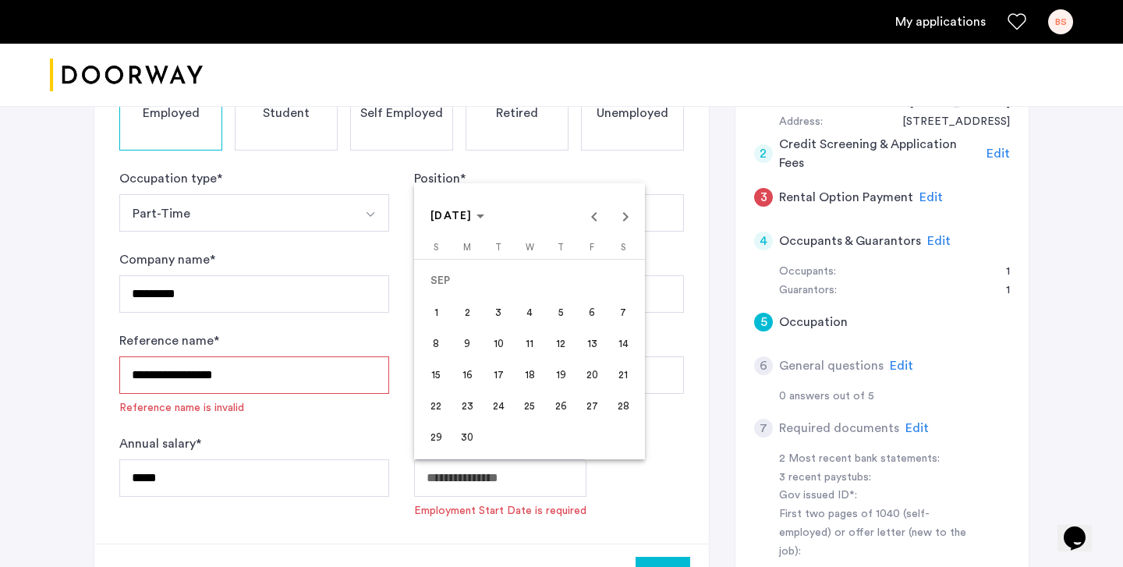
click at [497, 317] on span "3" at bounding box center [498, 312] width 28 height 28
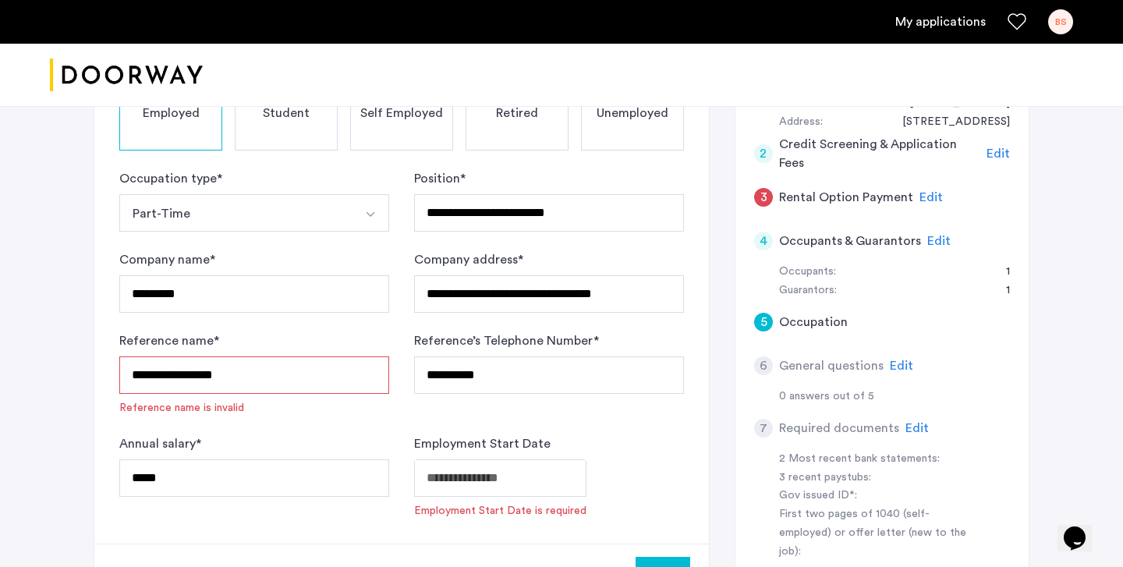
type input "**********"
click at [635, 468] on div "**********" at bounding box center [549, 478] width 270 height 37
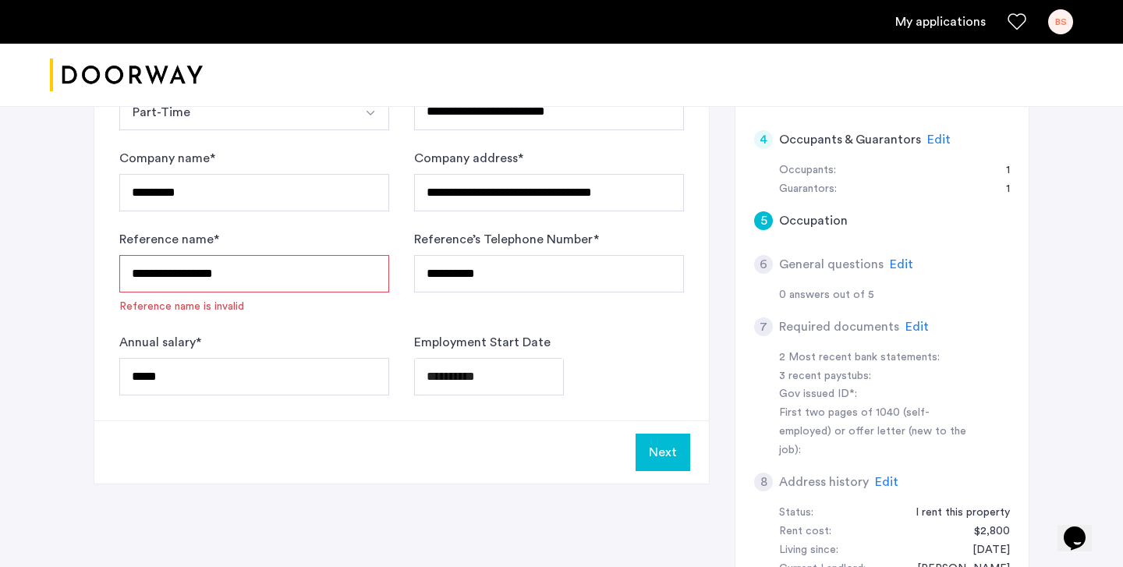
click at [658, 460] on button "Next" at bounding box center [663, 452] width 55 height 37
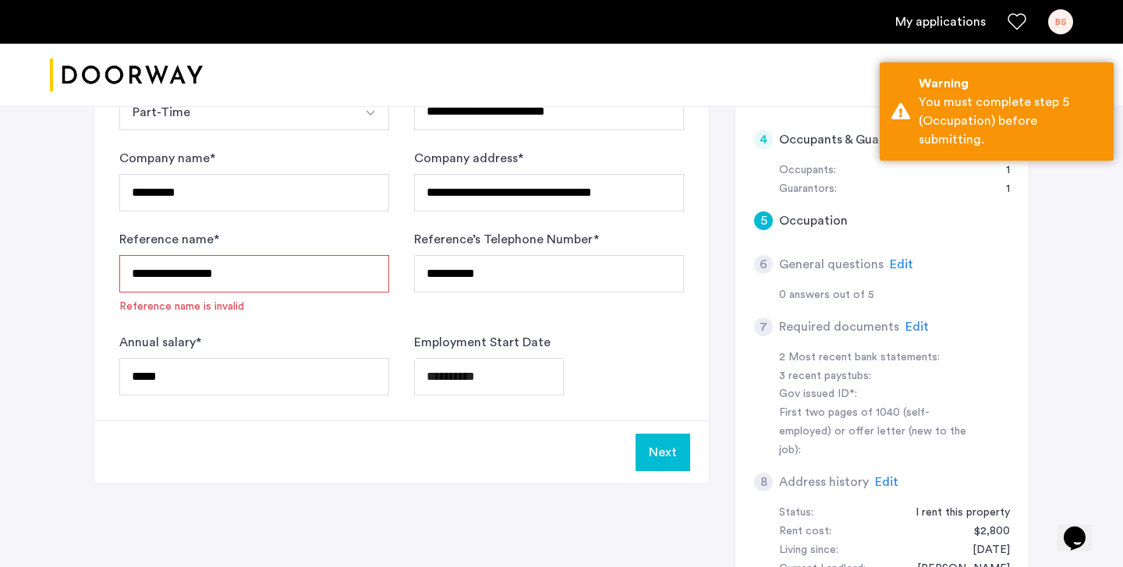
click at [300, 279] on input "**********" at bounding box center [254, 273] width 270 height 37
click at [200, 273] on input "**********" at bounding box center [254, 273] width 270 height 37
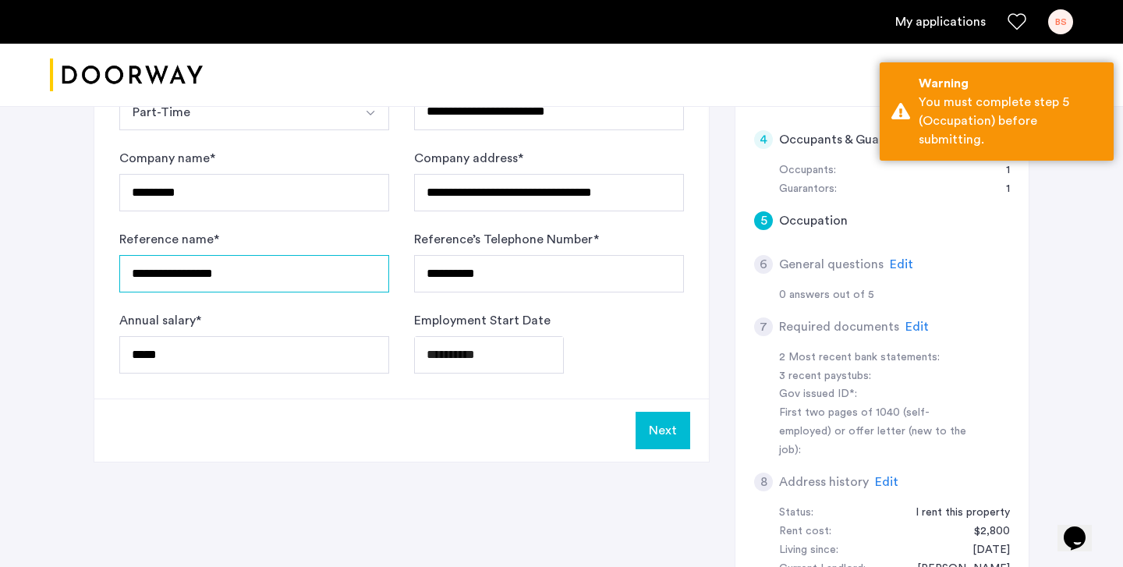
type input "**********"
click at [689, 426] on button "Next" at bounding box center [663, 430] width 55 height 37
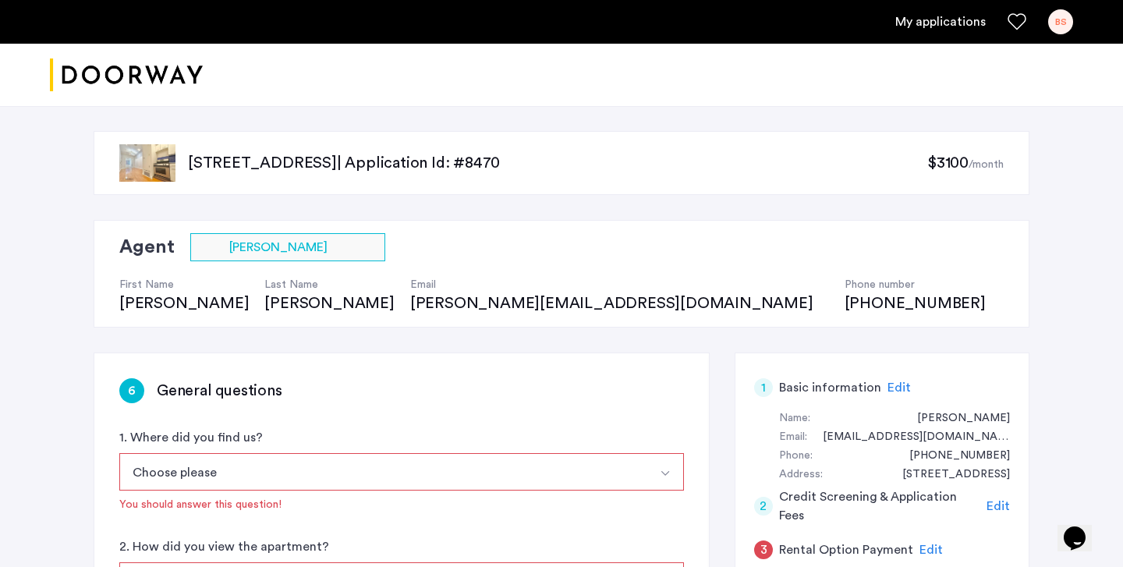
scroll to position [35, 0]
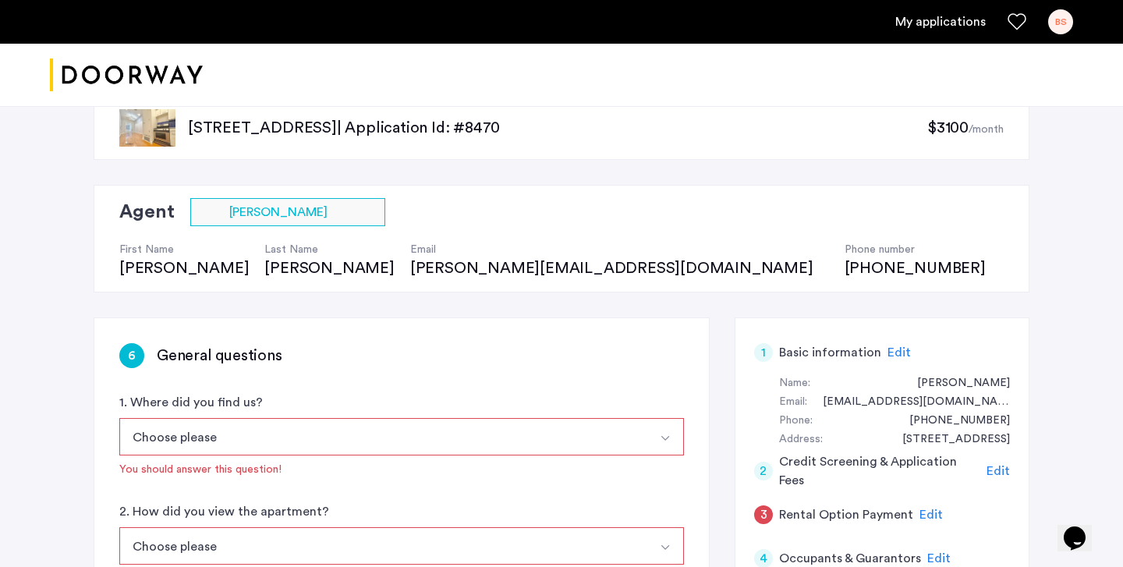
click at [311, 421] on button "Choose please" at bounding box center [383, 436] width 528 height 37
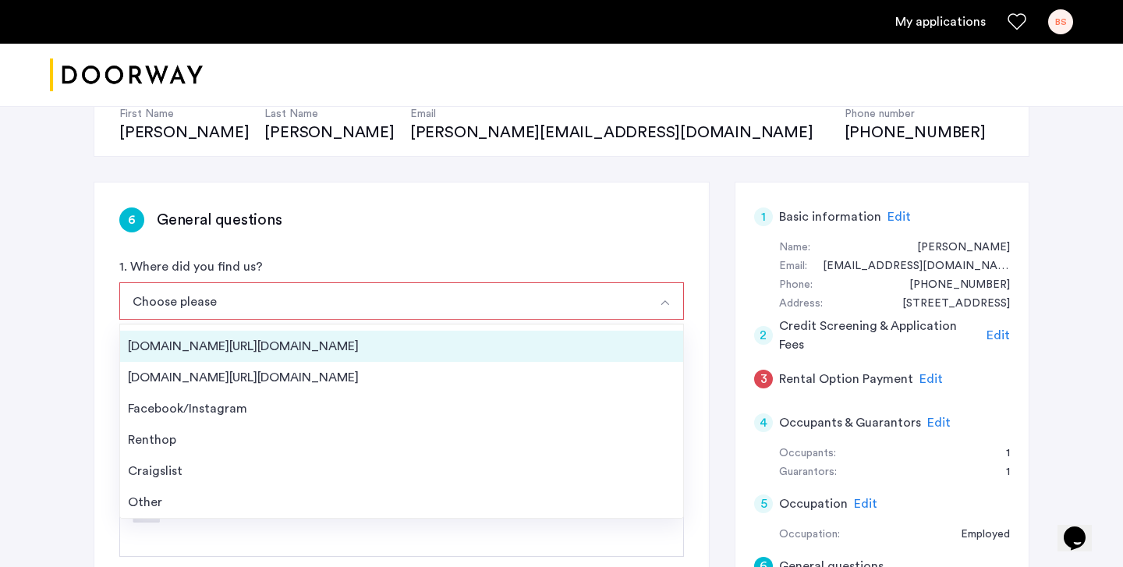
scroll to position [0, 0]
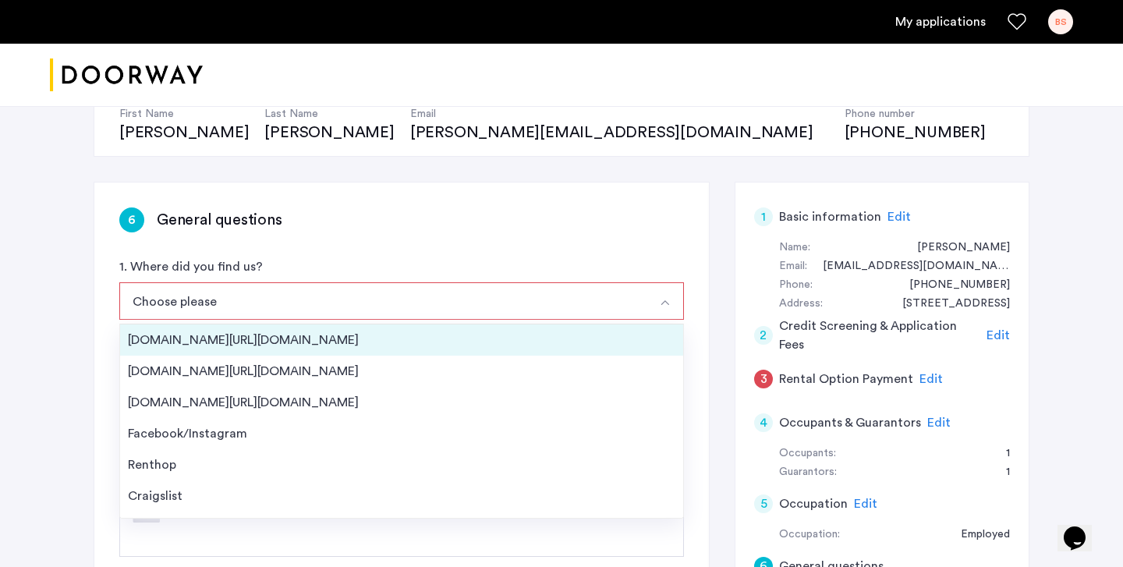
click at [259, 335] on div "Streeteasy.com/Zillow.com" at bounding box center [402, 340] width 548 height 19
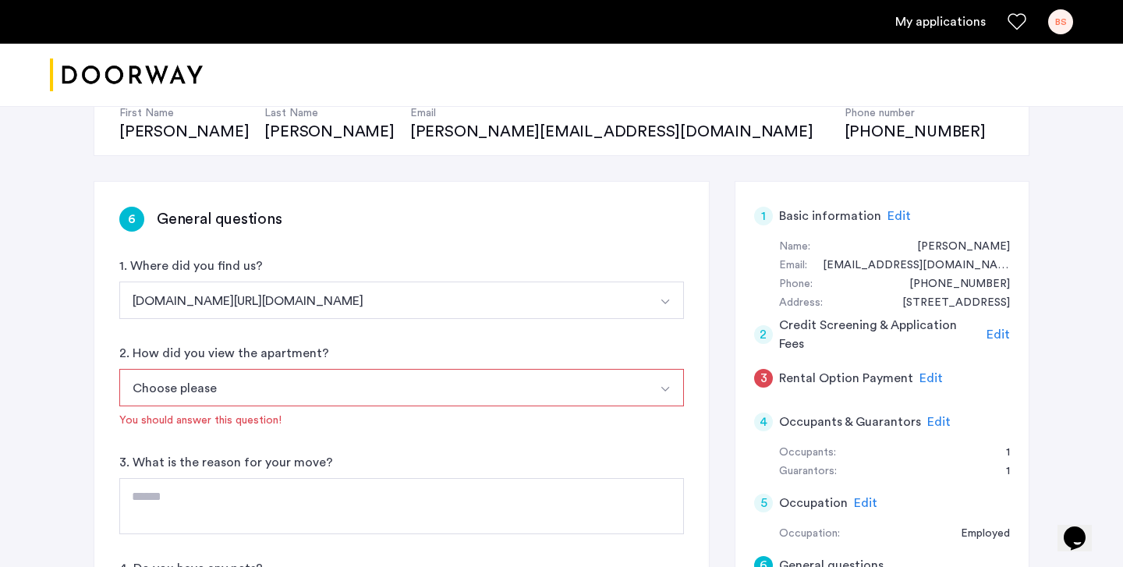
scroll to position [229, 0]
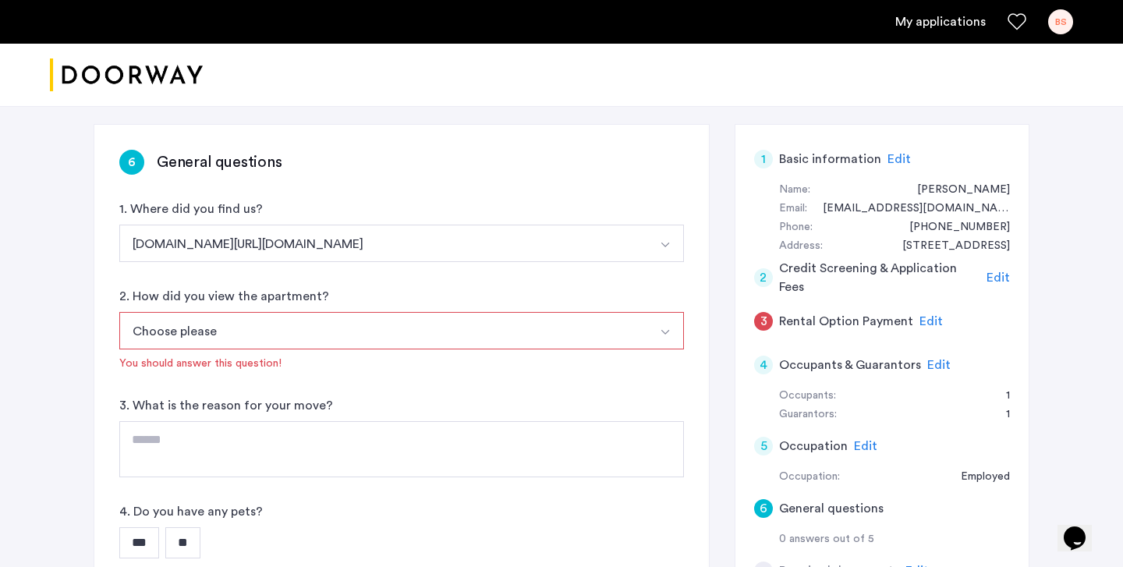
click at [321, 328] on button "Choose please" at bounding box center [383, 330] width 528 height 37
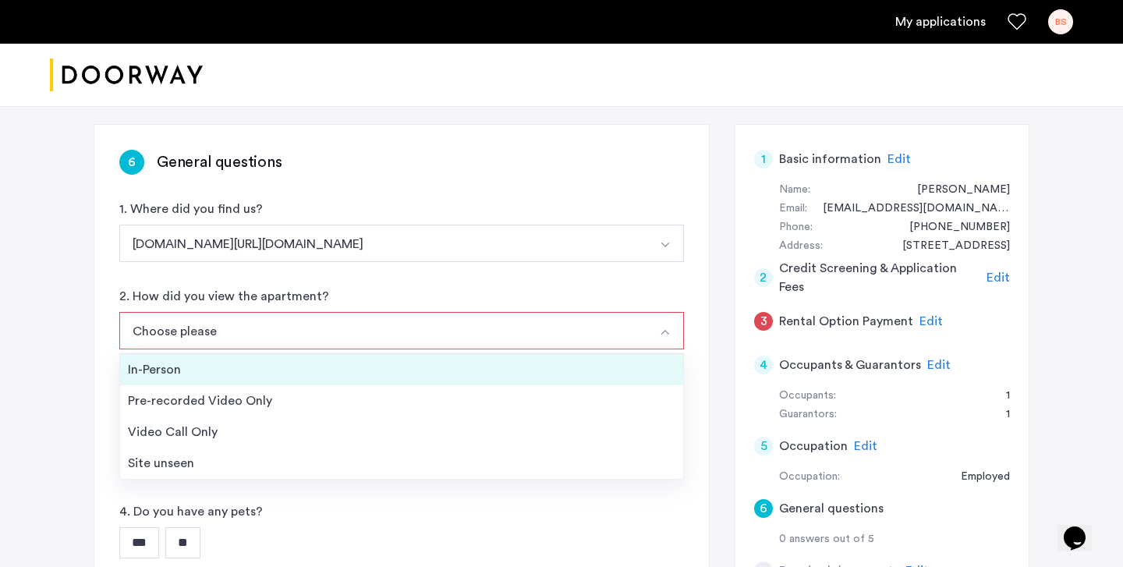
click at [247, 368] on div "In-Person" at bounding box center [402, 369] width 548 height 19
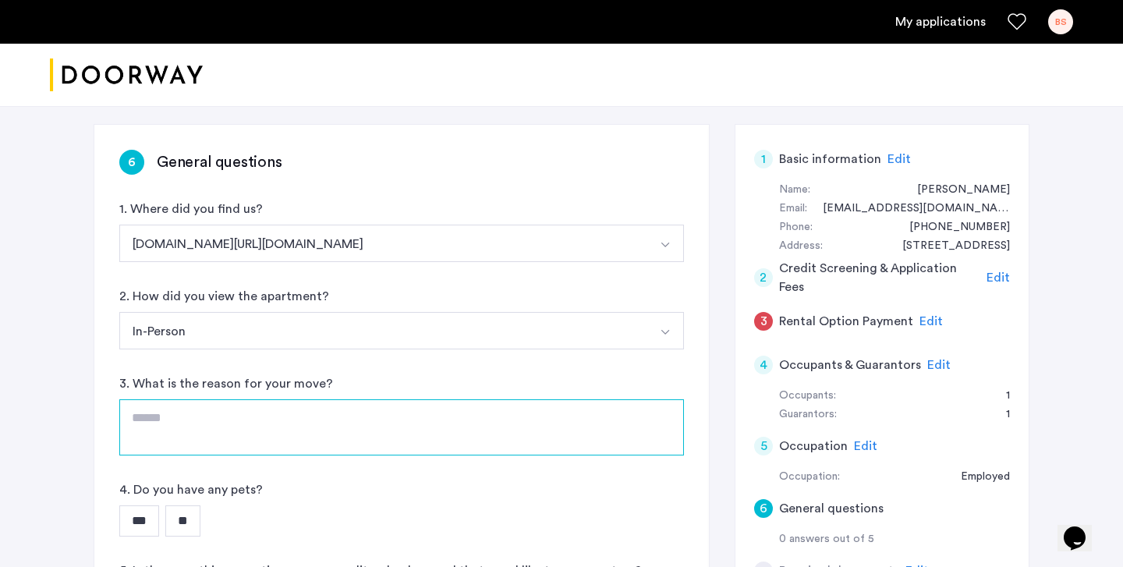
click at [250, 417] on textarea at bounding box center [401, 427] width 565 height 56
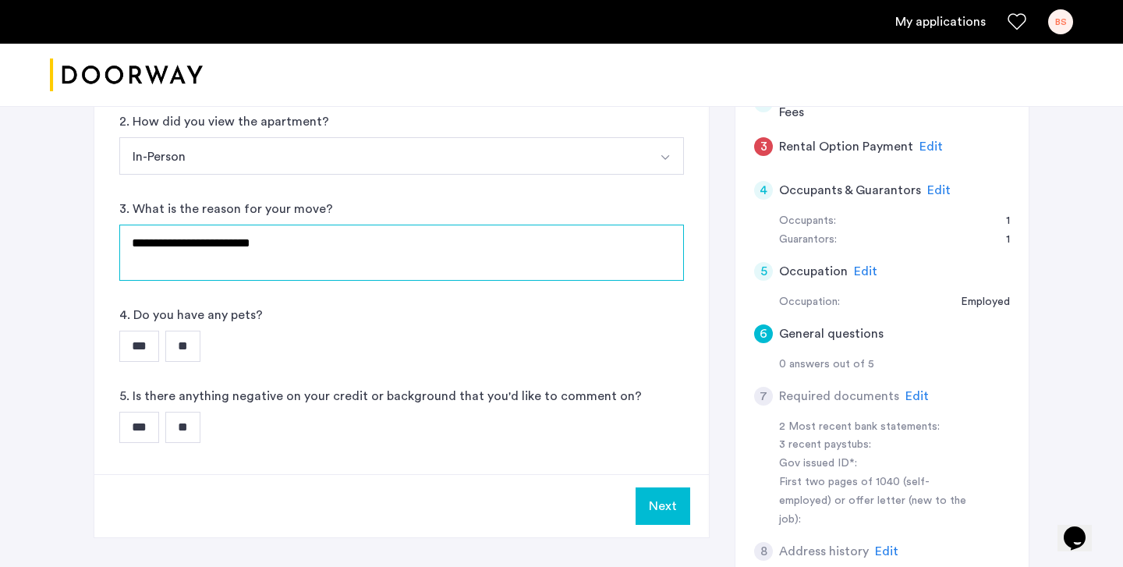
scroll to position [406, 0]
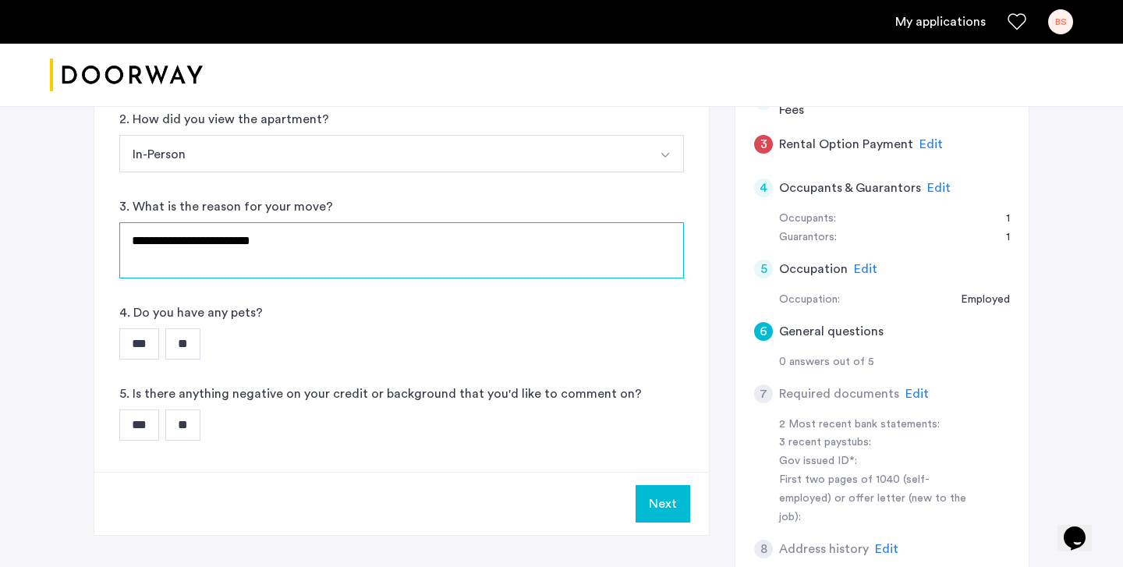
type textarea "**********"
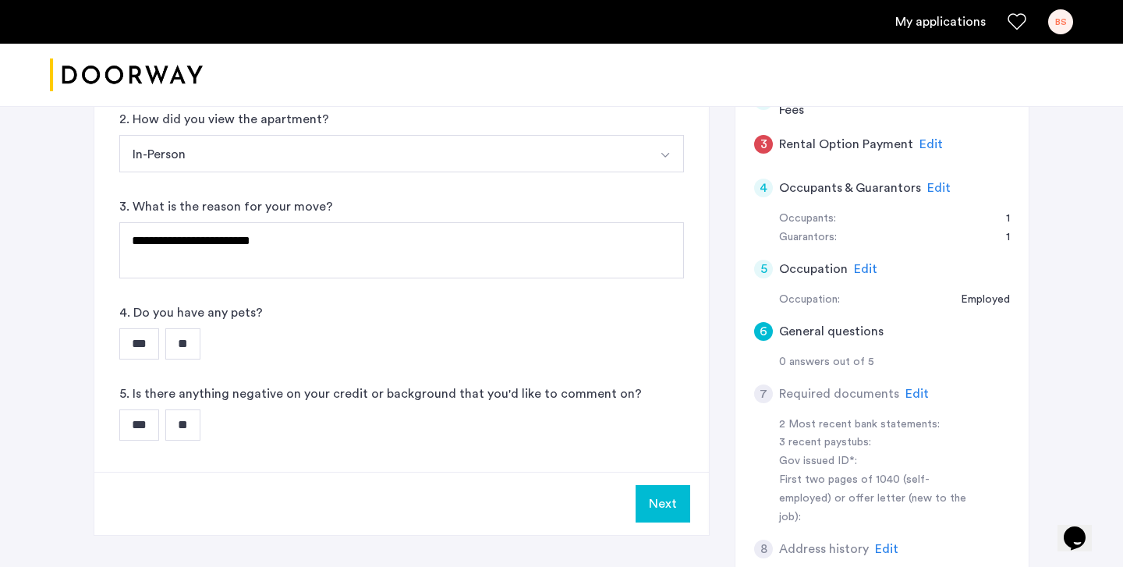
click at [142, 332] on input "***" at bounding box center [139, 343] width 40 height 31
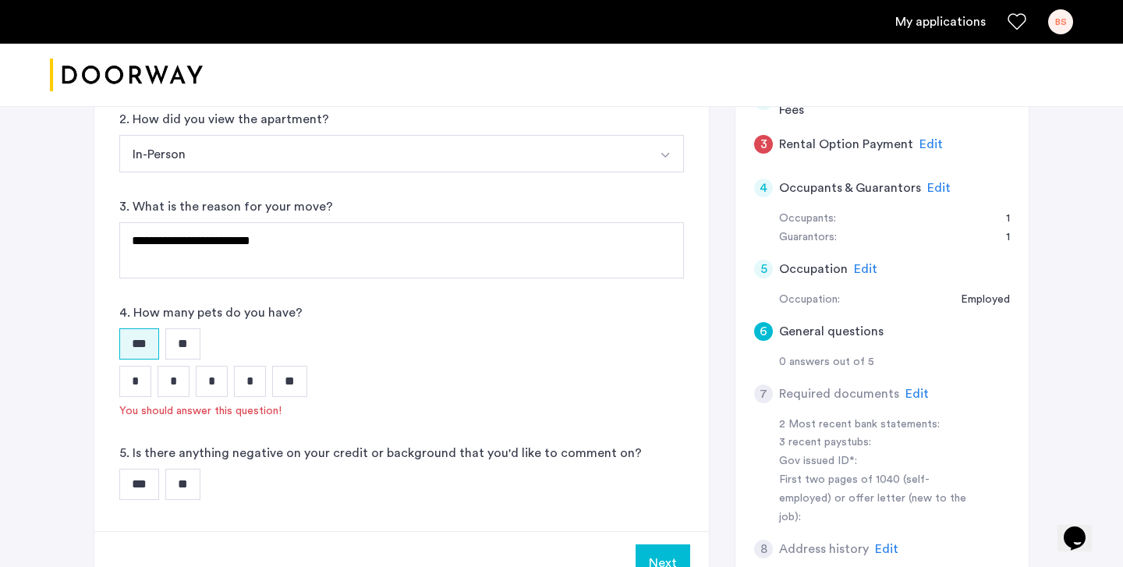
click at [127, 381] on input "*" at bounding box center [135, 381] width 32 height 31
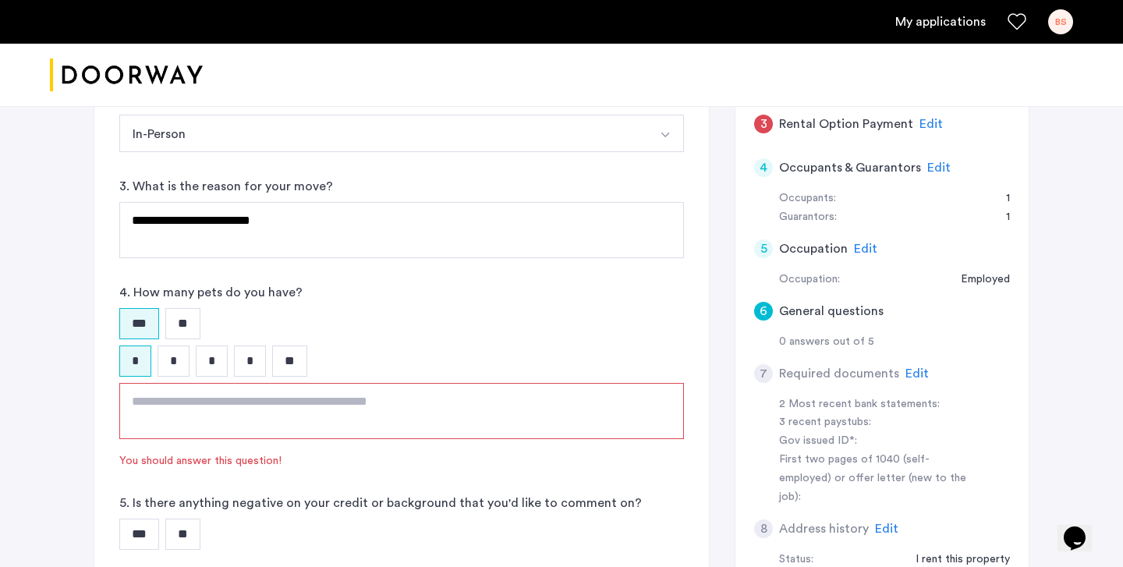
scroll to position [452, 0]
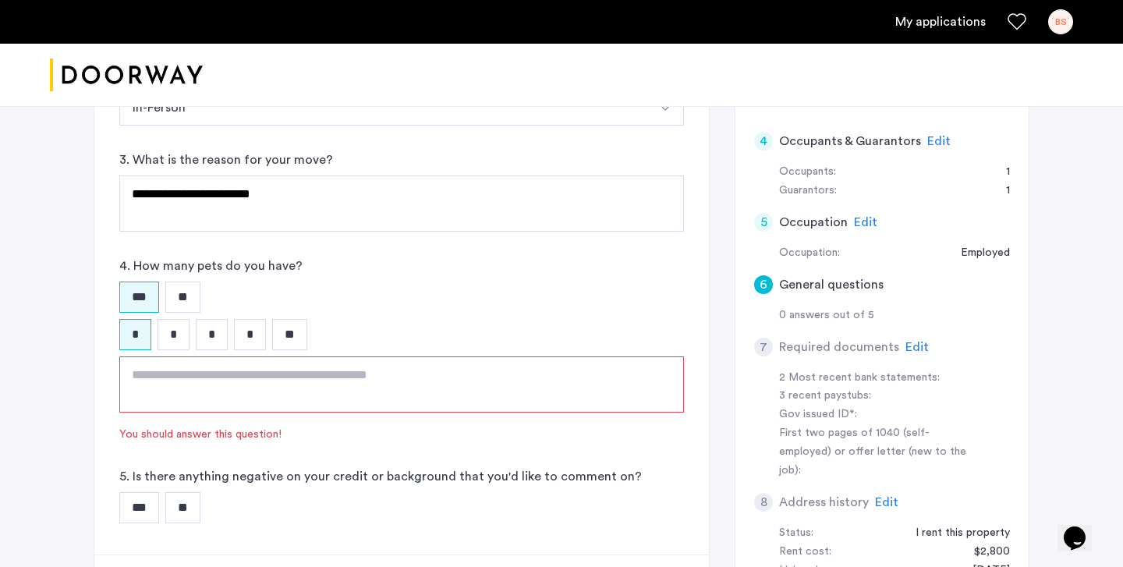
click at [184, 505] on input "**" at bounding box center [182, 507] width 35 height 31
click at [250, 399] on textarea at bounding box center [401, 385] width 565 height 56
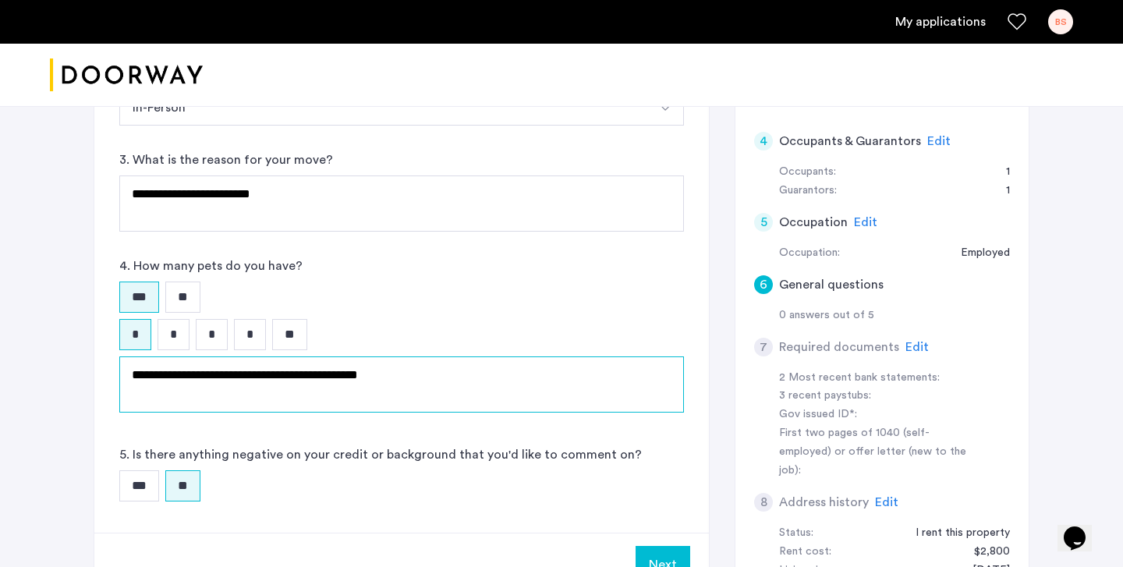
scroll to position [479, 0]
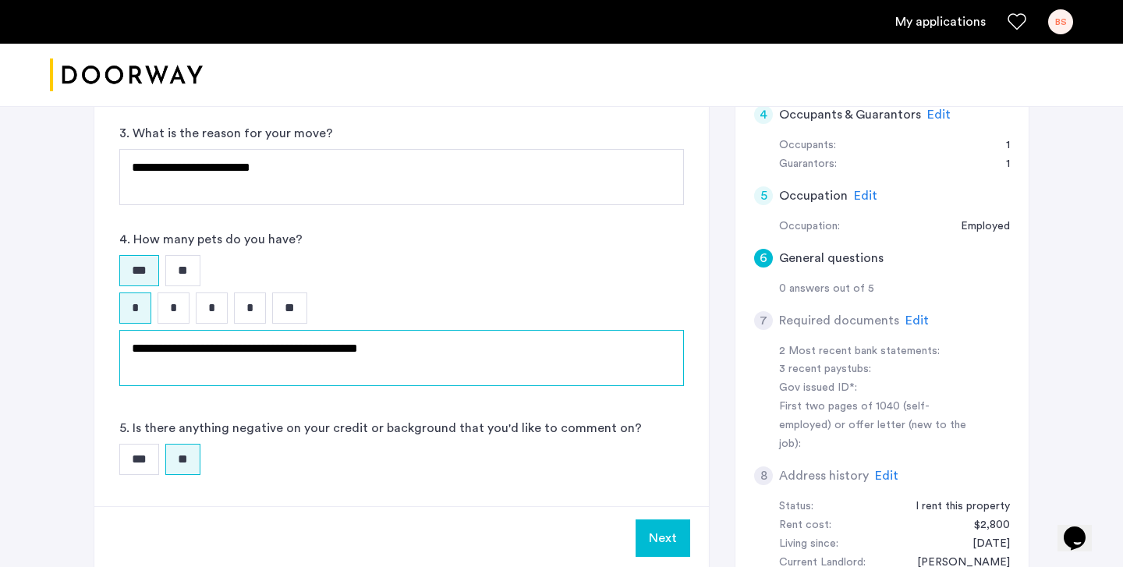
type textarea "**********"
click at [680, 543] on button "Next" at bounding box center [663, 538] width 55 height 37
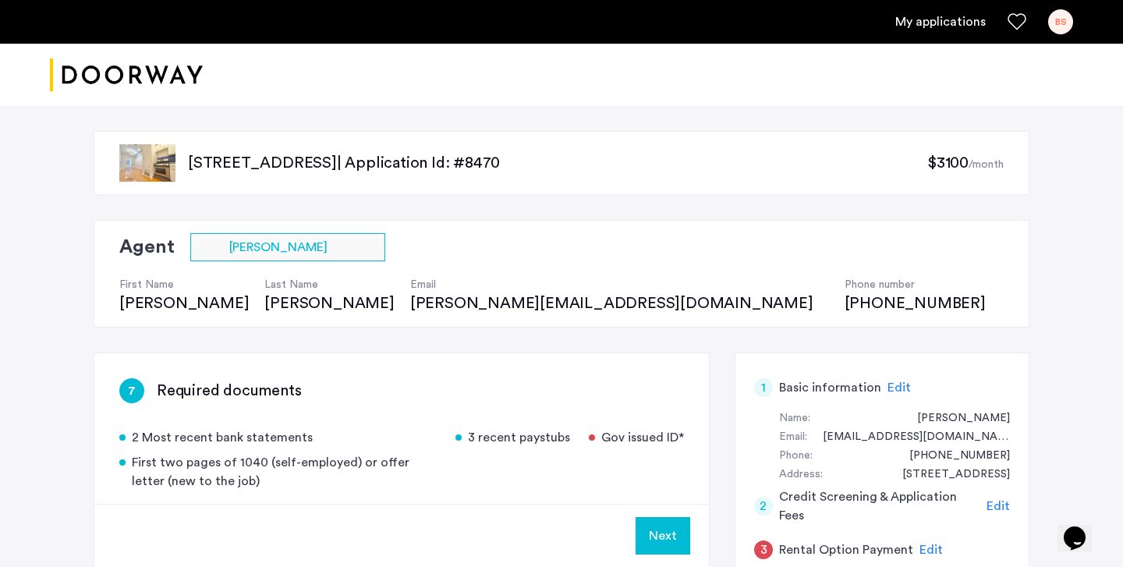
scroll to position [214, 0]
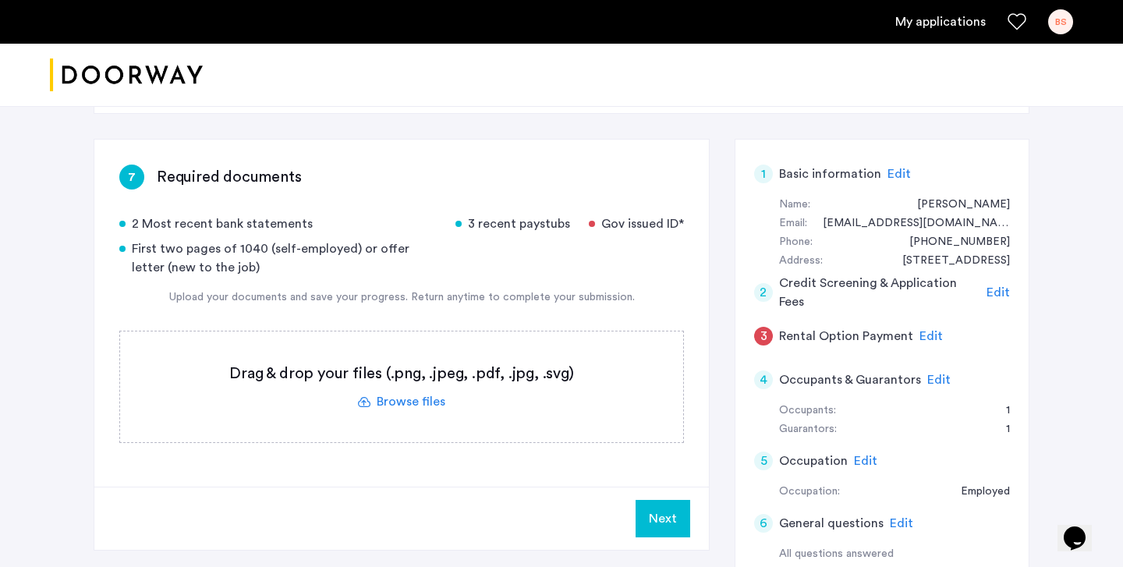
click at [371, 392] on label at bounding box center [401, 387] width 563 height 111
click at [0, 0] on input "file" at bounding box center [0, 0] width 0 height 0
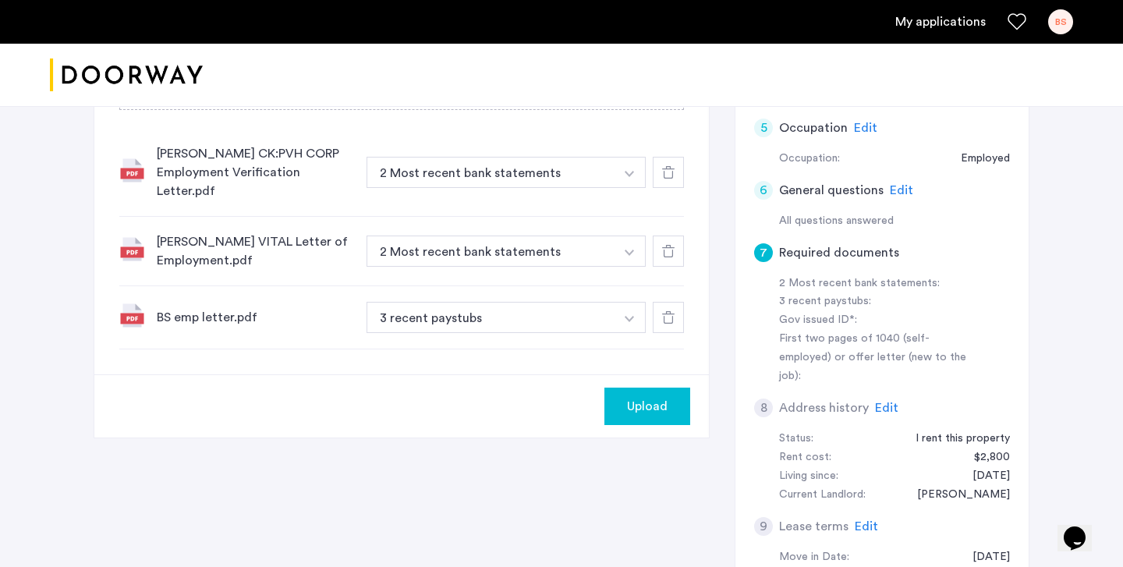
scroll to position [419, 0]
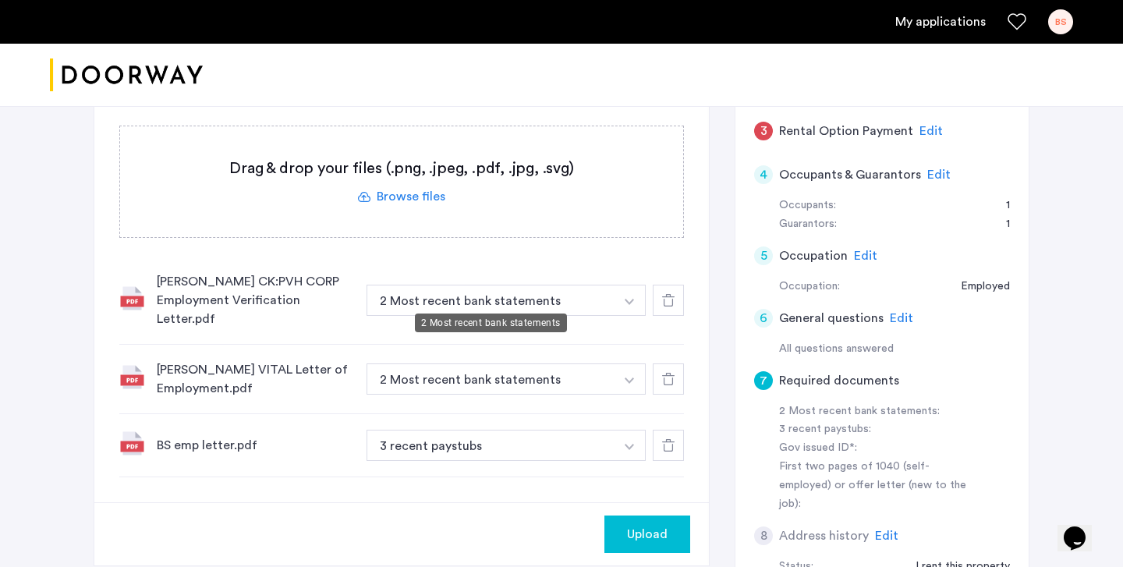
click at [522, 289] on button "2 Most recent bank statements" at bounding box center [491, 300] width 248 height 31
click at [517, 294] on button "2 Most recent bank statements" at bounding box center [491, 300] width 248 height 31
click at [626, 296] on button "button" at bounding box center [630, 300] width 32 height 31
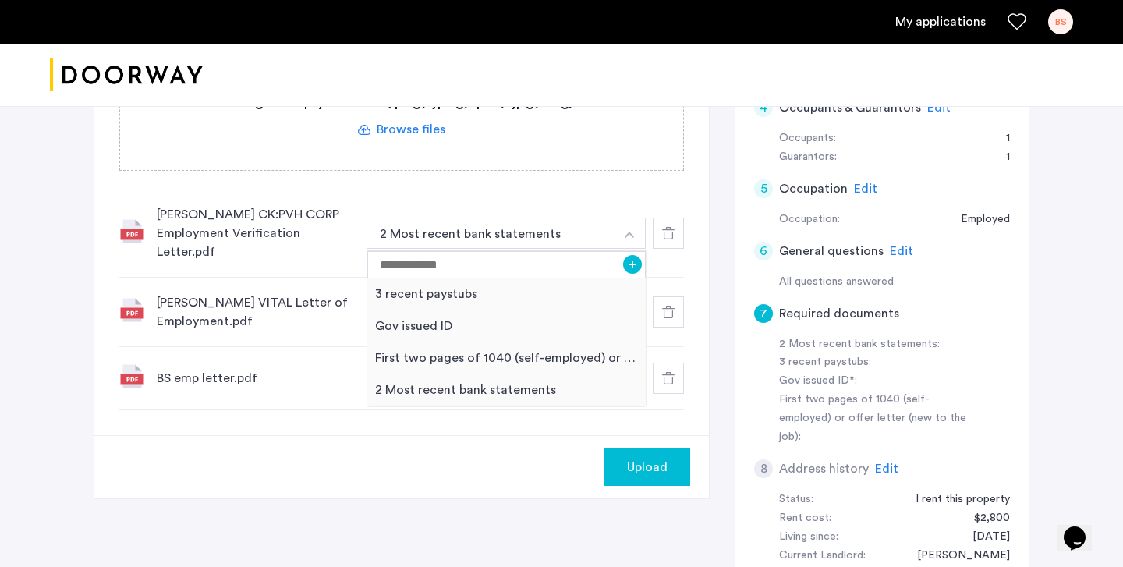
scroll to position [489, 0]
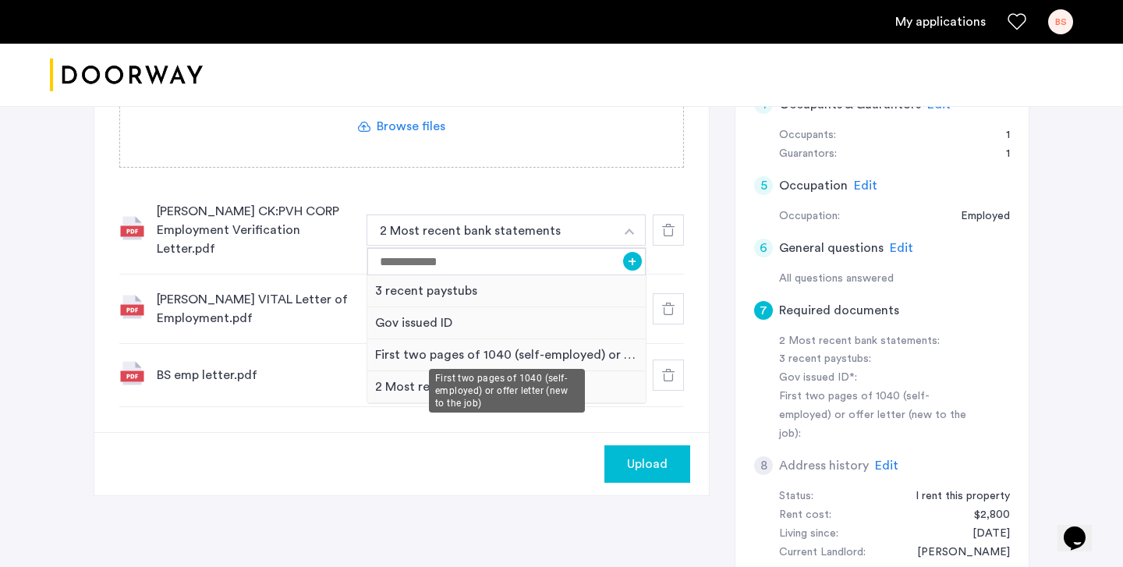
click at [592, 342] on div "First two pages of 1040 (self-employed) or offer letter (new to the job)" at bounding box center [506, 355] width 279 height 32
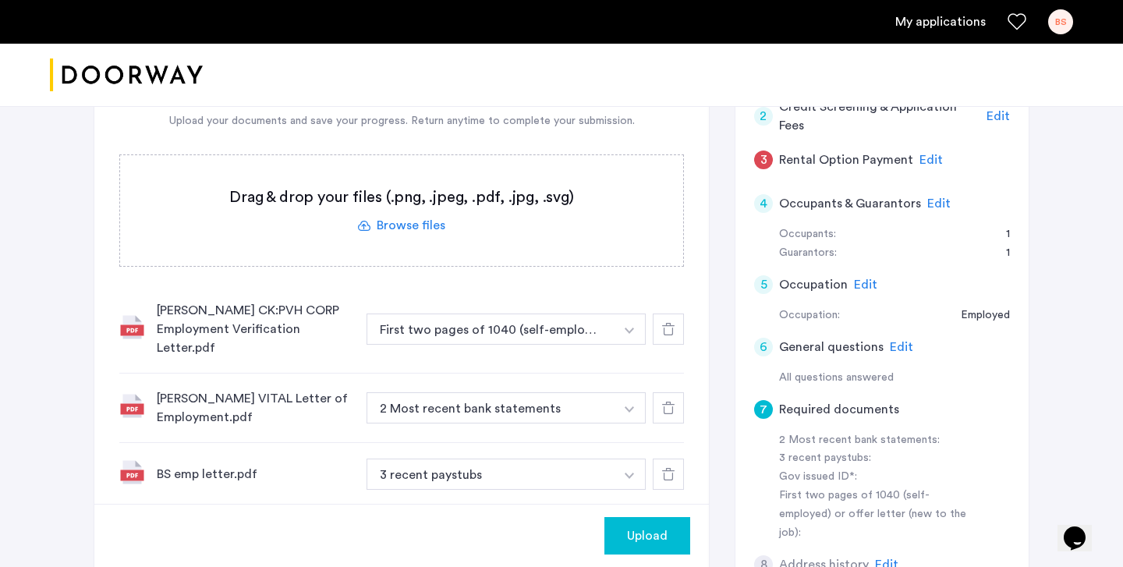
scroll to position [397, 0]
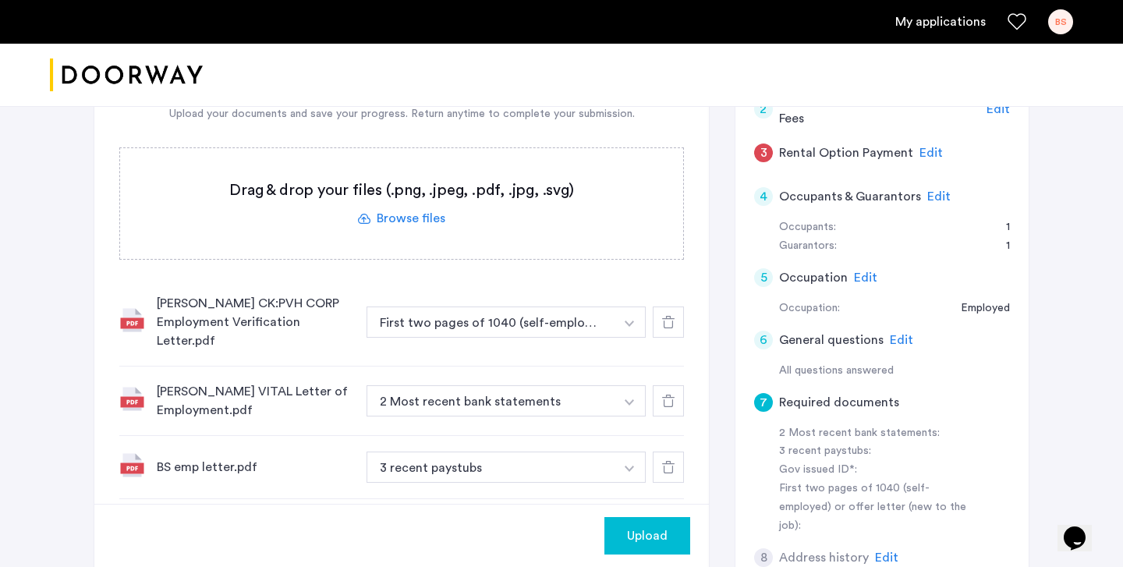
click at [647, 385] on div "2 Most recent bank statements + 2 Most recent bank statements 3 recent paystubs…" at bounding box center [526, 400] width 318 height 31
click at [633, 338] on button "button" at bounding box center [630, 322] width 32 height 31
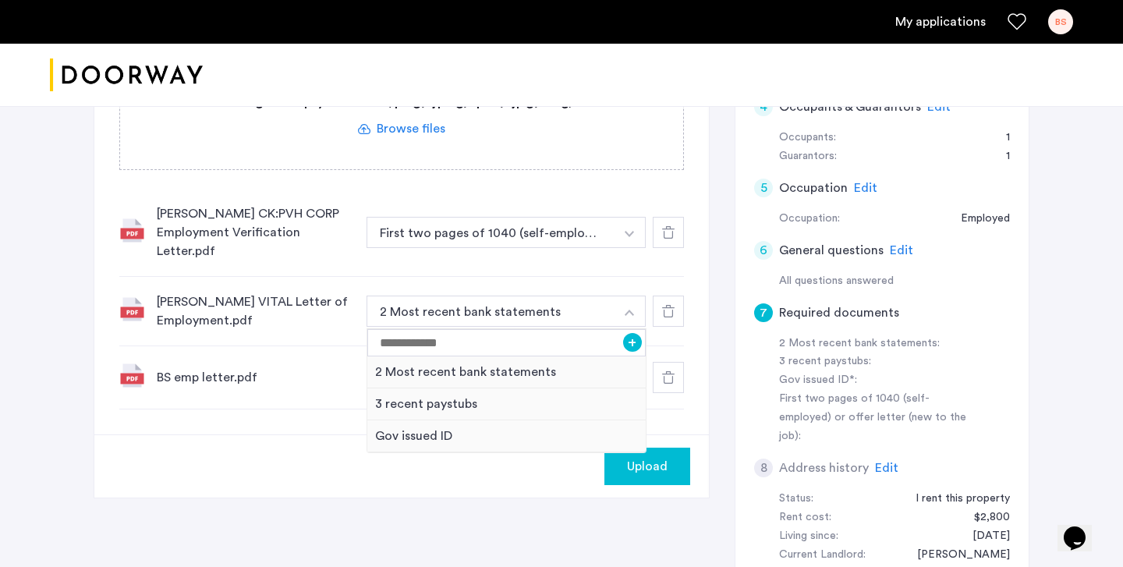
scroll to position [486, 0]
click at [566, 330] on input at bounding box center [506, 343] width 279 height 27
type input "**********"
click at [633, 334] on button "+" at bounding box center [632, 343] width 19 height 19
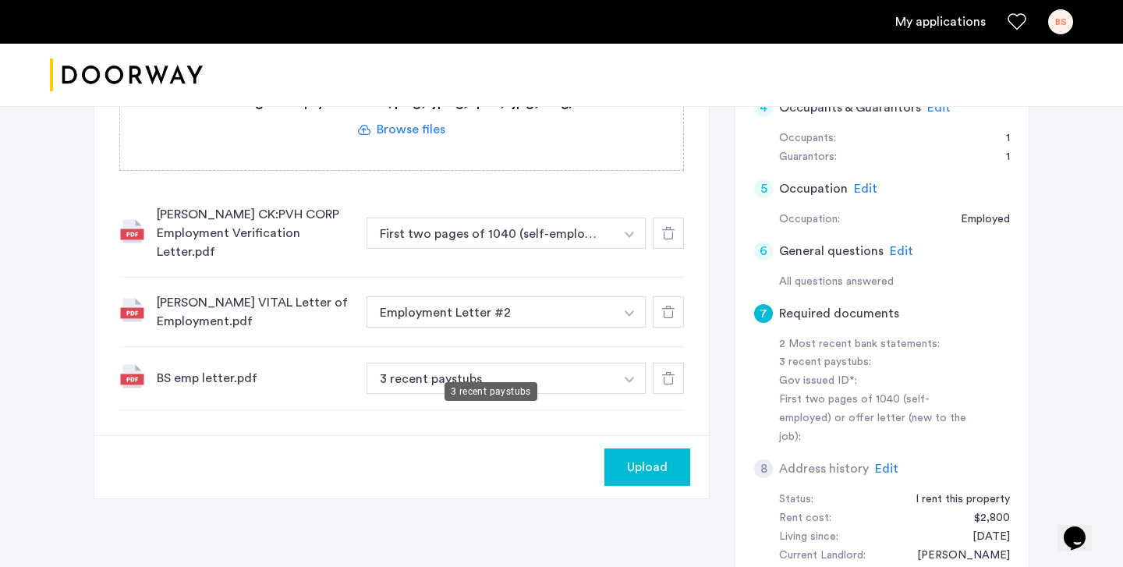
click at [566, 368] on button "3 recent paystubs" at bounding box center [491, 378] width 248 height 31
click at [630, 238] on img "button" at bounding box center [629, 235] width 9 height 6
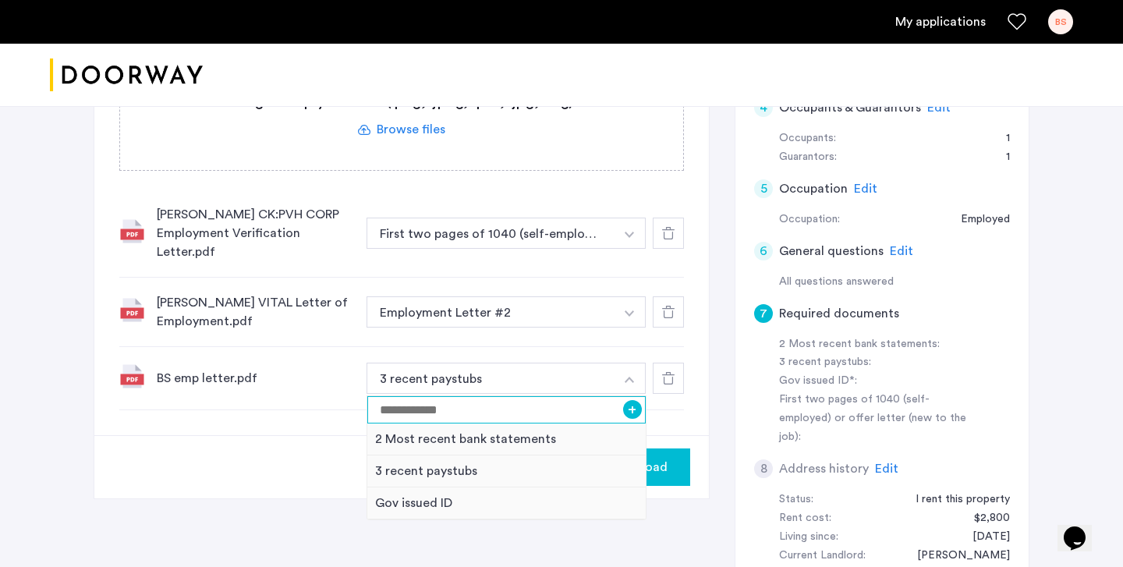
click at [544, 396] on input at bounding box center [506, 409] width 279 height 27
type input "**********"
click at [624, 400] on button "+" at bounding box center [632, 409] width 19 height 19
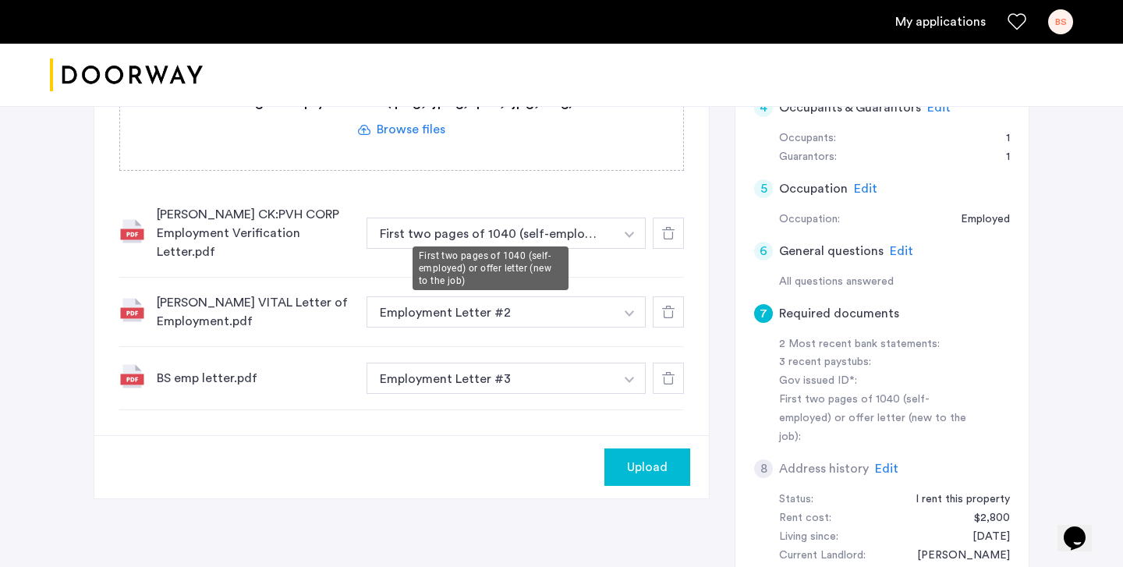
click at [515, 225] on button "First two pages of 1040 (self-employed) or offer letter (new to the job)" at bounding box center [491, 233] width 248 height 31
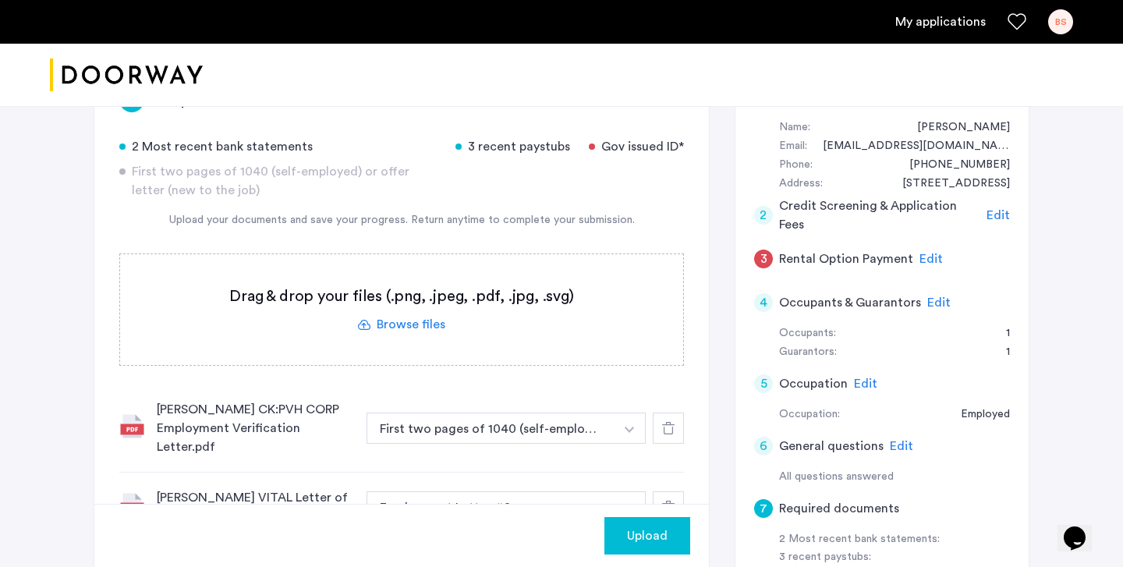
scroll to position [262, 0]
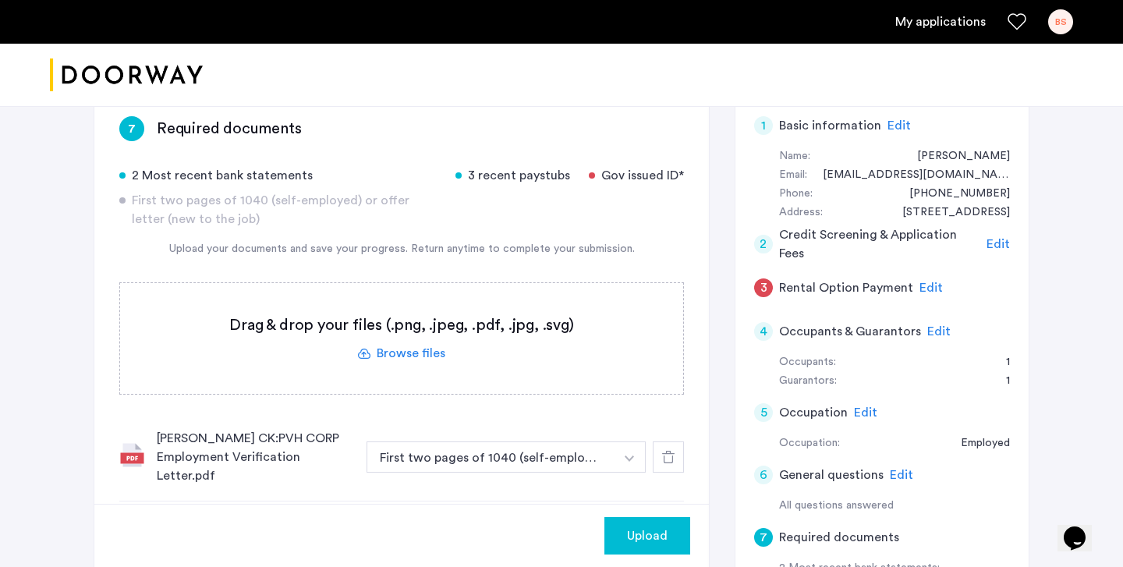
click at [406, 353] on label at bounding box center [401, 338] width 563 height 111
click at [0, 0] on input "file" at bounding box center [0, 0] width 0 height 0
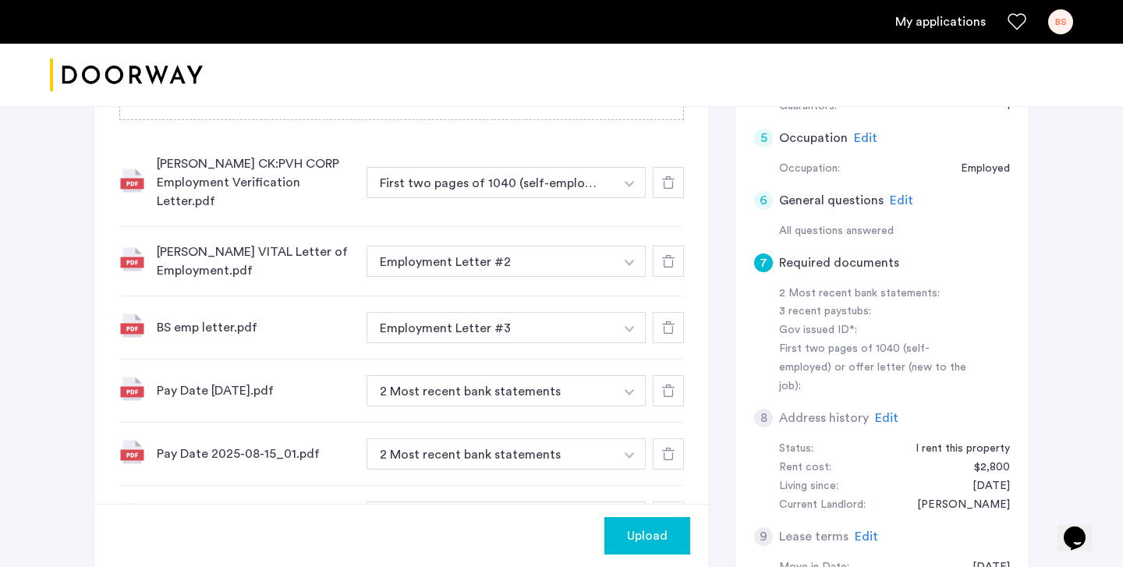
scroll to position [619, 0]
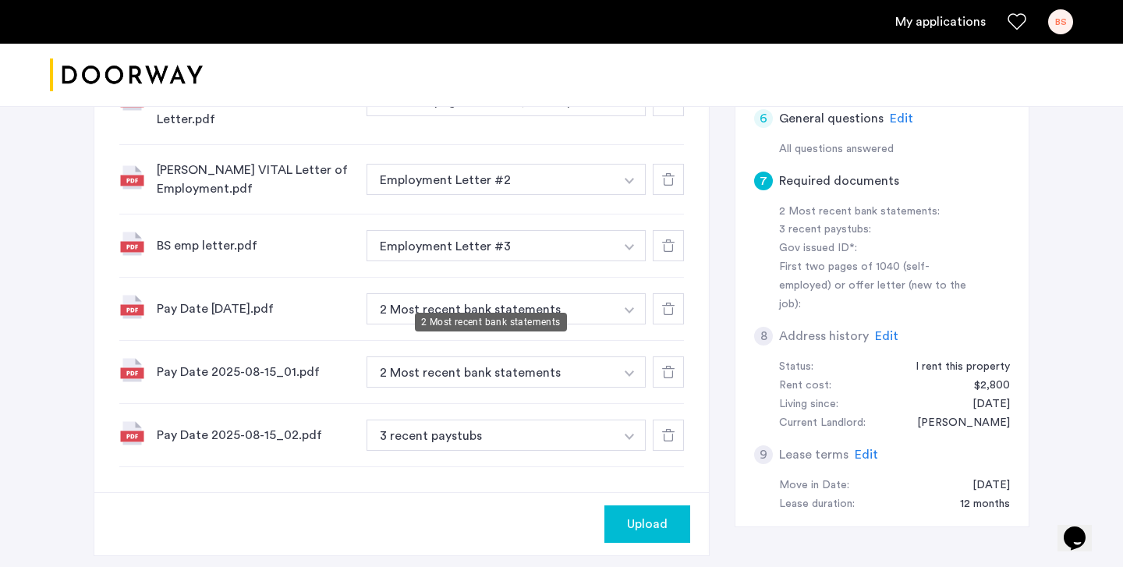
click at [514, 293] on button "2 Most recent bank statements" at bounding box center [491, 308] width 248 height 31
click at [533, 293] on button "2 Most recent bank statements" at bounding box center [491, 308] width 248 height 31
click at [623, 116] on button "button" at bounding box center [630, 100] width 32 height 31
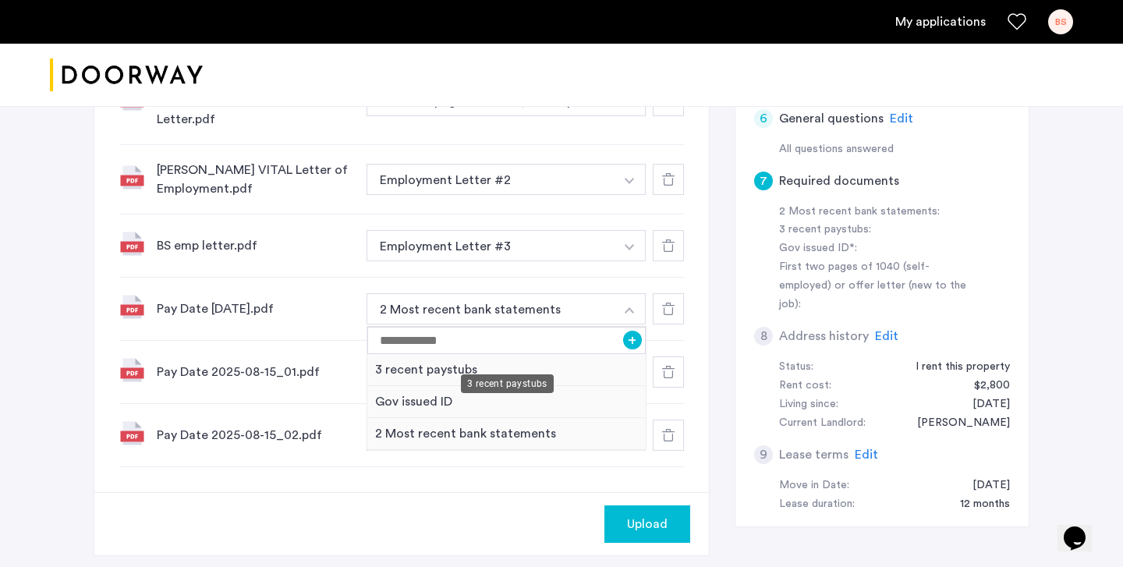
click at [481, 354] on div "3 recent paystubs" at bounding box center [506, 370] width 279 height 32
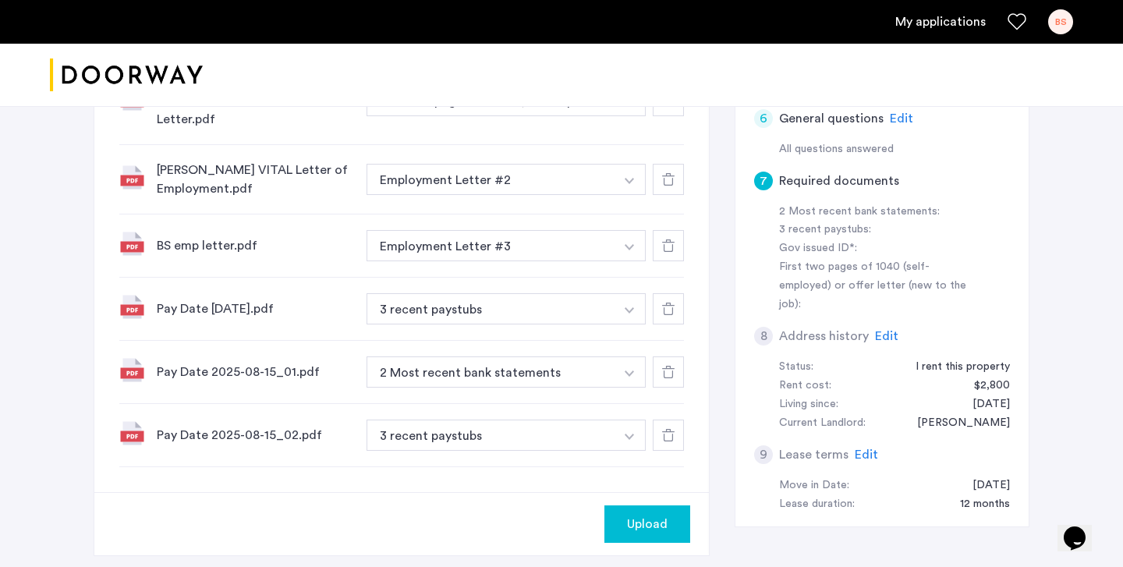
click at [637, 116] on button "button" at bounding box center [630, 100] width 32 height 31
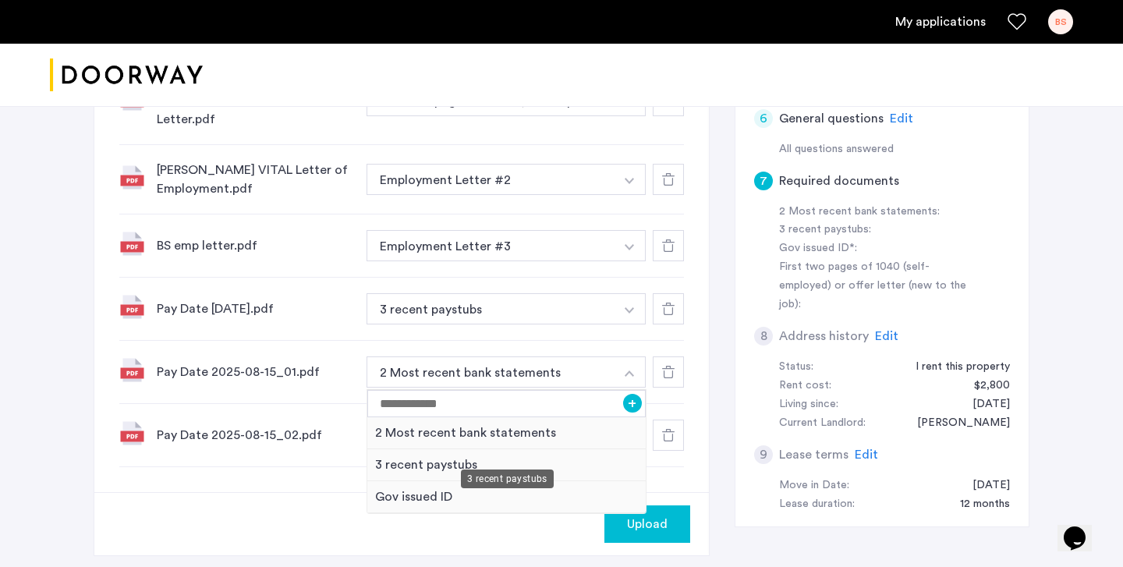
click at [552, 449] on div "3 recent paystubs" at bounding box center [506, 465] width 279 height 32
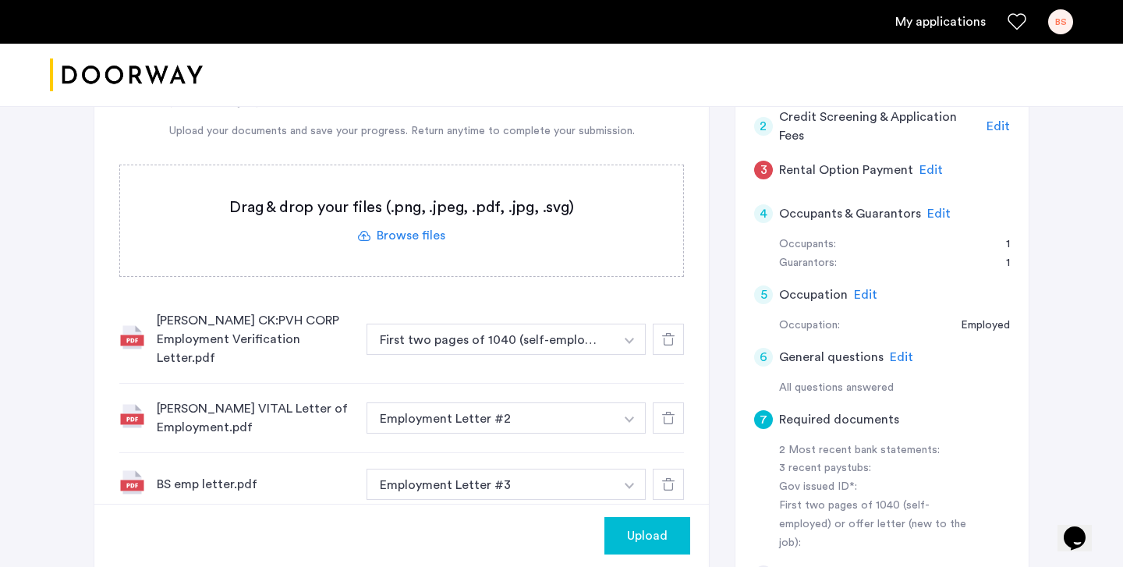
scroll to position [382, 0]
click at [410, 225] on label at bounding box center [401, 219] width 563 height 111
click at [0, 0] on input "file" at bounding box center [0, 0] width 0 height 0
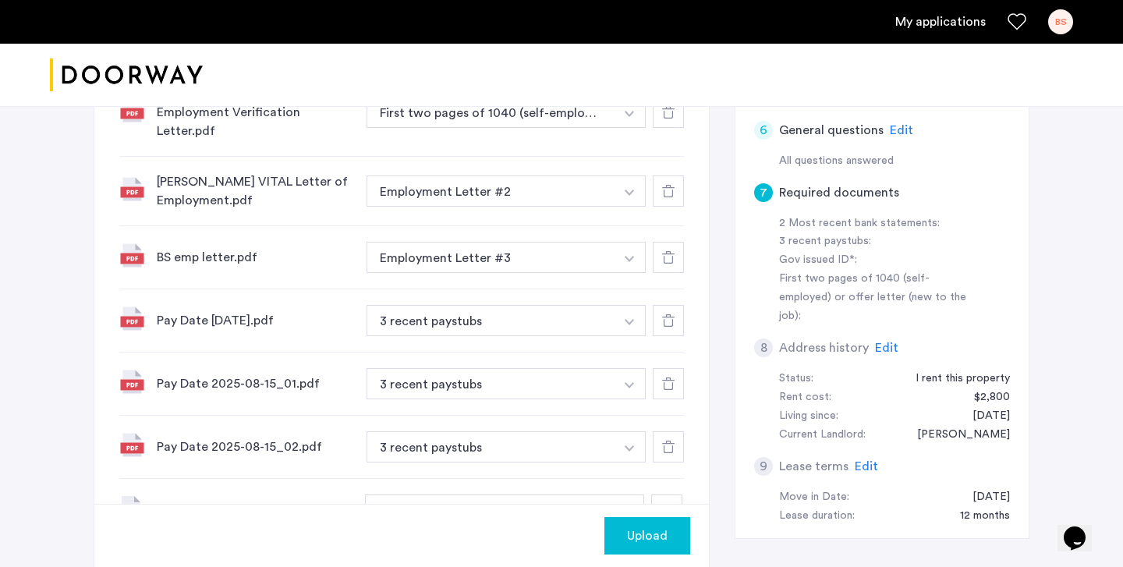
scroll to position [740, 0]
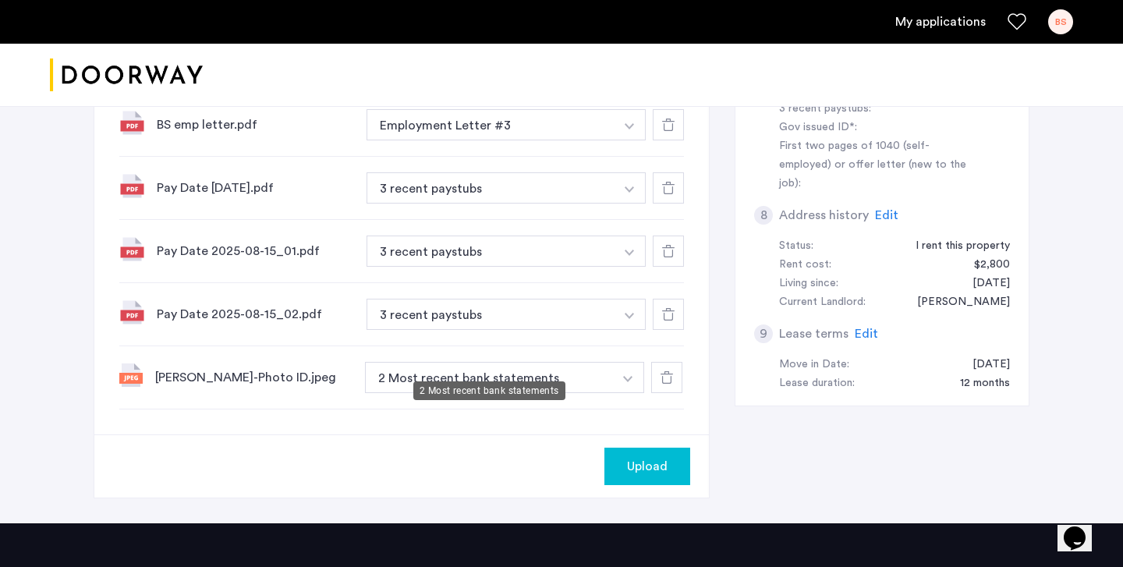
click at [556, 362] on button "2 Most recent bank statements" at bounding box center [489, 377] width 248 height 31
click at [548, 362] on button "2 Most recent bank statements" at bounding box center [489, 377] width 248 height 31
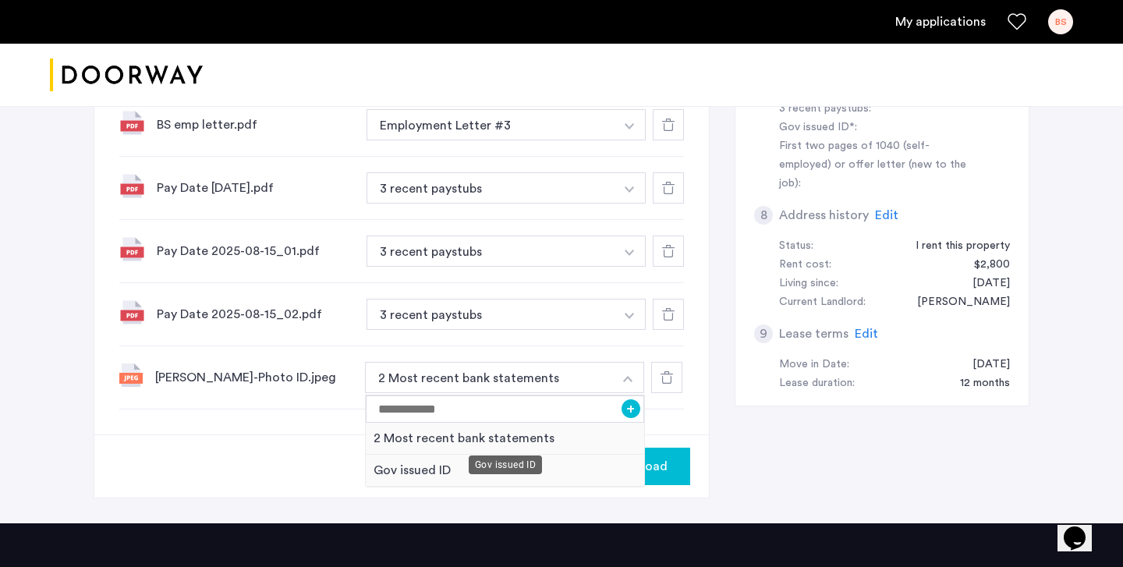
scroll to position [789, 0]
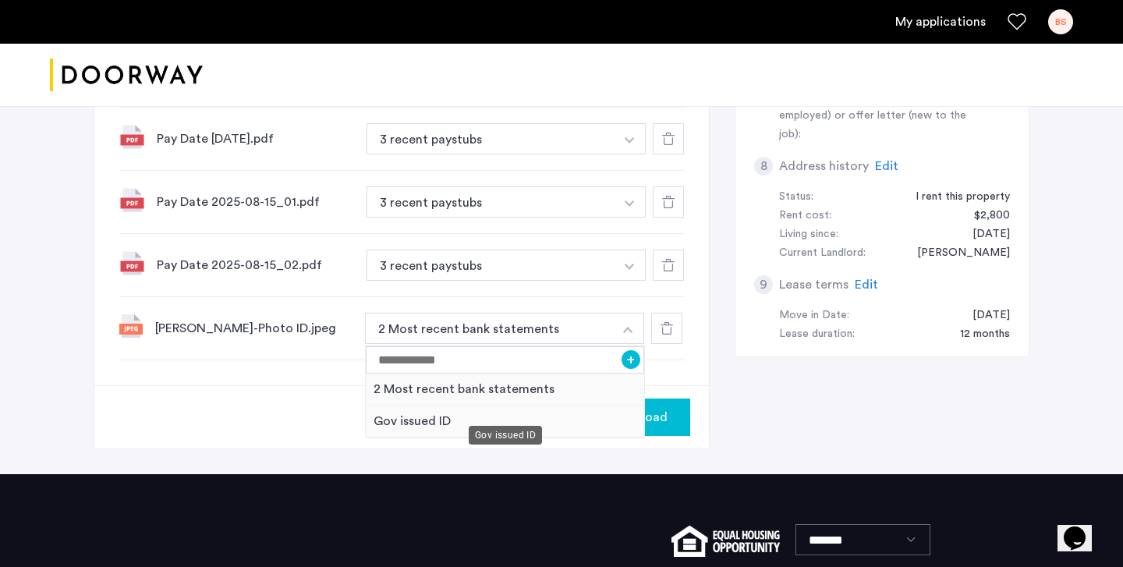
click at [392, 406] on div "Gov issued ID" at bounding box center [505, 422] width 279 height 32
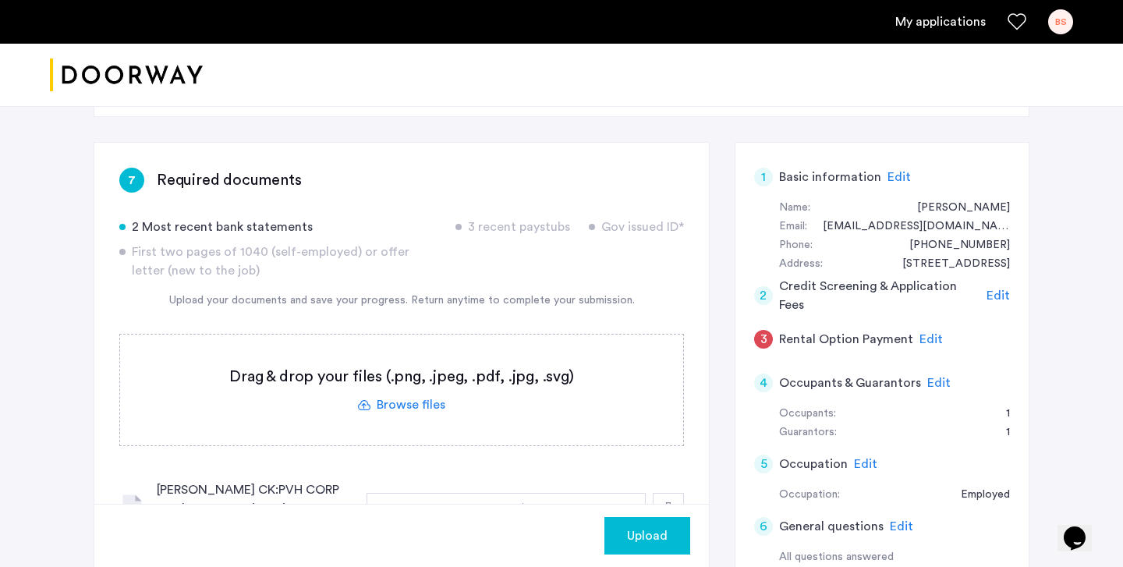
scroll to position [212, 0]
click at [425, 412] on label at bounding box center [401, 388] width 563 height 111
click at [0, 0] on input "file" at bounding box center [0, 0] width 0 height 0
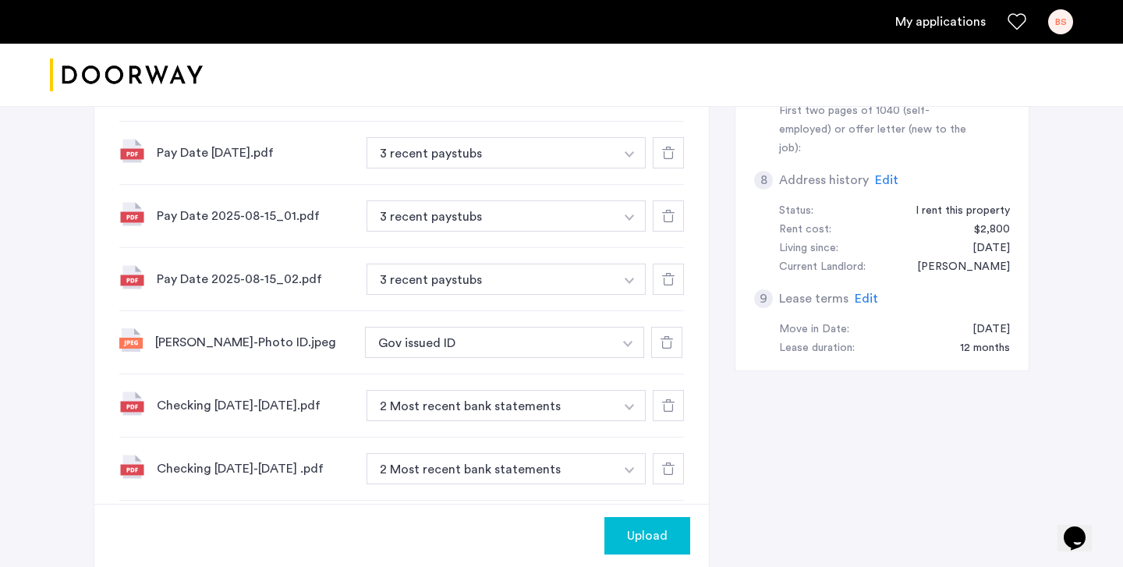
scroll to position [861, 0]
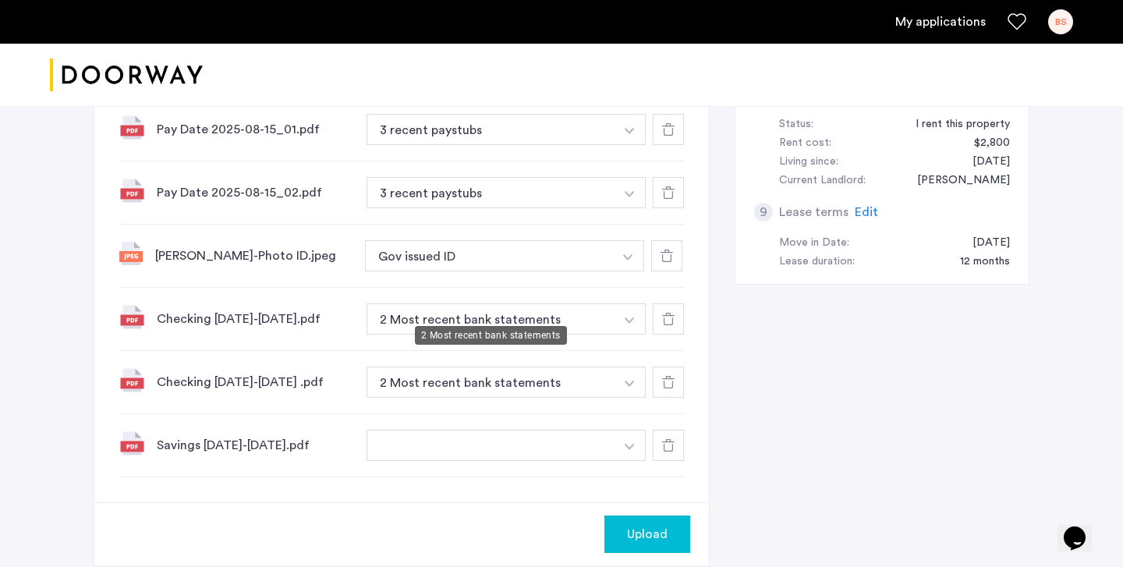
click at [595, 303] on button "2 Most recent bank statements" at bounding box center [491, 318] width 248 height 31
click at [587, 431] on button "button" at bounding box center [491, 445] width 248 height 31
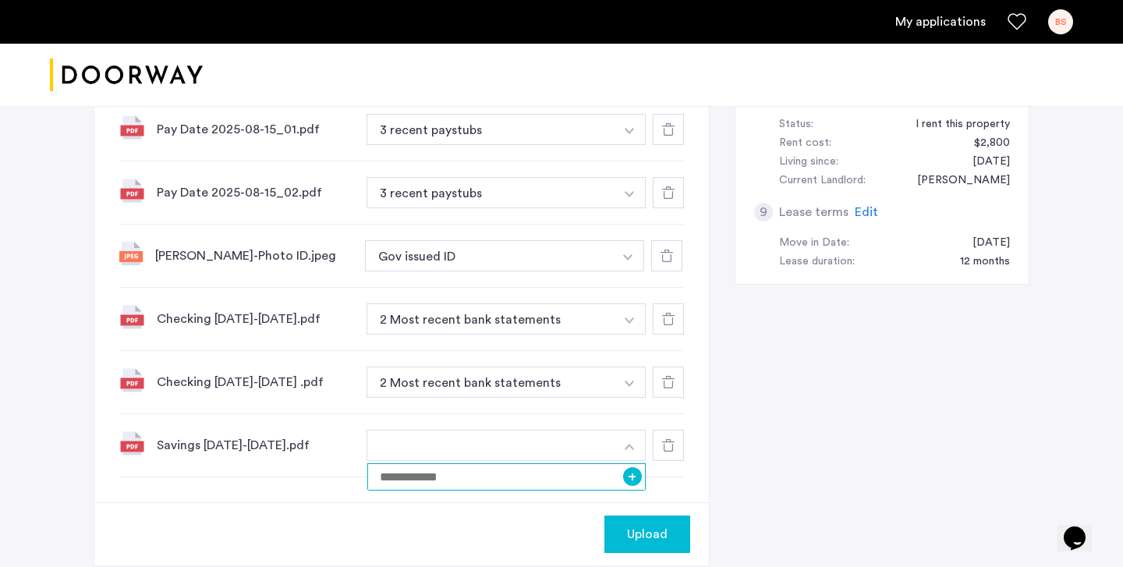
click at [531, 467] on input at bounding box center [506, 476] width 279 height 27
type input "**********"
click at [636, 467] on button "+" at bounding box center [632, 476] width 19 height 19
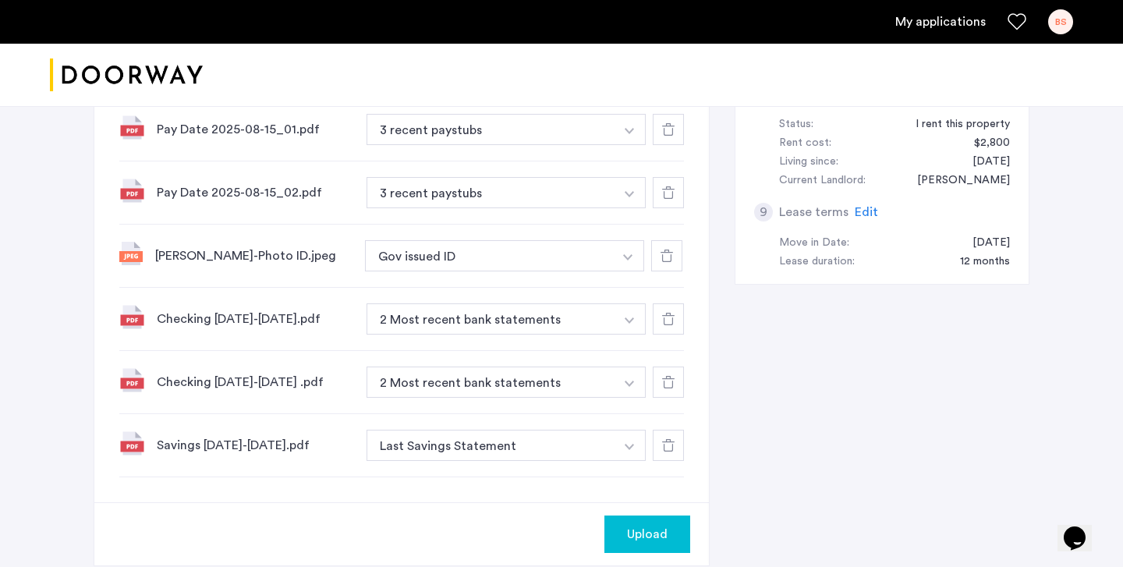
click at [639, 527] on span "Upload" at bounding box center [647, 534] width 41 height 19
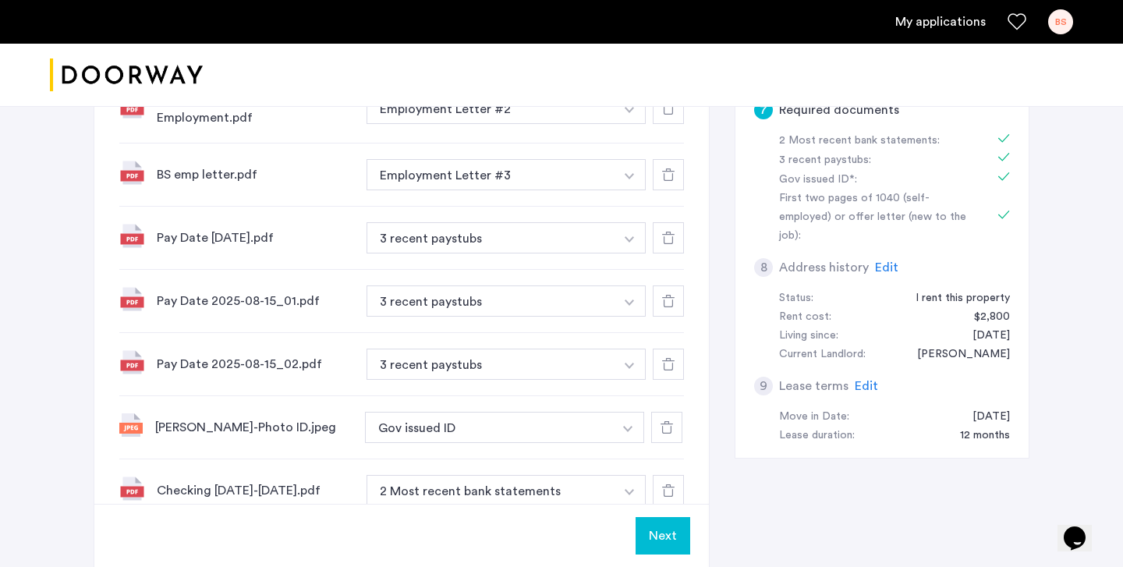
scroll to position [939, 0]
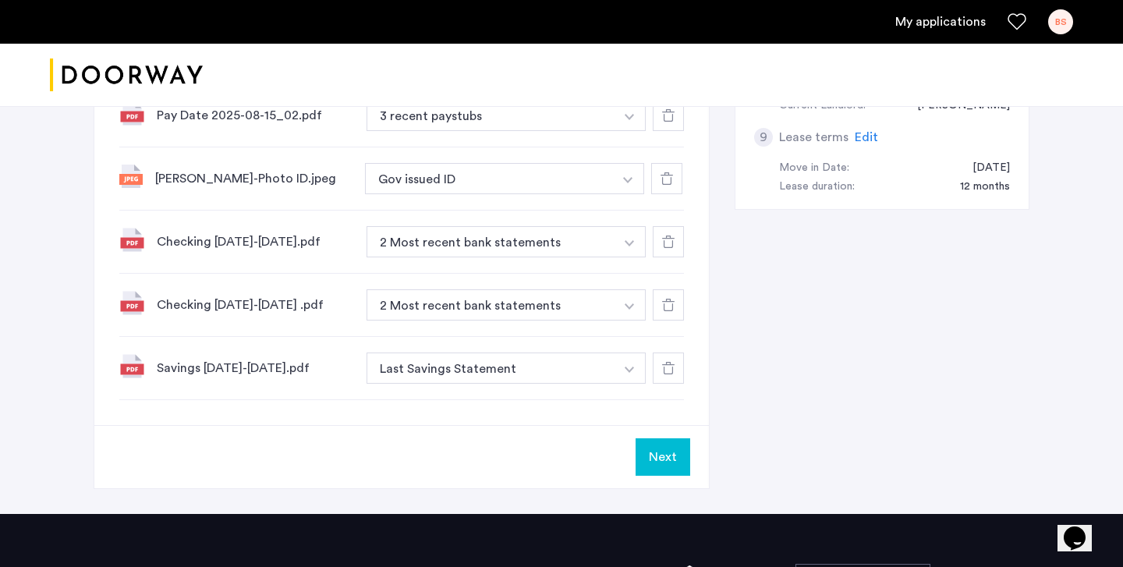
click at [681, 453] on button "Next" at bounding box center [663, 456] width 55 height 37
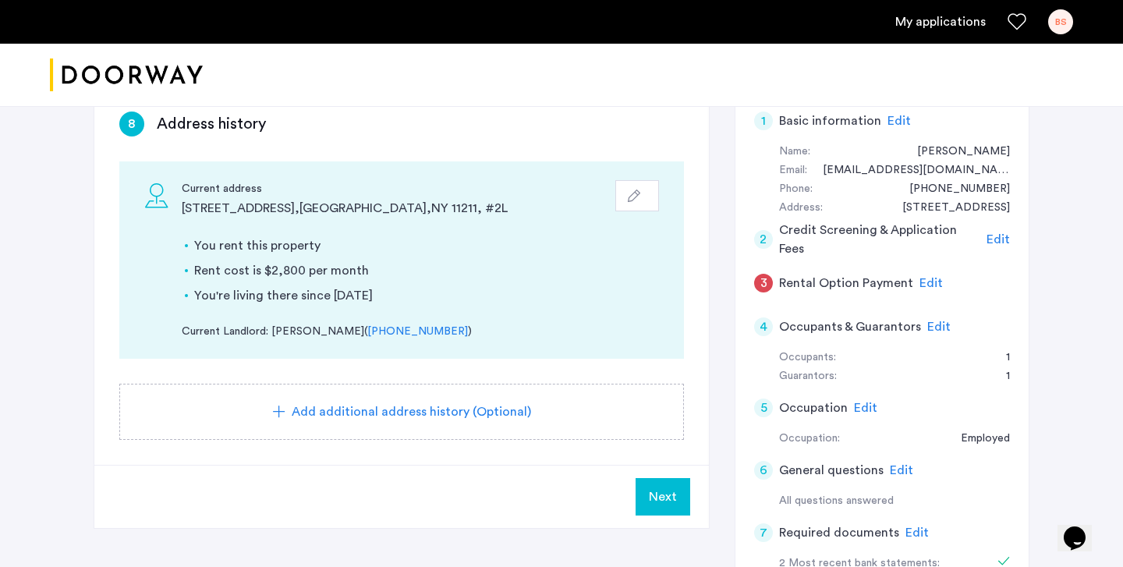
scroll to position [280, 0]
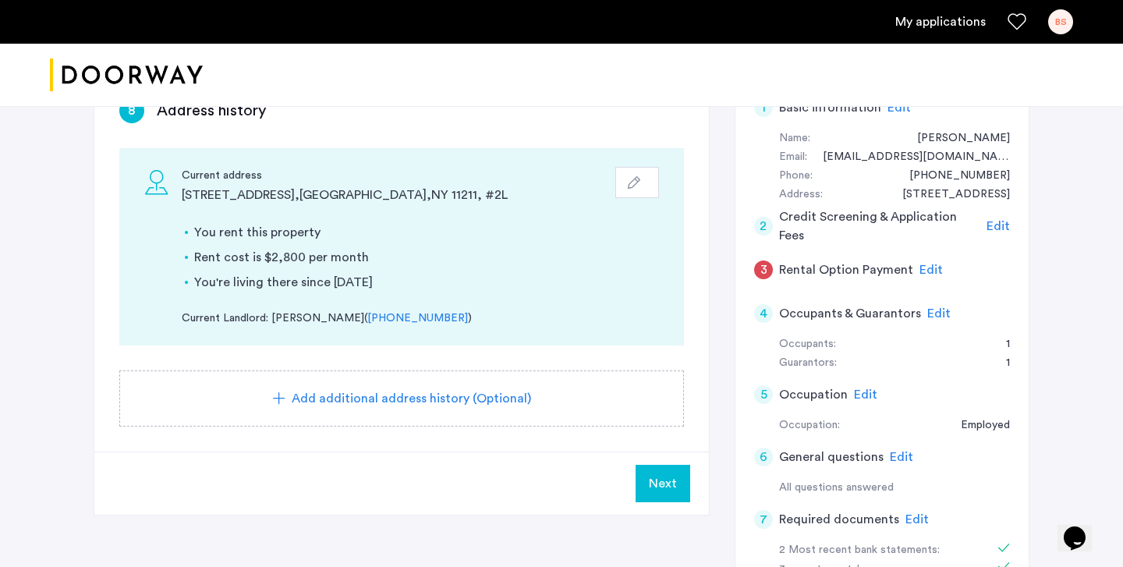
click at [687, 477] on button "Next" at bounding box center [663, 483] width 55 height 37
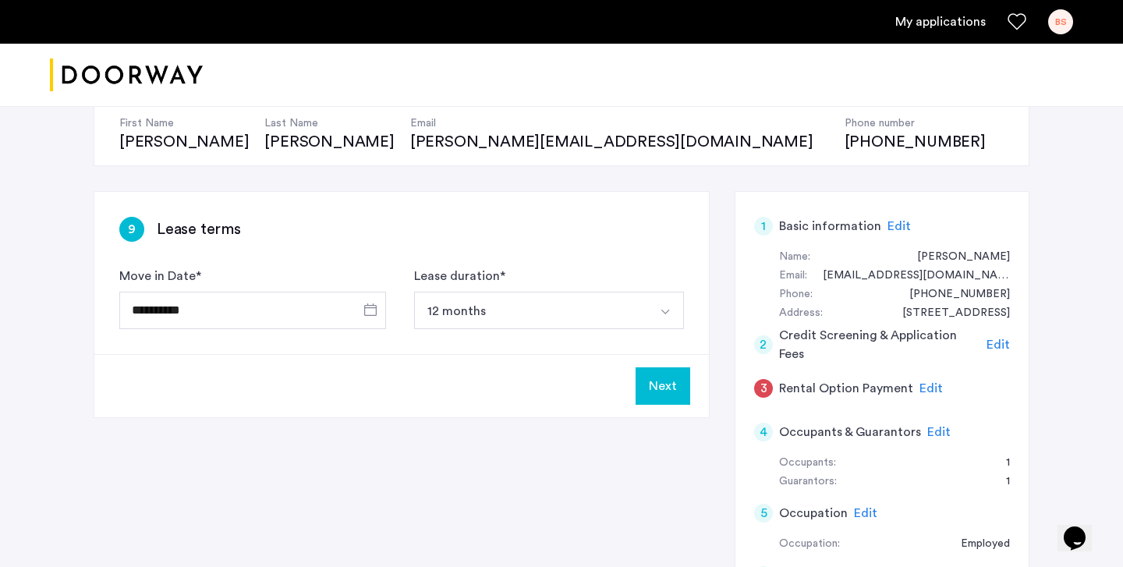
scroll to position [159, 0]
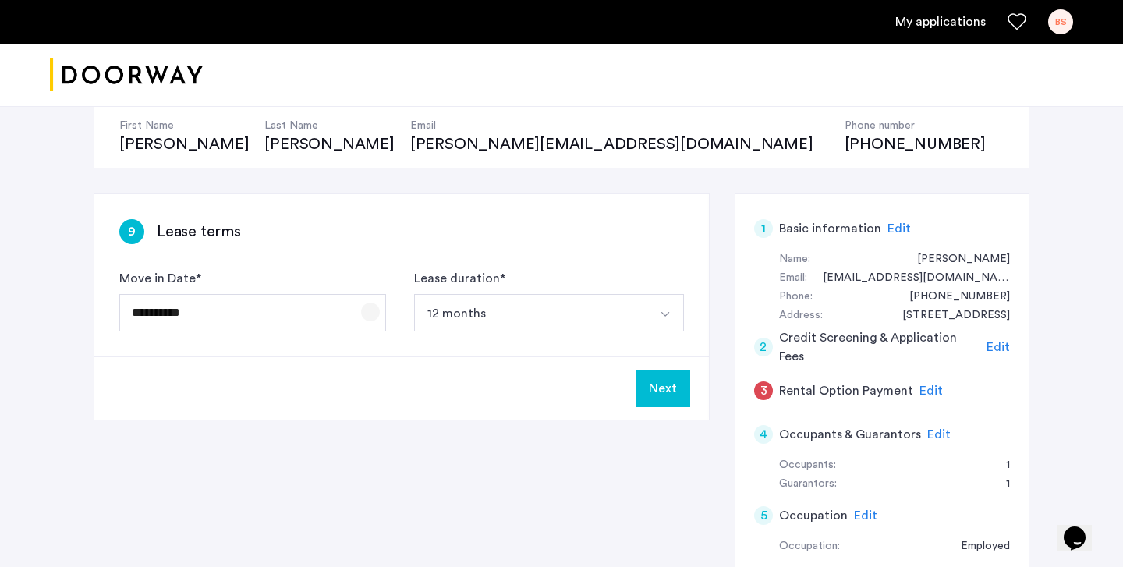
click at [378, 312] on span "Open calendar" at bounding box center [370, 311] width 37 height 37
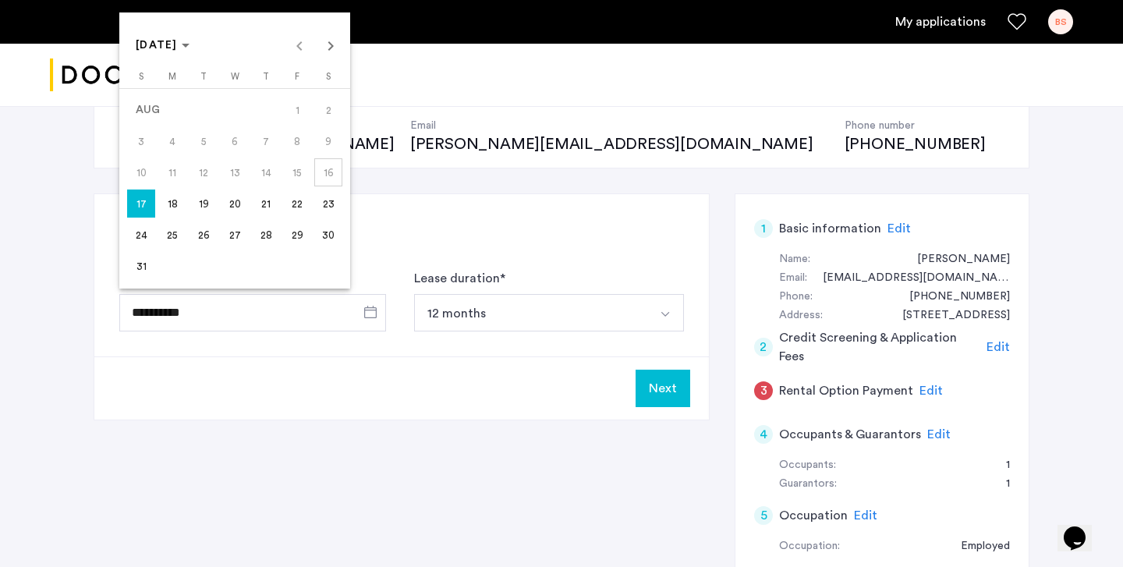
click at [271, 233] on span "28" at bounding box center [266, 235] width 28 height 28
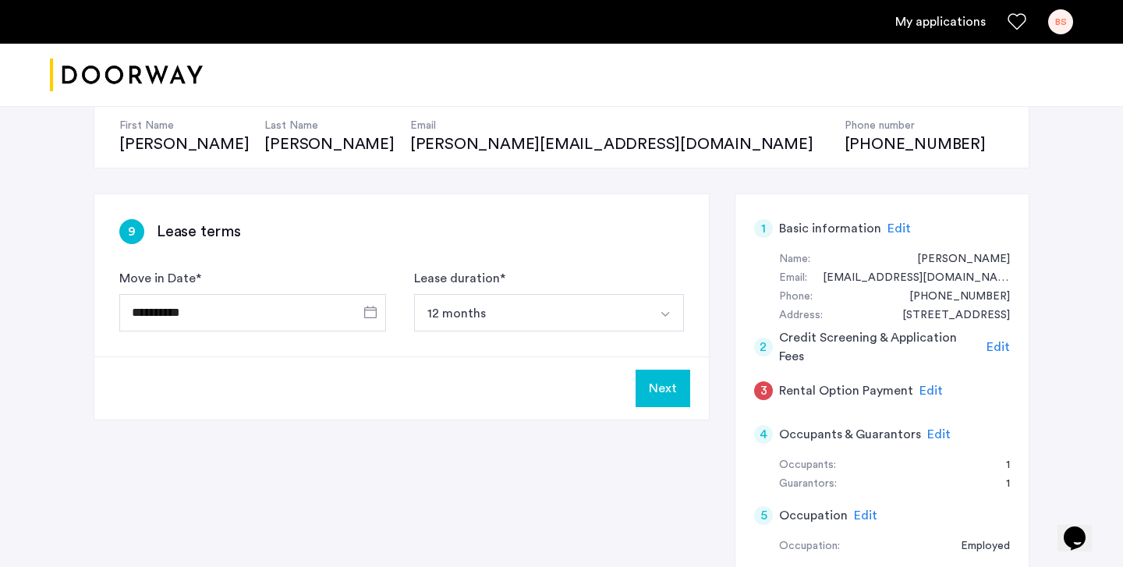
type input "**********"
click at [656, 380] on button "Next" at bounding box center [663, 388] width 55 height 37
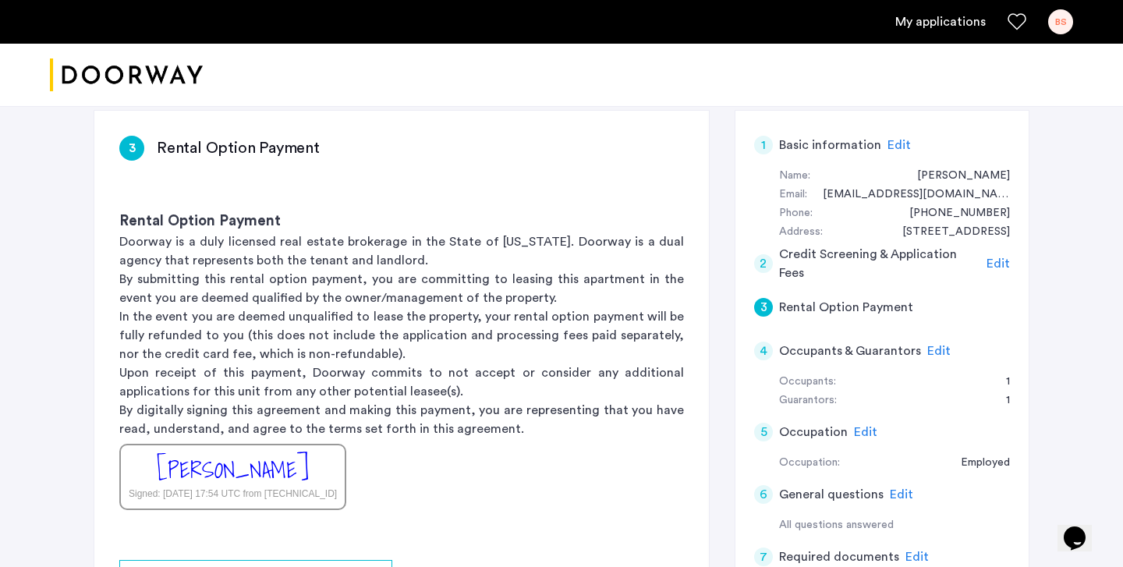
scroll to position [240, 0]
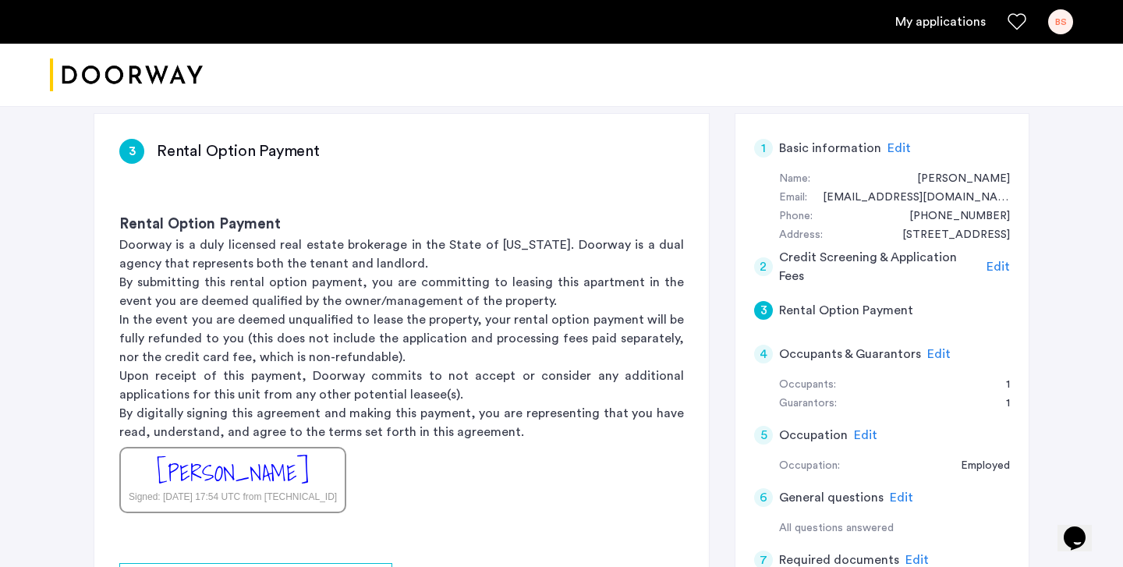
click at [934, 357] on span "Edit" at bounding box center [939, 354] width 23 height 12
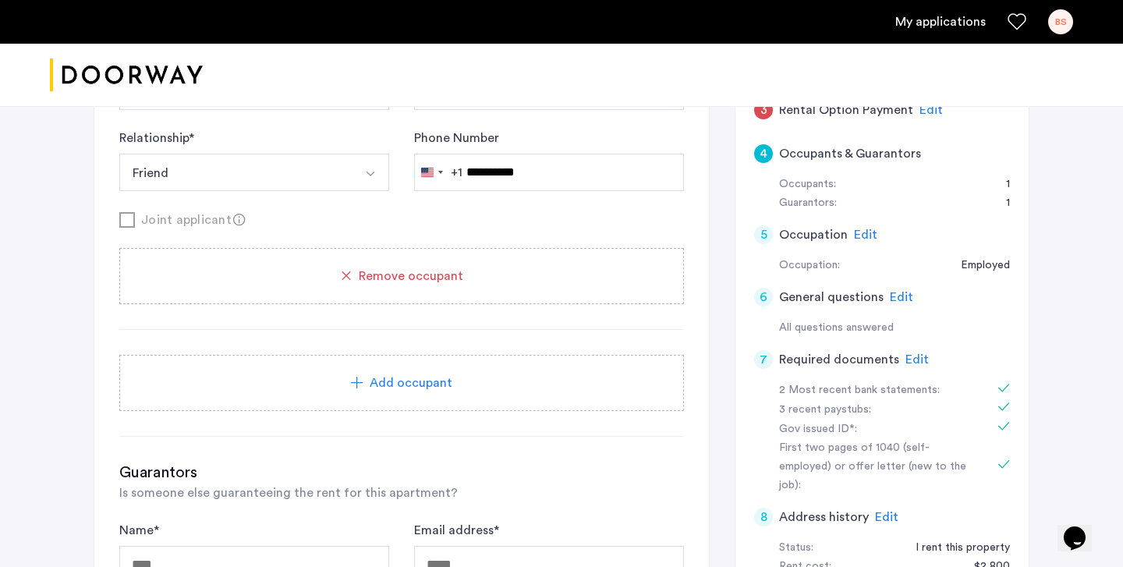
scroll to position [441, 0]
click at [358, 366] on div "Add occupant" at bounding box center [401, 382] width 565 height 56
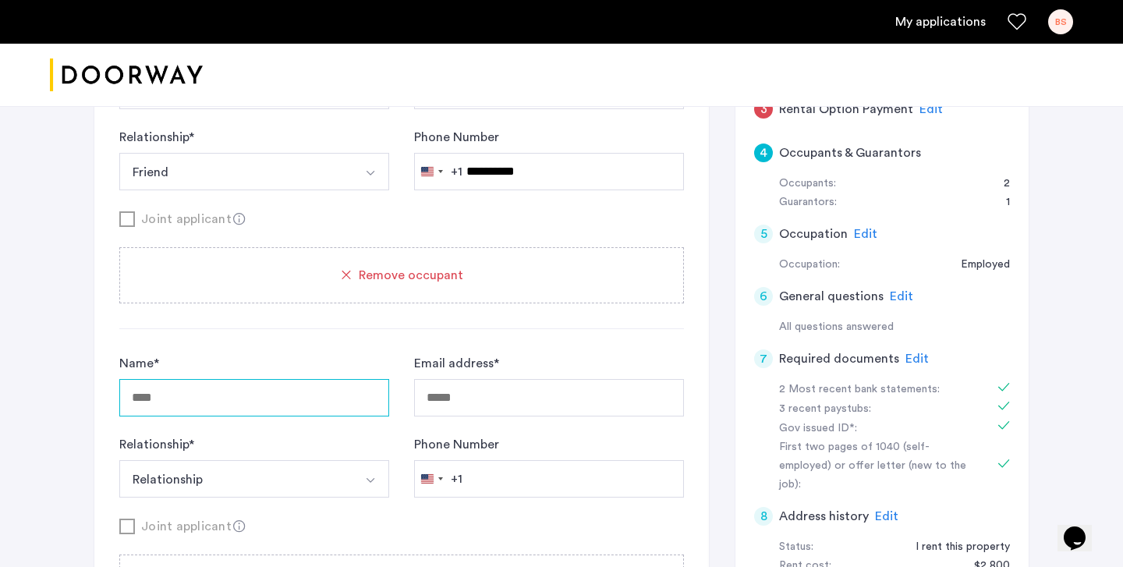
click at [321, 384] on input "Name *" at bounding box center [254, 397] width 270 height 37
type input "**********"
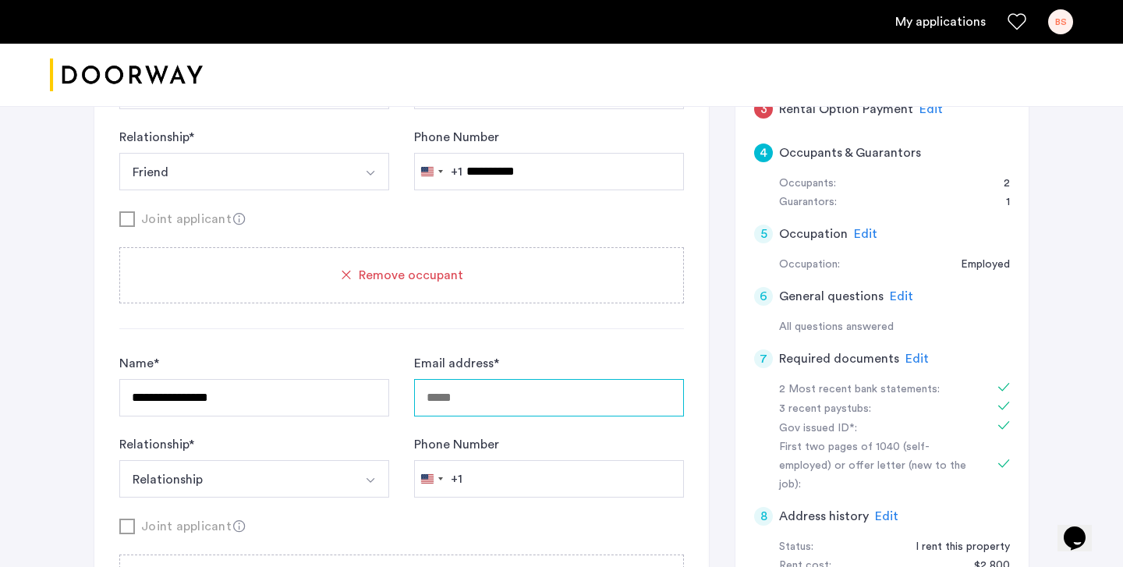
type input "**********"
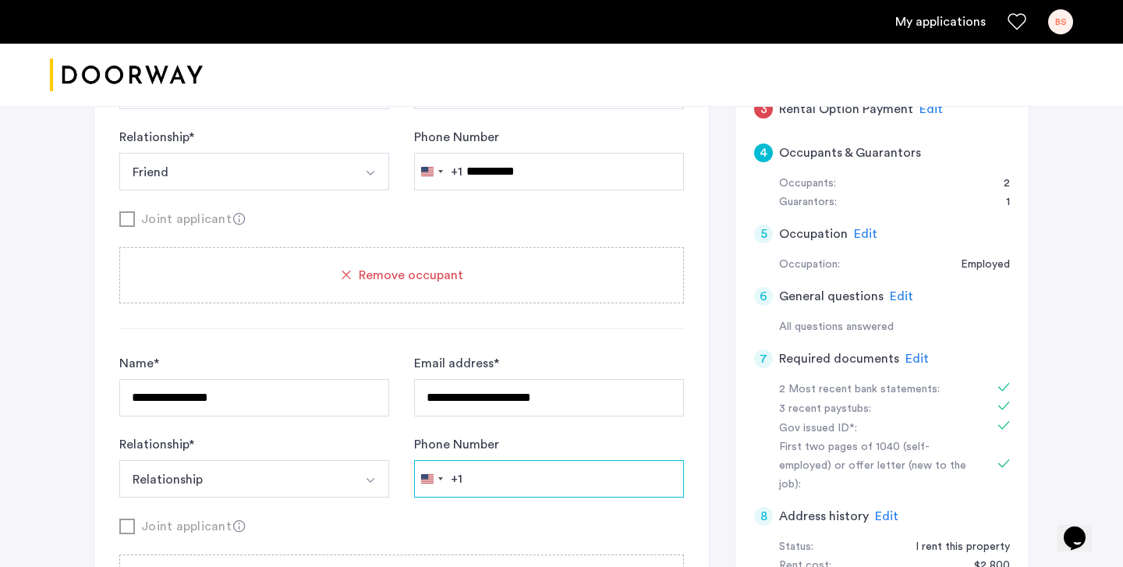
type input "**********"
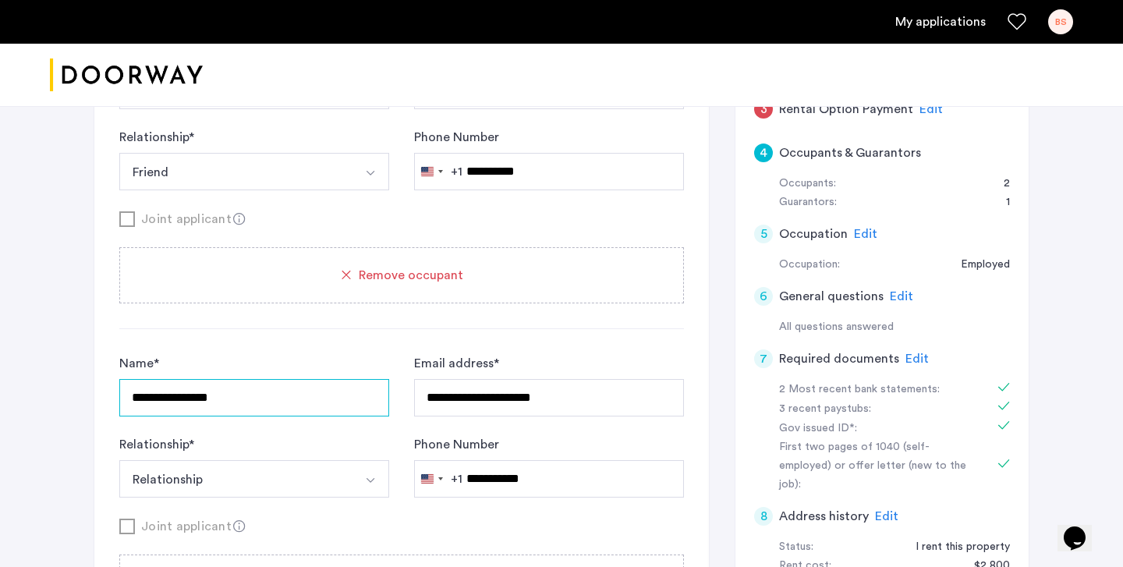
scroll to position [493, 0]
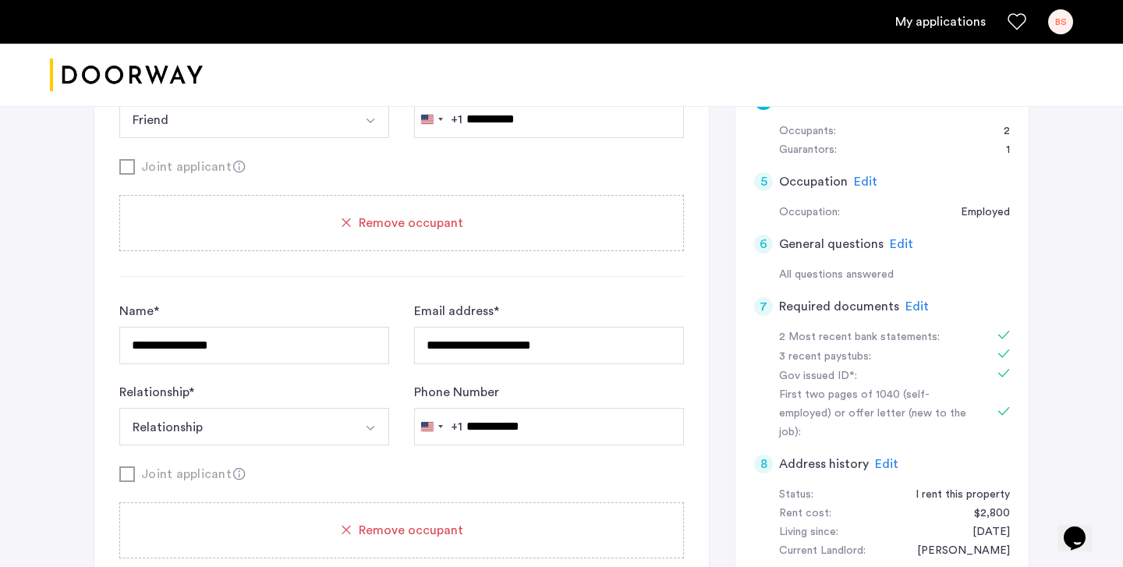
click at [313, 429] on button "Relationship" at bounding box center [235, 426] width 233 height 37
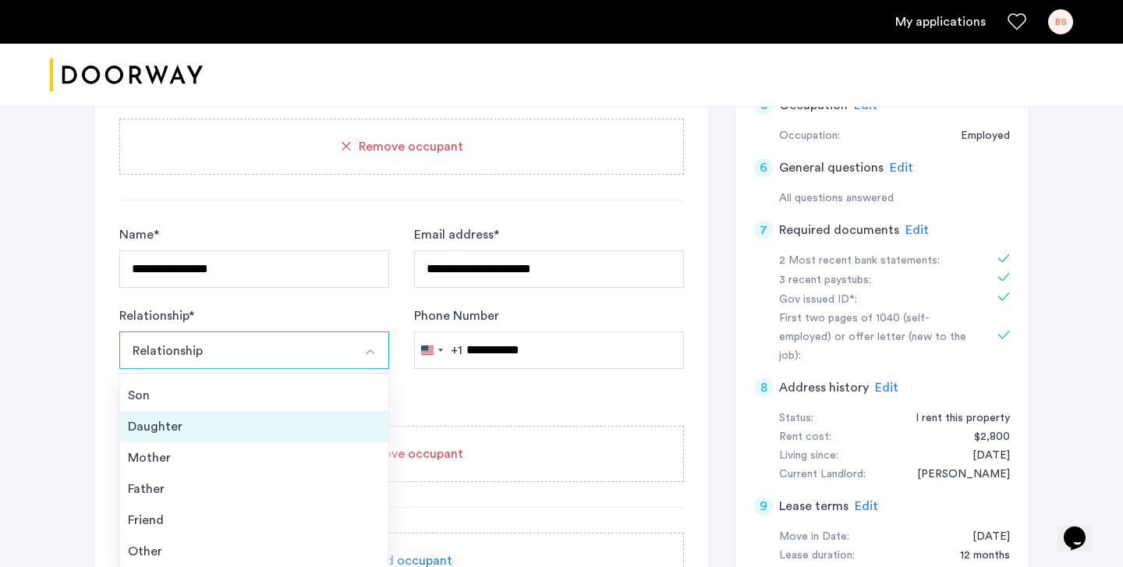
scroll to position [612, 0]
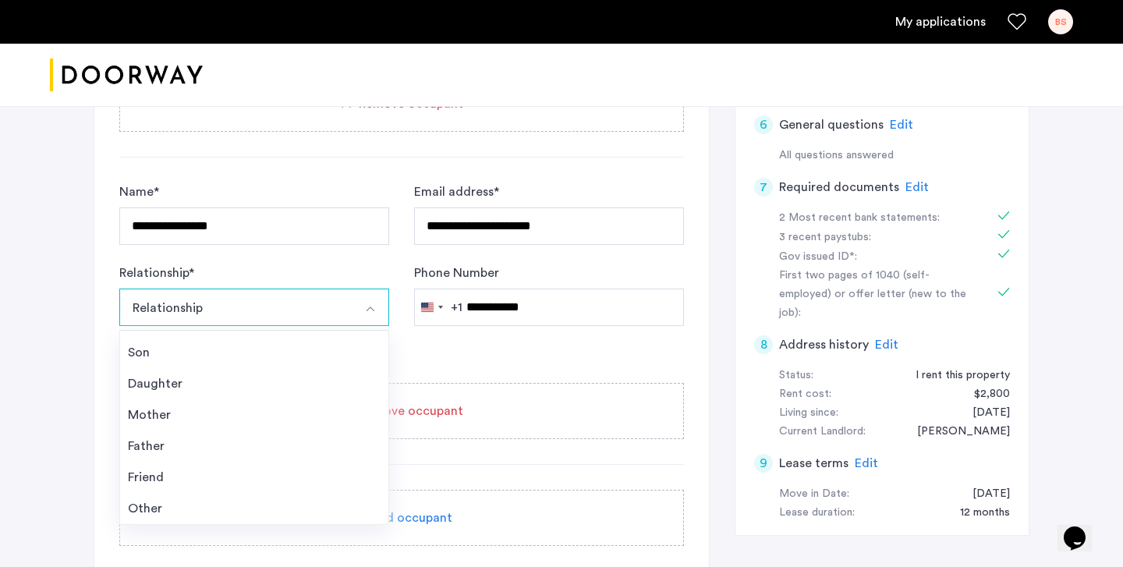
click at [442, 364] on div "Joint applicant" at bounding box center [401, 355] width 565 height 20
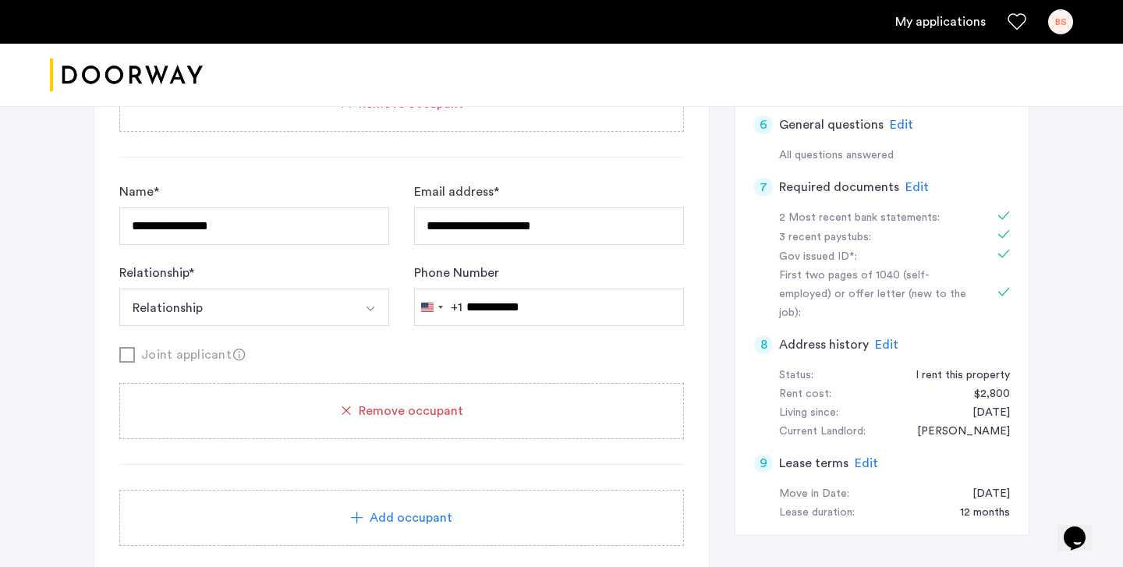
click at [430, 396] on div "Remove occupant" at bounding box center [401, 411] width 565 height 56
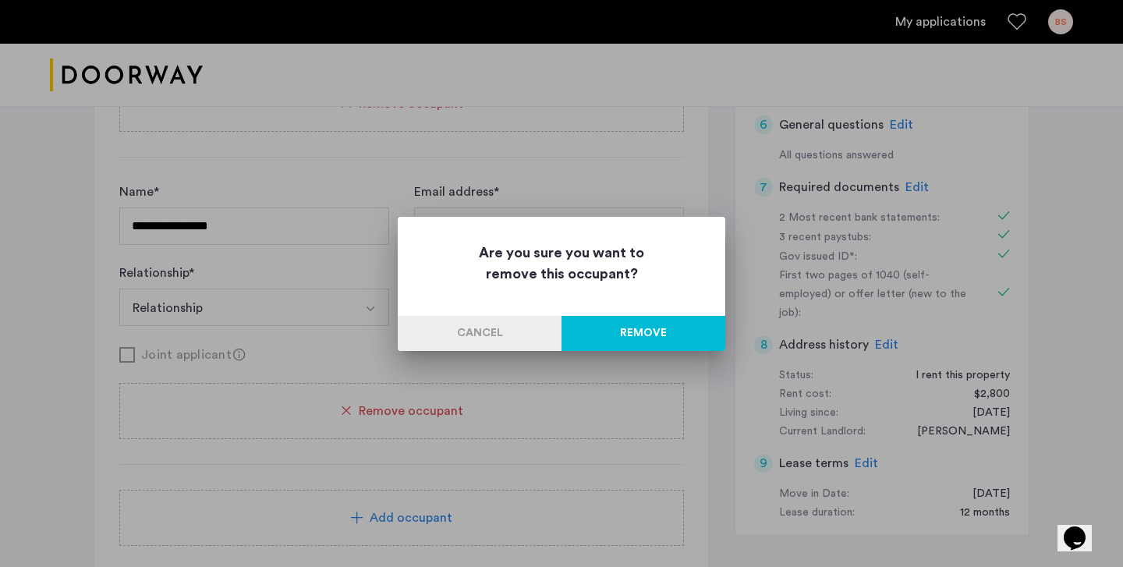
scroll to position [0, 0]
click at [629, 336] on button "Remove" at bounding box center [644, 333] width 164 height 35
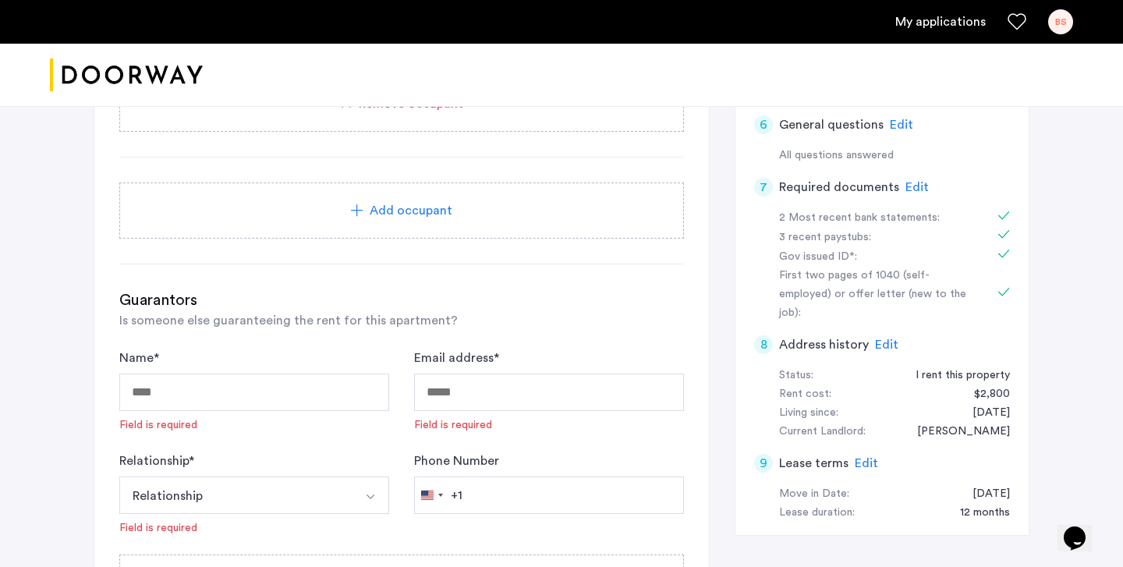
scroll to position [702, 0]
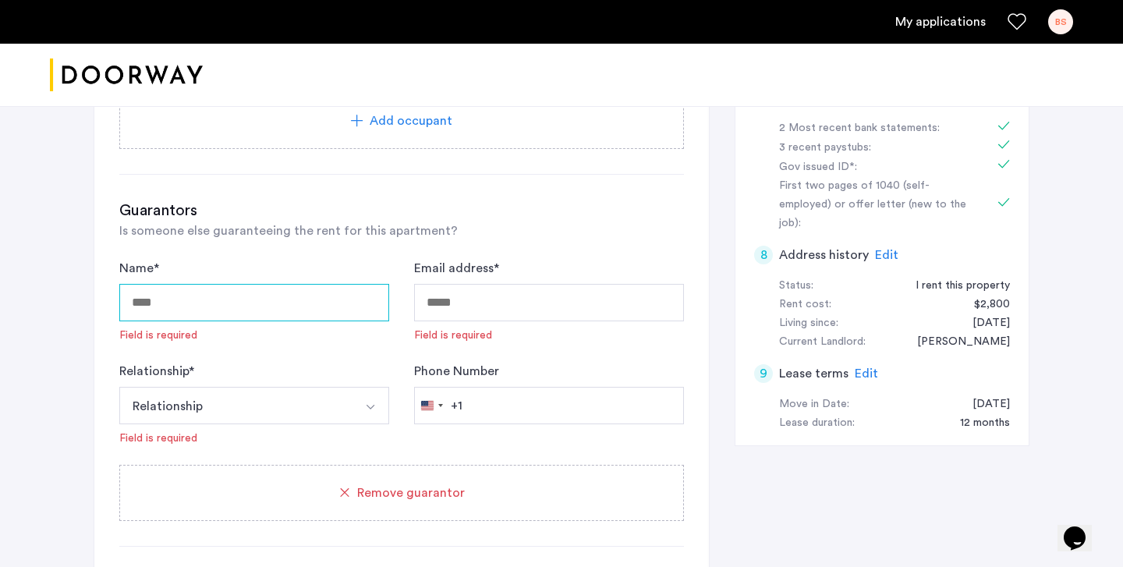
click at [314, 311] on input "Name *" at bounding box center [254, 302] width 270 height 37
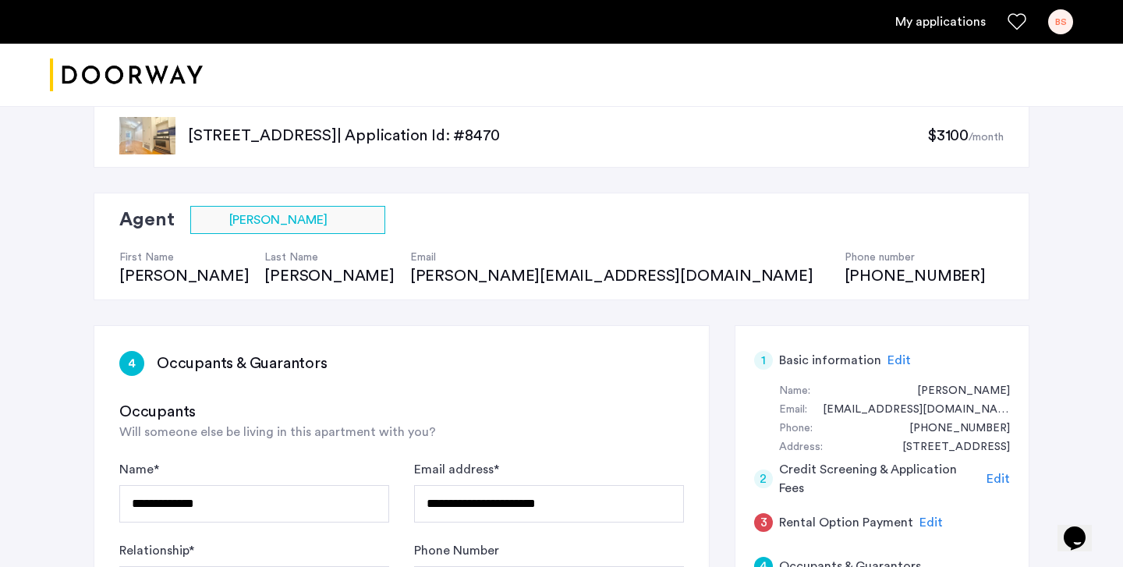
scroll to position [0, 0]
